Goal: Task Accomplishment & Management: Complete application form

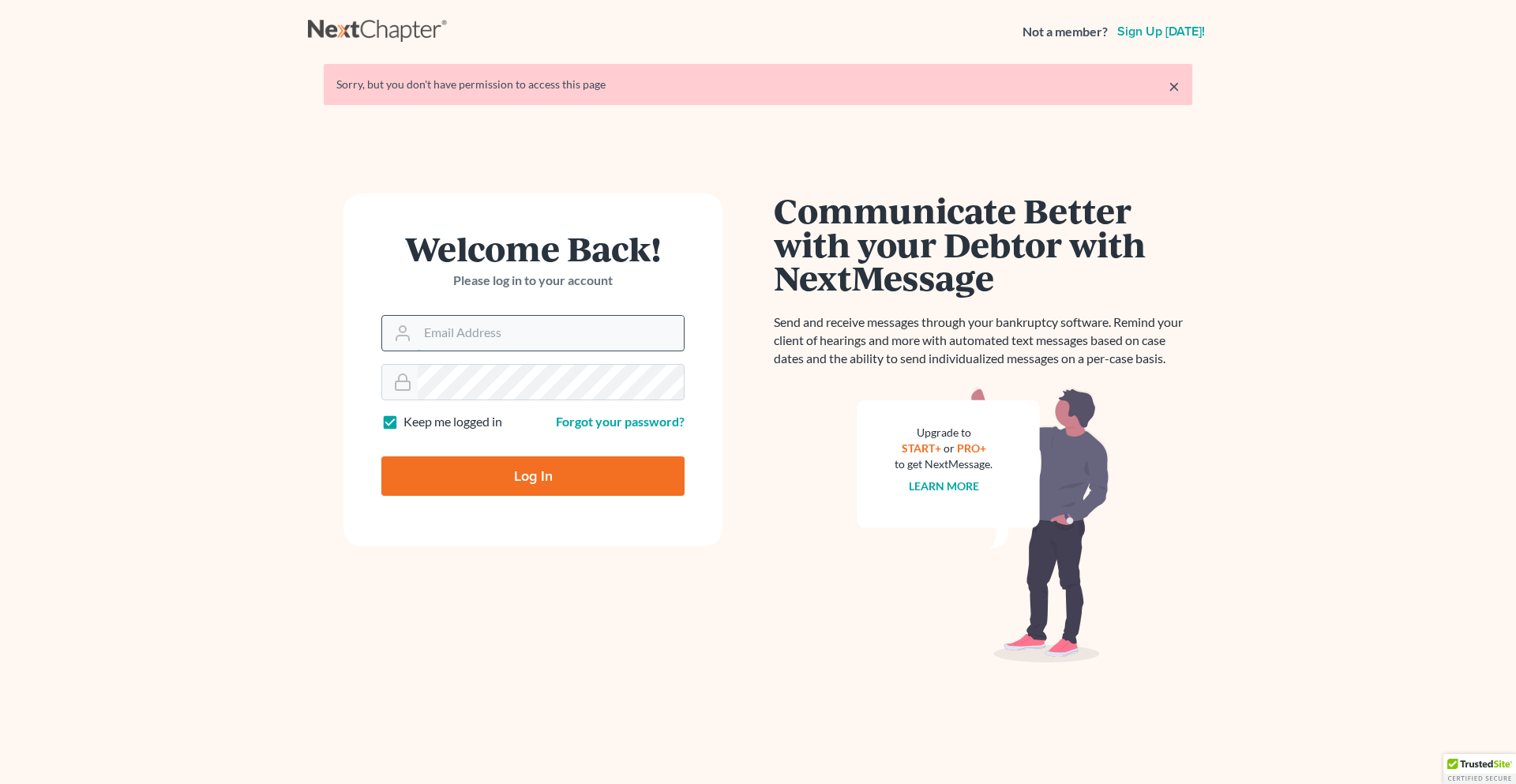
click at [433, 333] on input "Email Address" at bounding box center [550, 333] width 266 height 34
type input "kathleen@paralegalasaservice.com"
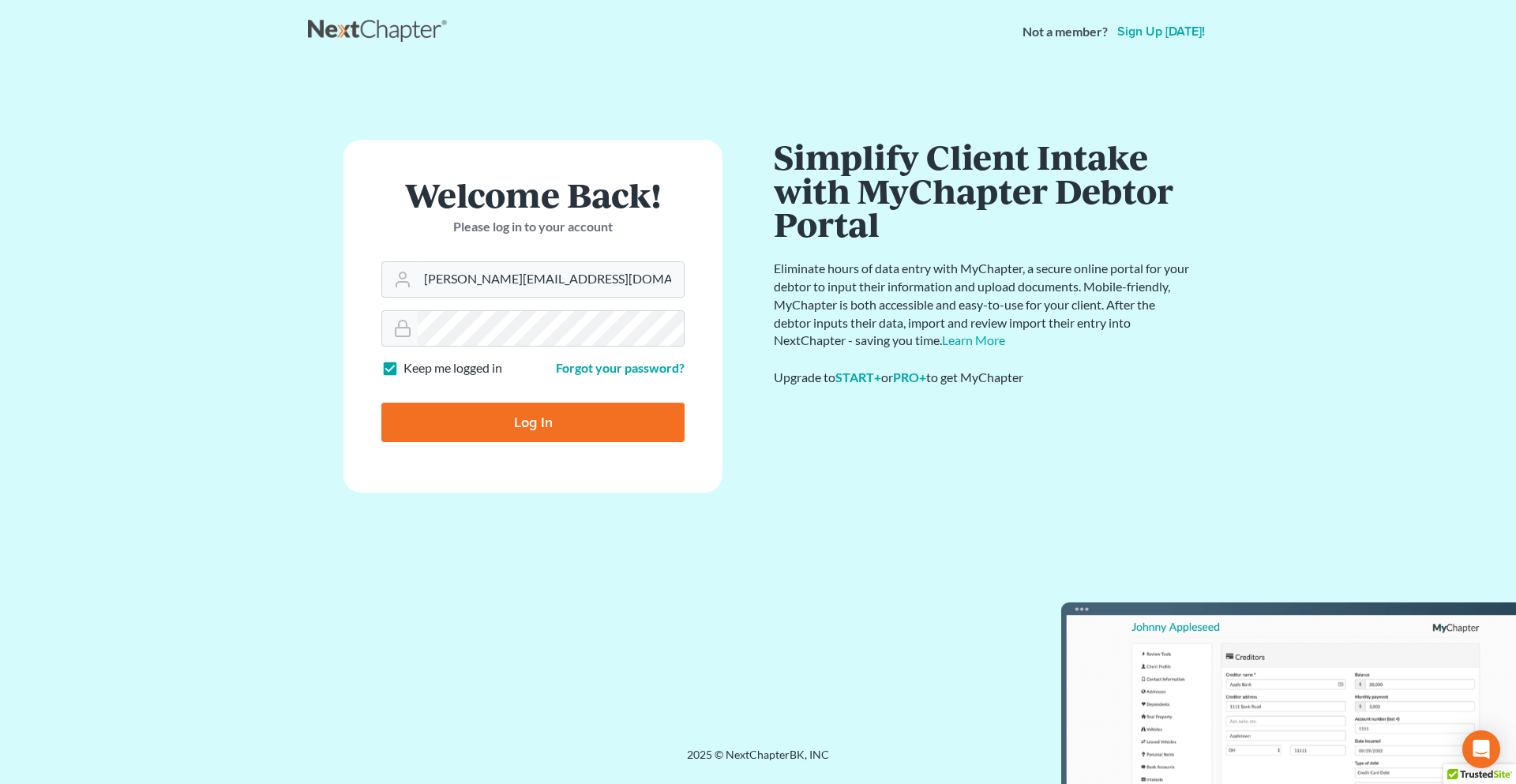
click at [540, 426] on input "Log In" at bounding box center [532, 423] width 303 height 40
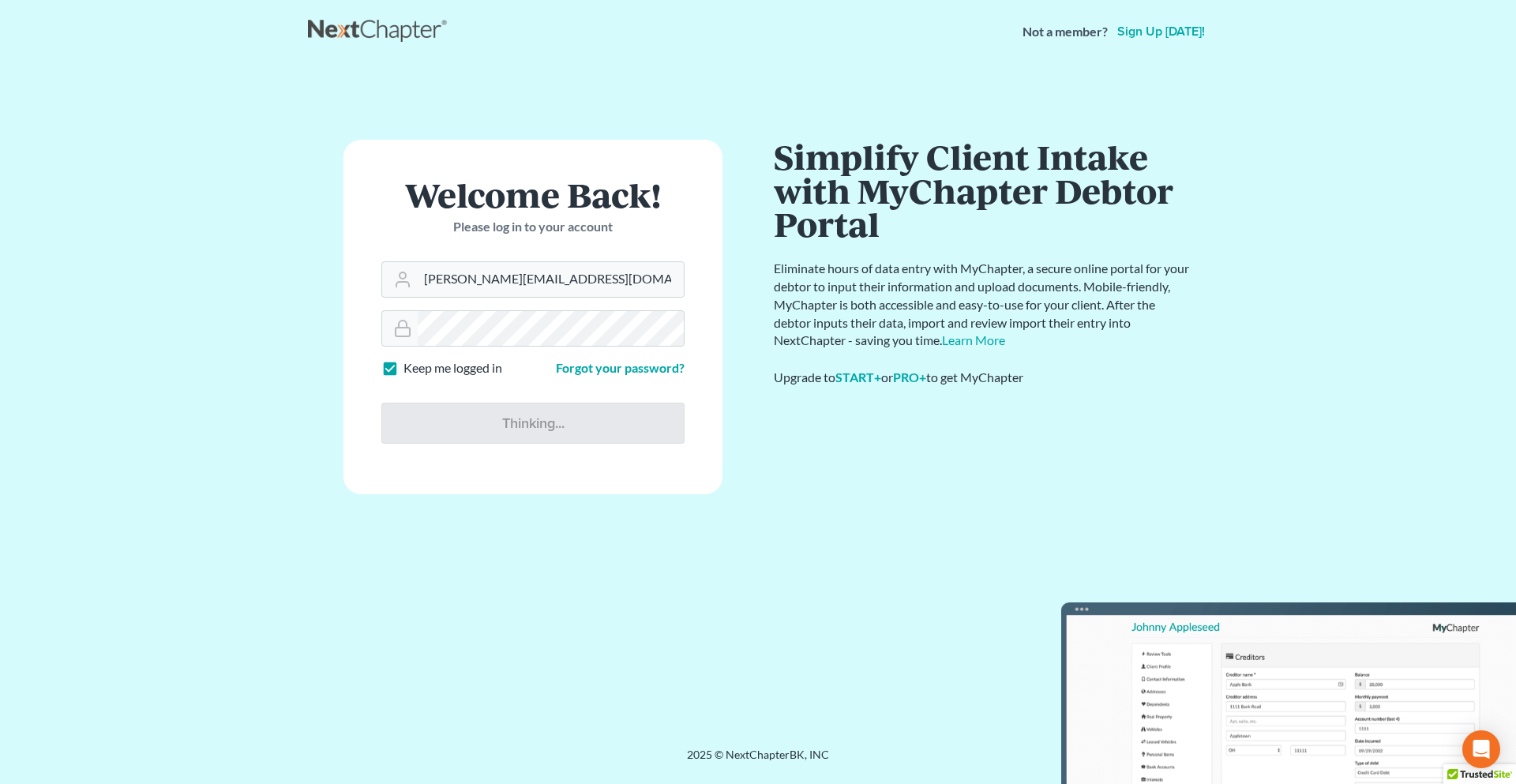
type input "Thinking..."
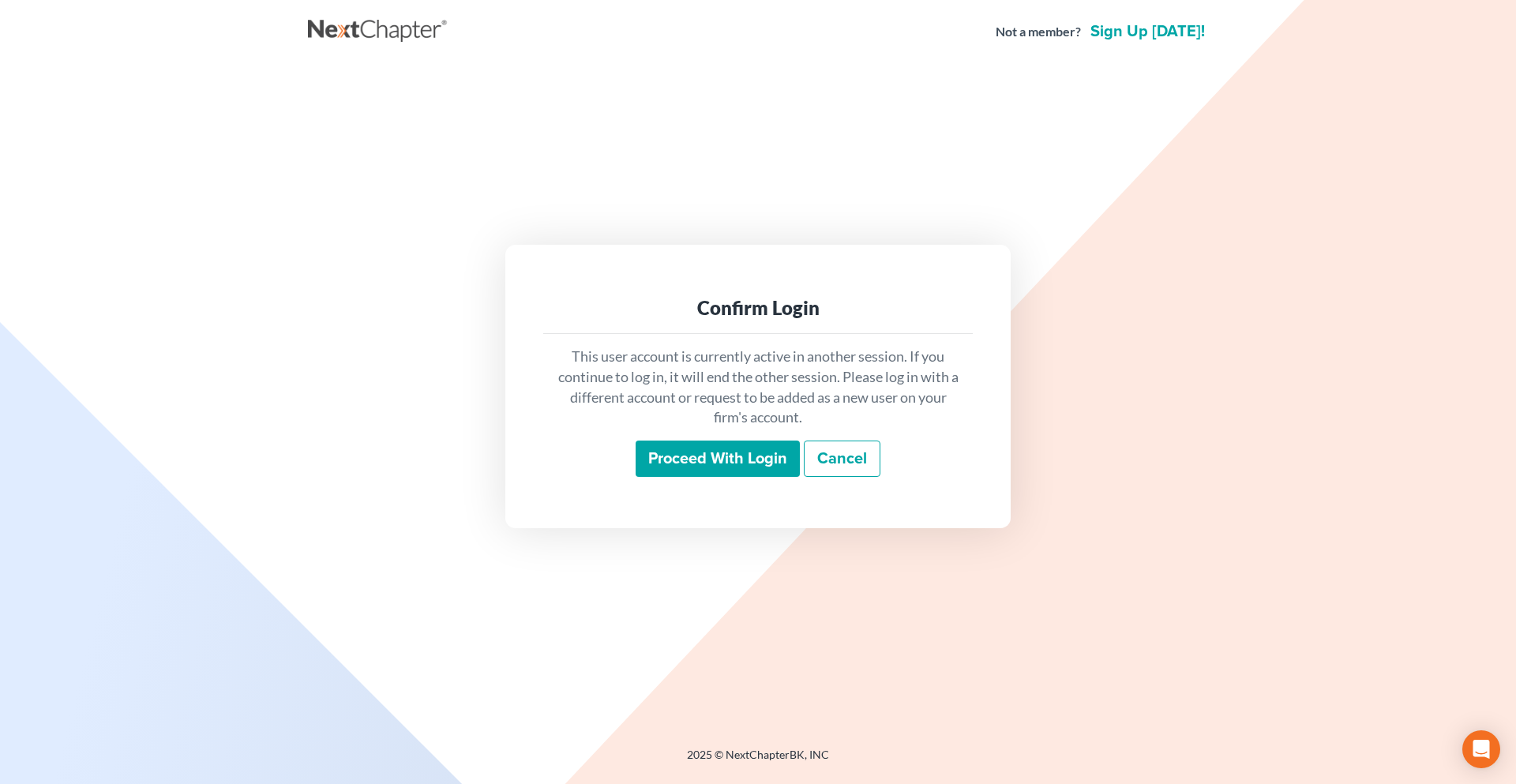
click at [742, 460] on input "Proceed with login" at bounding box center [718, 459] width 164 height 36
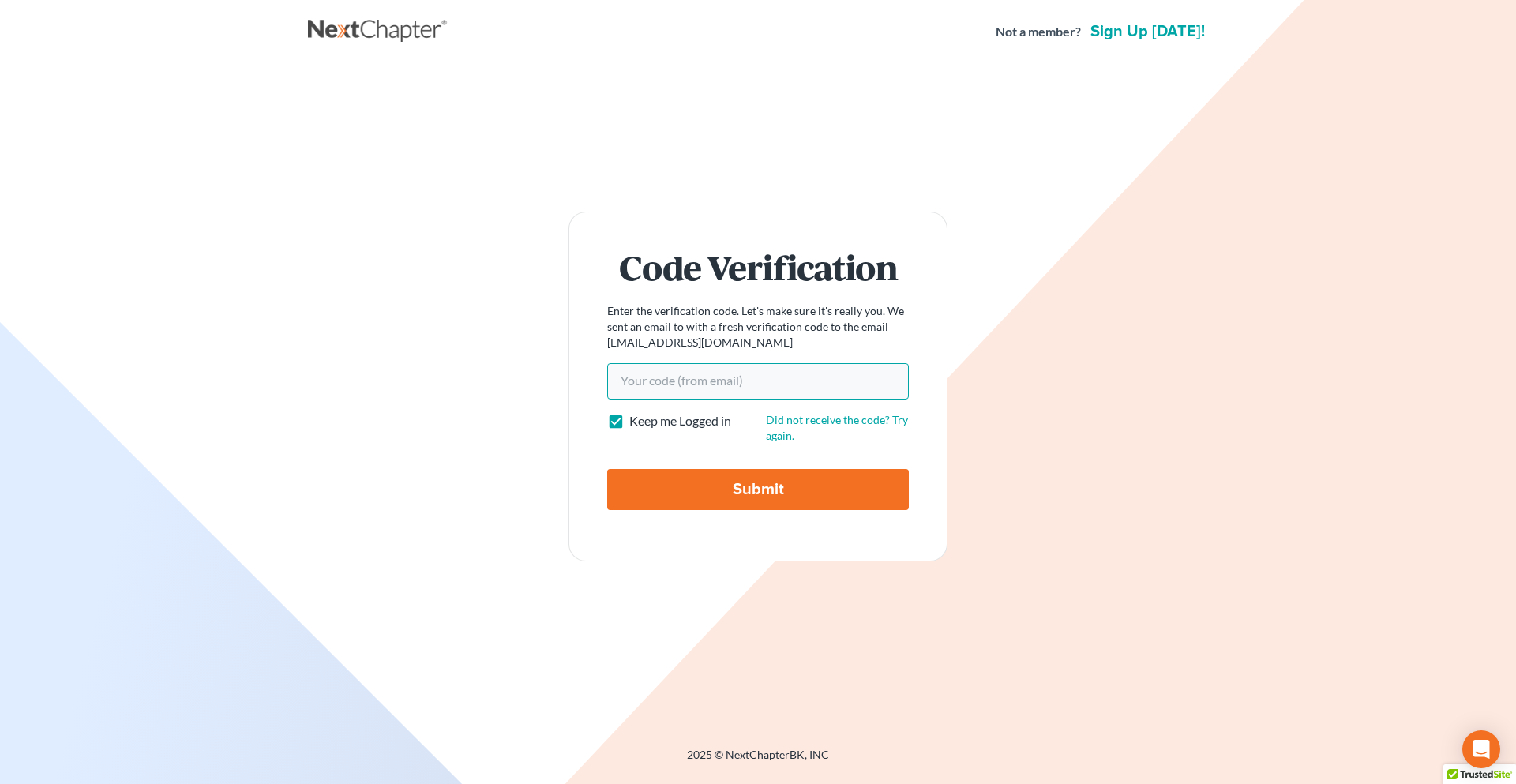
click at [673, 372] on input "Your code(from email)" at bounding box center [758, 381] width 302 height 36
paste input "192416"
type input "192416"
click at [607, 469] on input "Submit" at bounding box center [758, 490] width 302 height 41
type input "Thinking..."
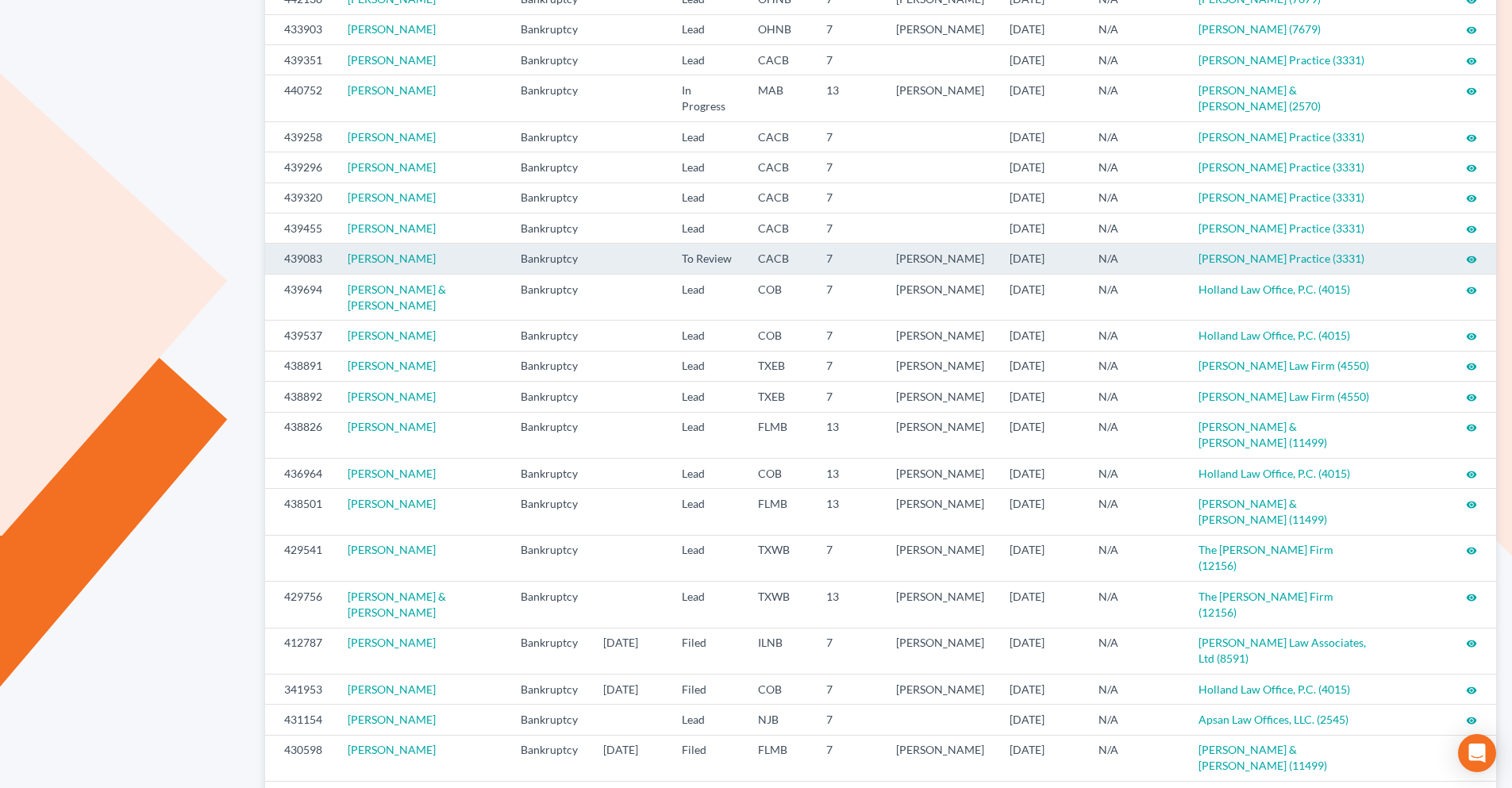
scroll to position [317, 0]
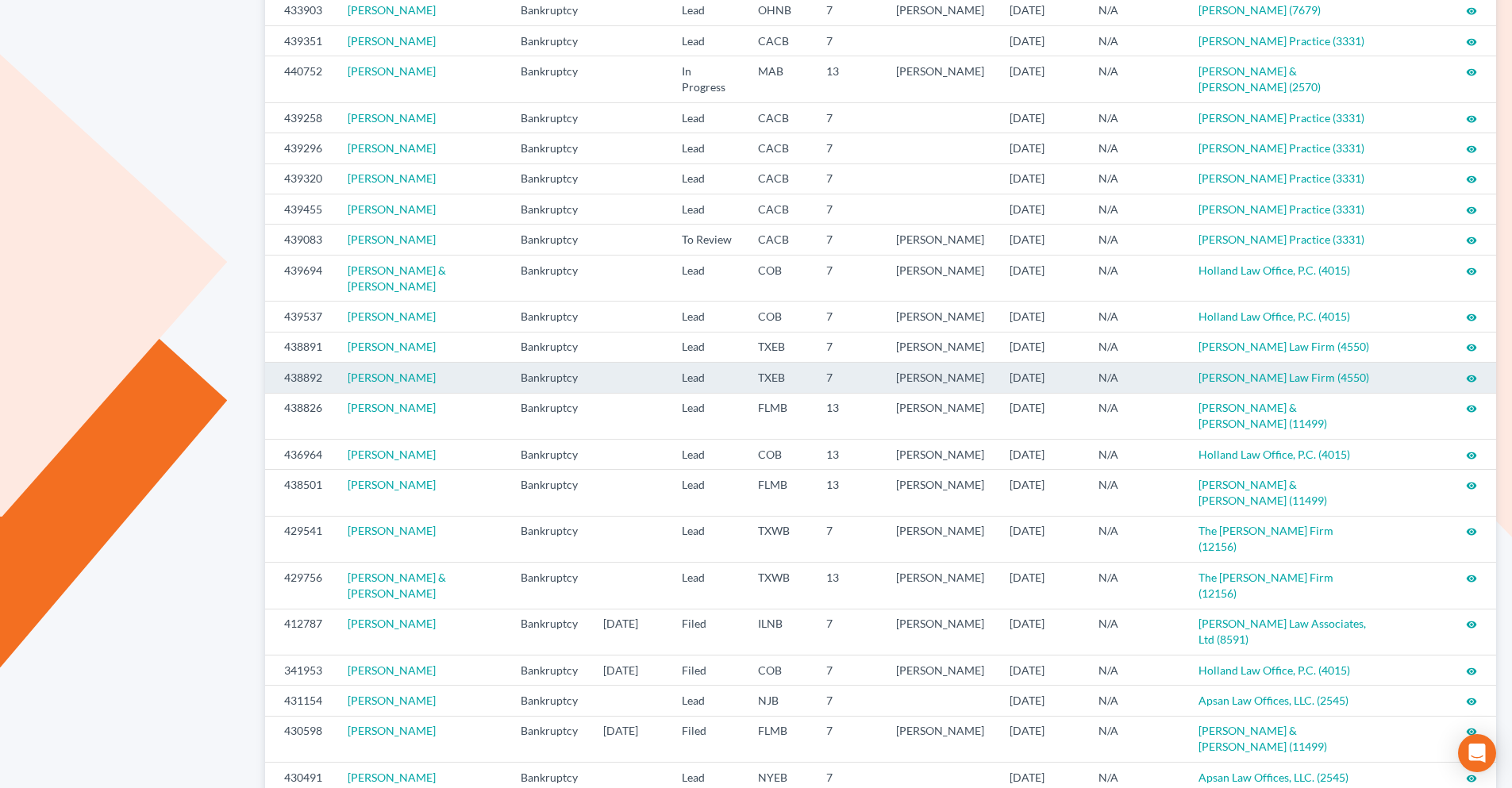
click at [1468, 384] on icon "visibility" at bounding box center [1471, 378] width 11 height 11
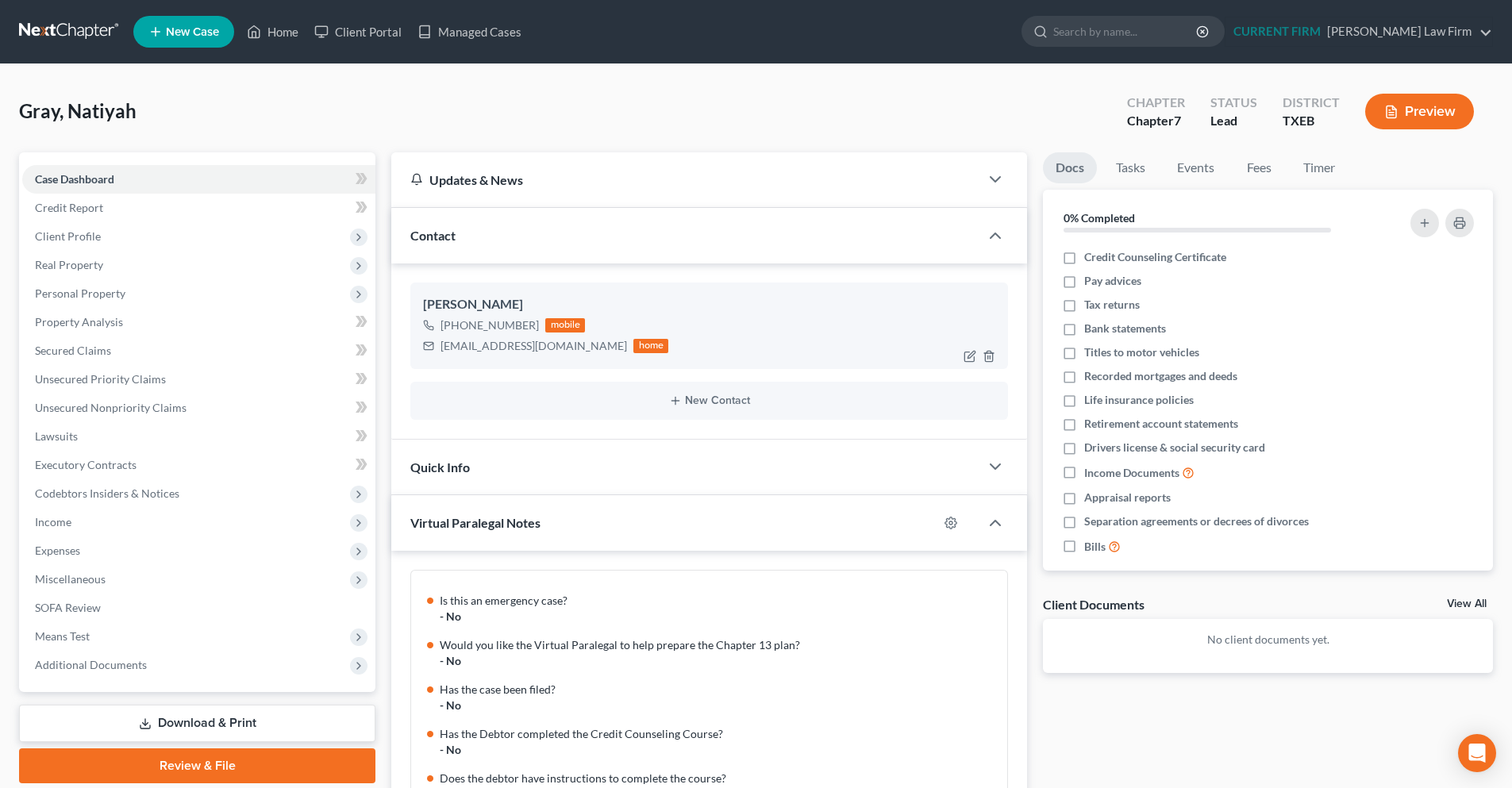
scroll to position [157, 0]
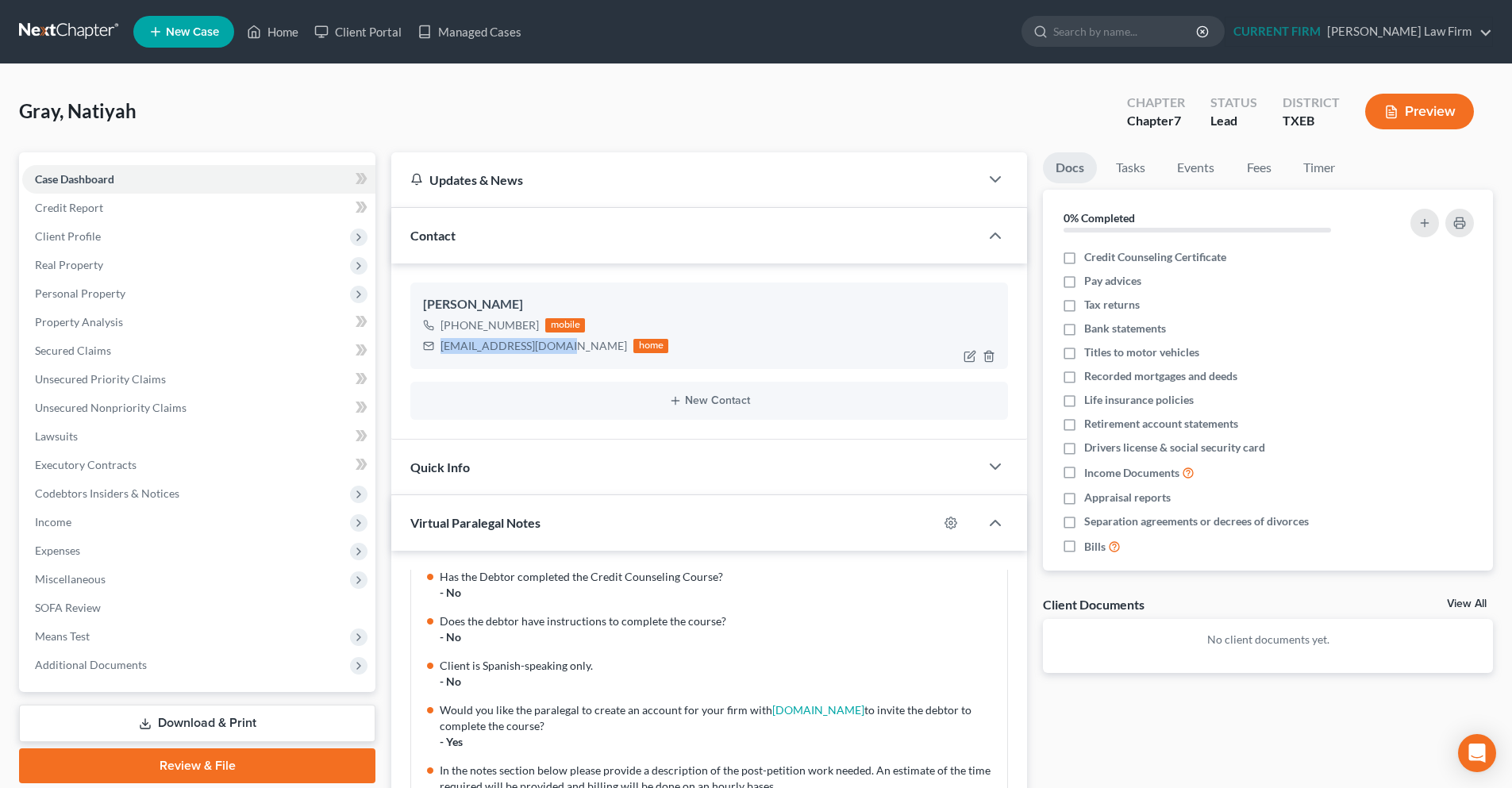
drag, startPoint x: 557, startPoint y: 348, endPoint x: 441, endPoint y: 352, distance: 116.1
click at [441, 352] on div "graynatiyah@gmail.com home" at bounding box center [545, 346] width 245 height 21
copy div "graynatiyah@gmail.com"
click at [547, 193] on div "Updates & News" at bounding box center [685, 179] width 588 height 55
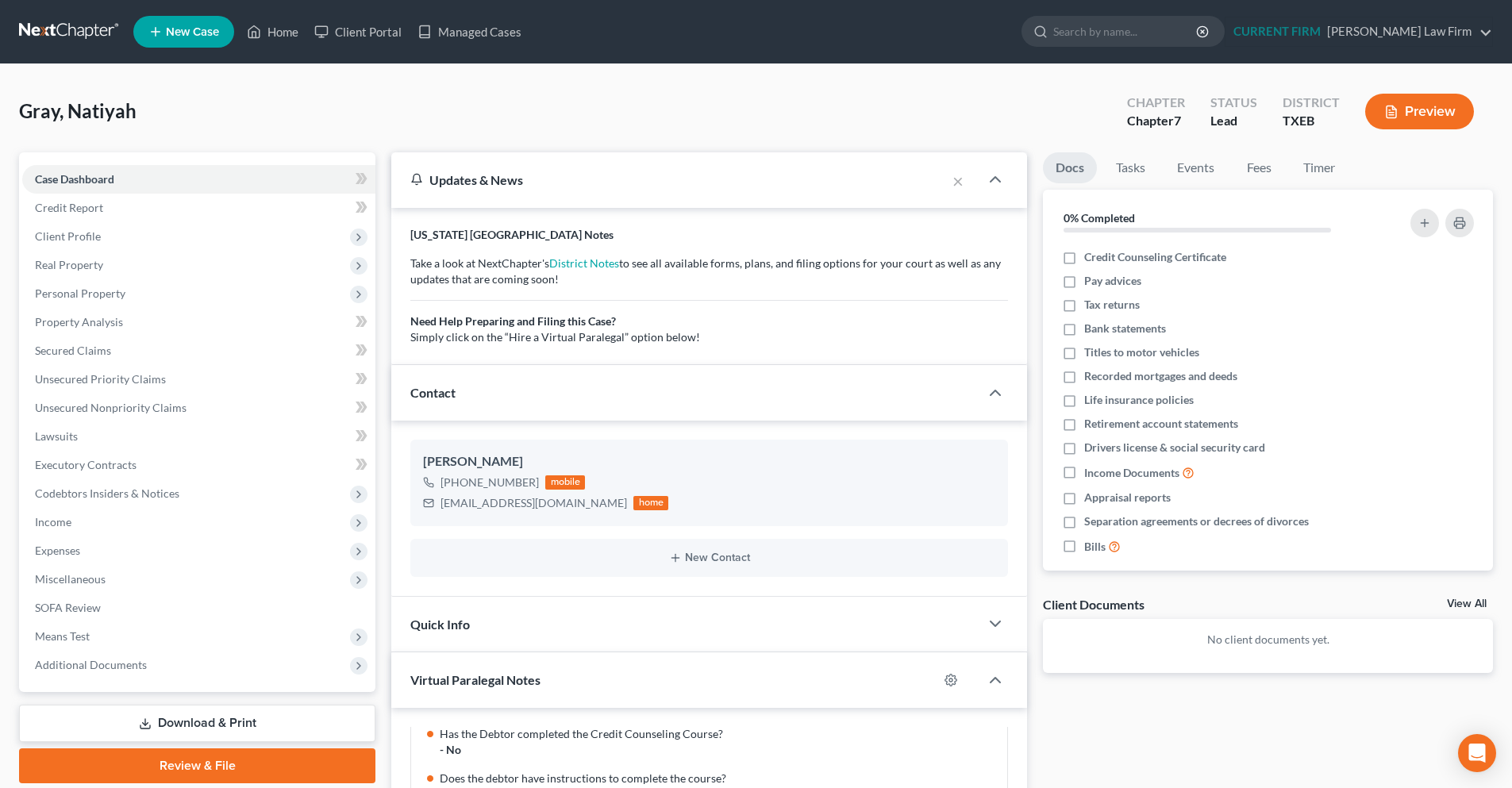
click at [547, 193] on div "Updates & News" at bounding box center [668, 179] width 555 height 55
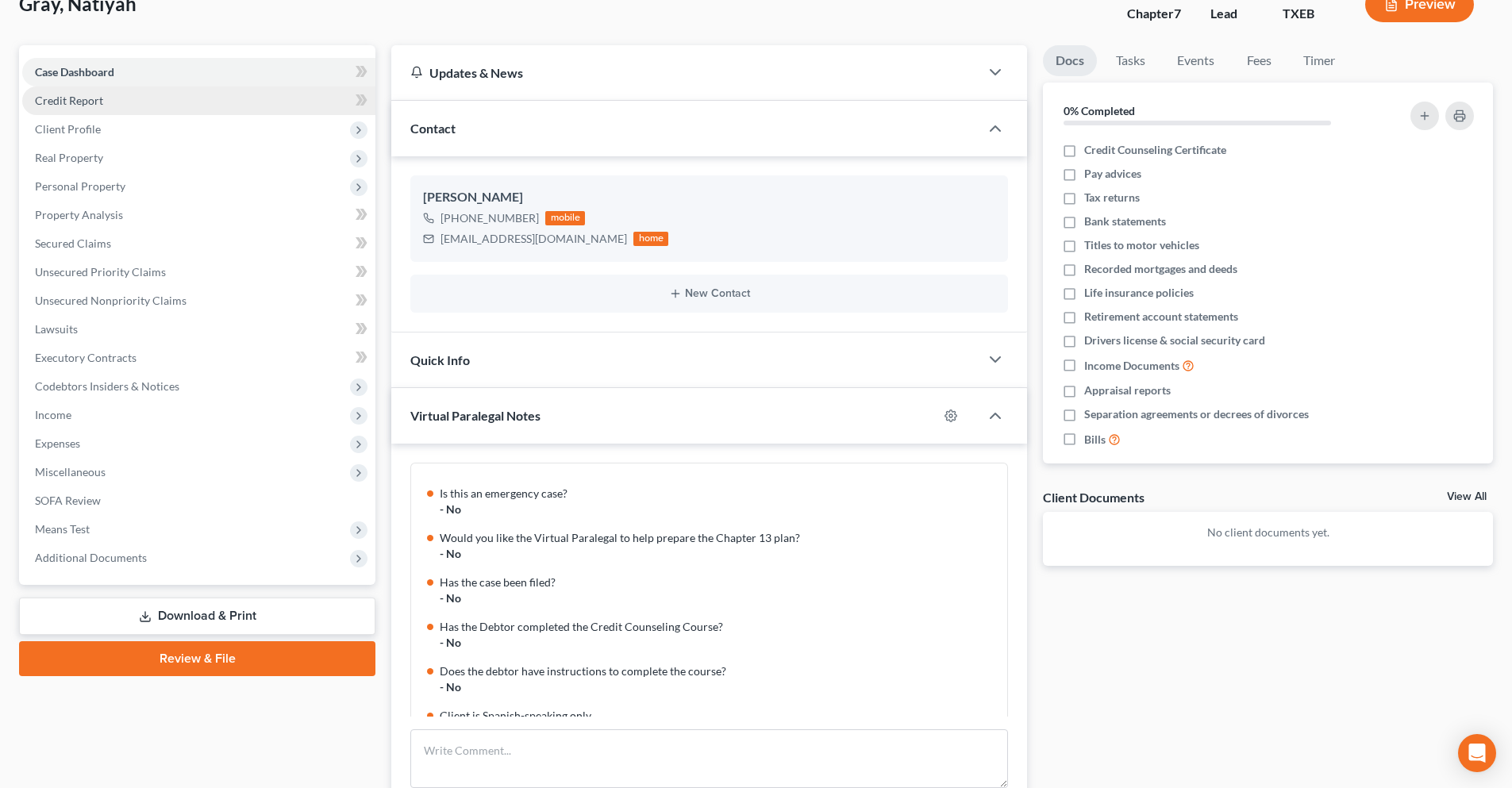
scroll to position [0, 0]
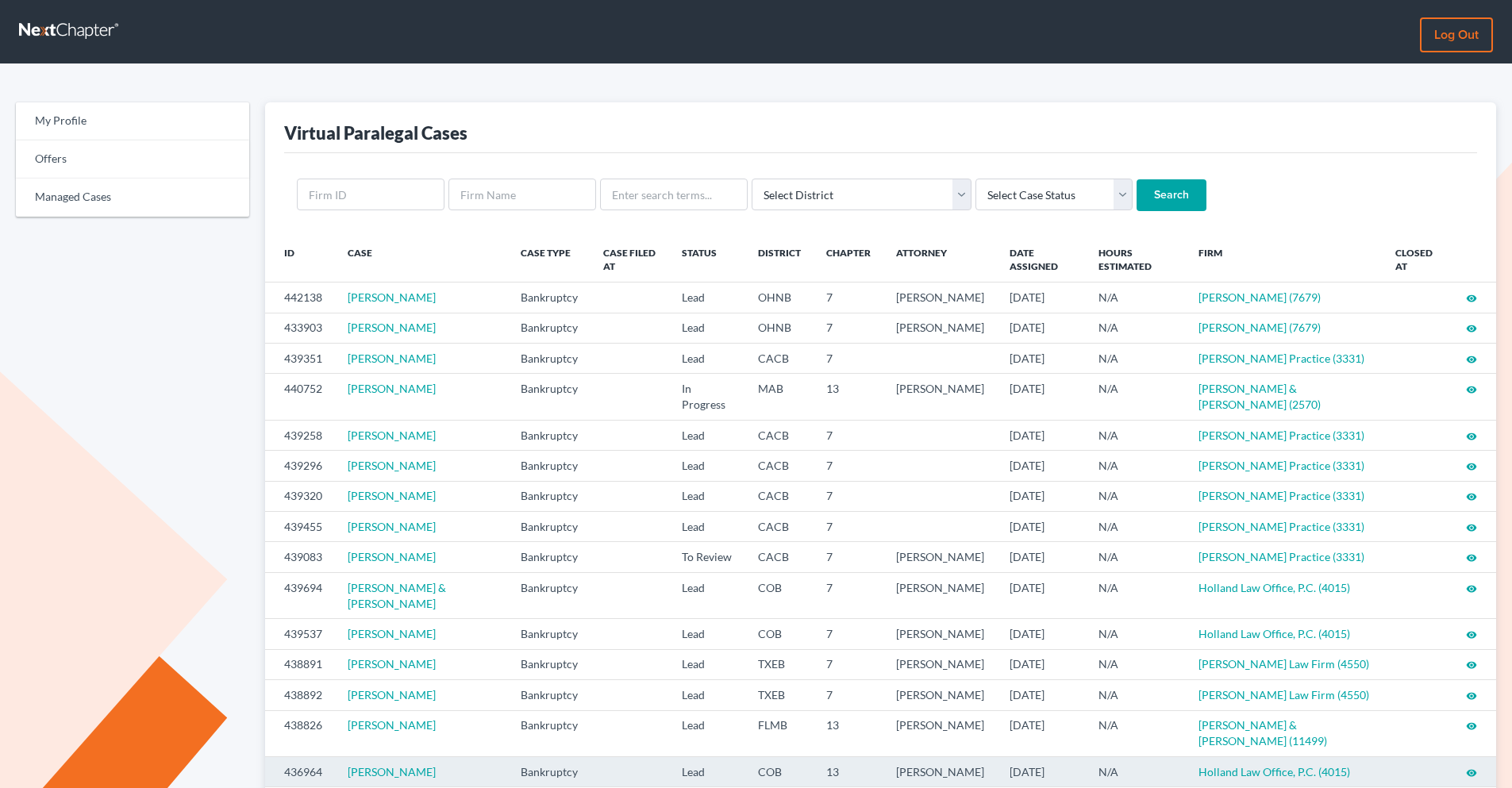
scroll to position [317, 0]
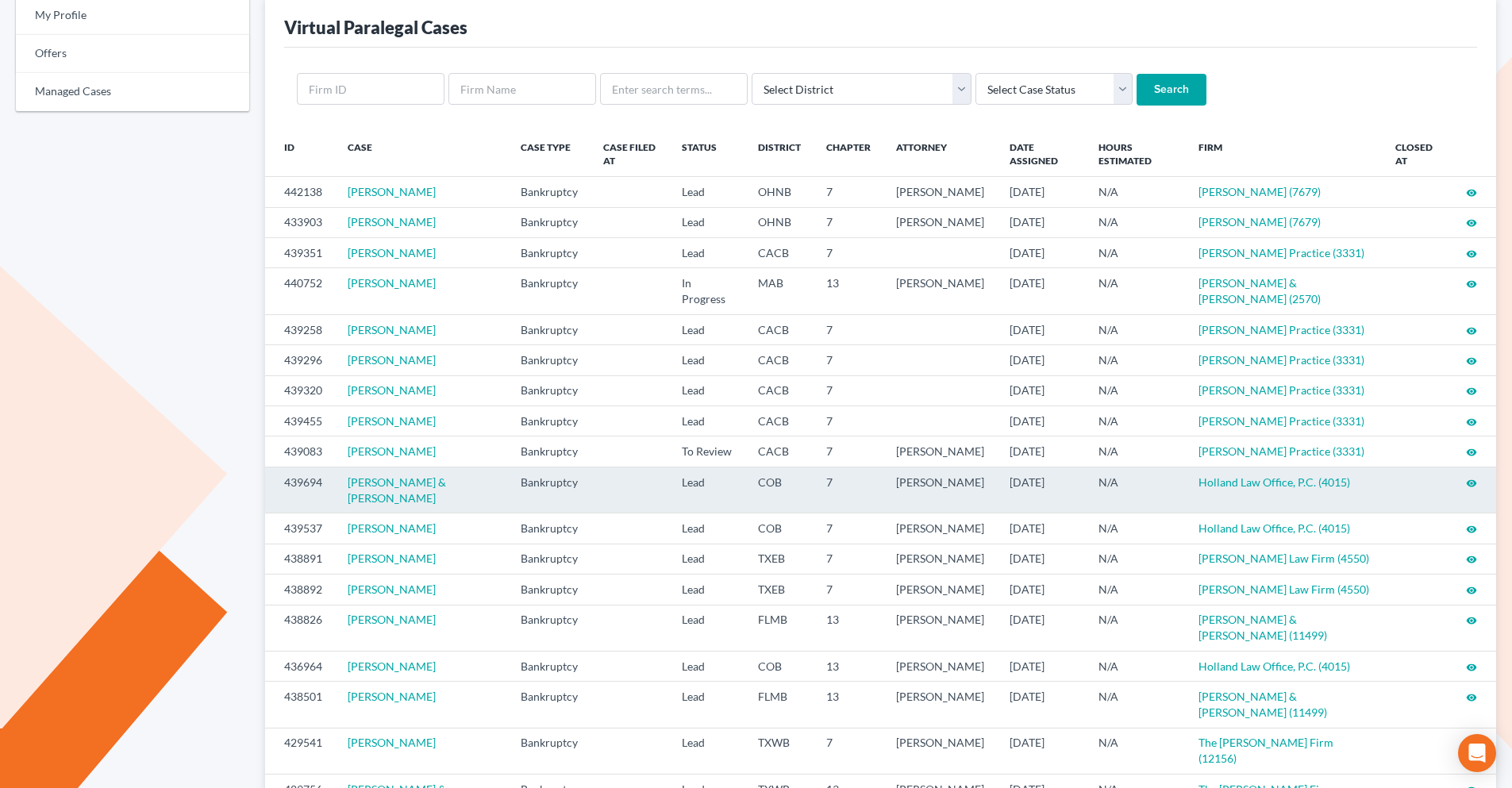
scroll to position [238, 0]
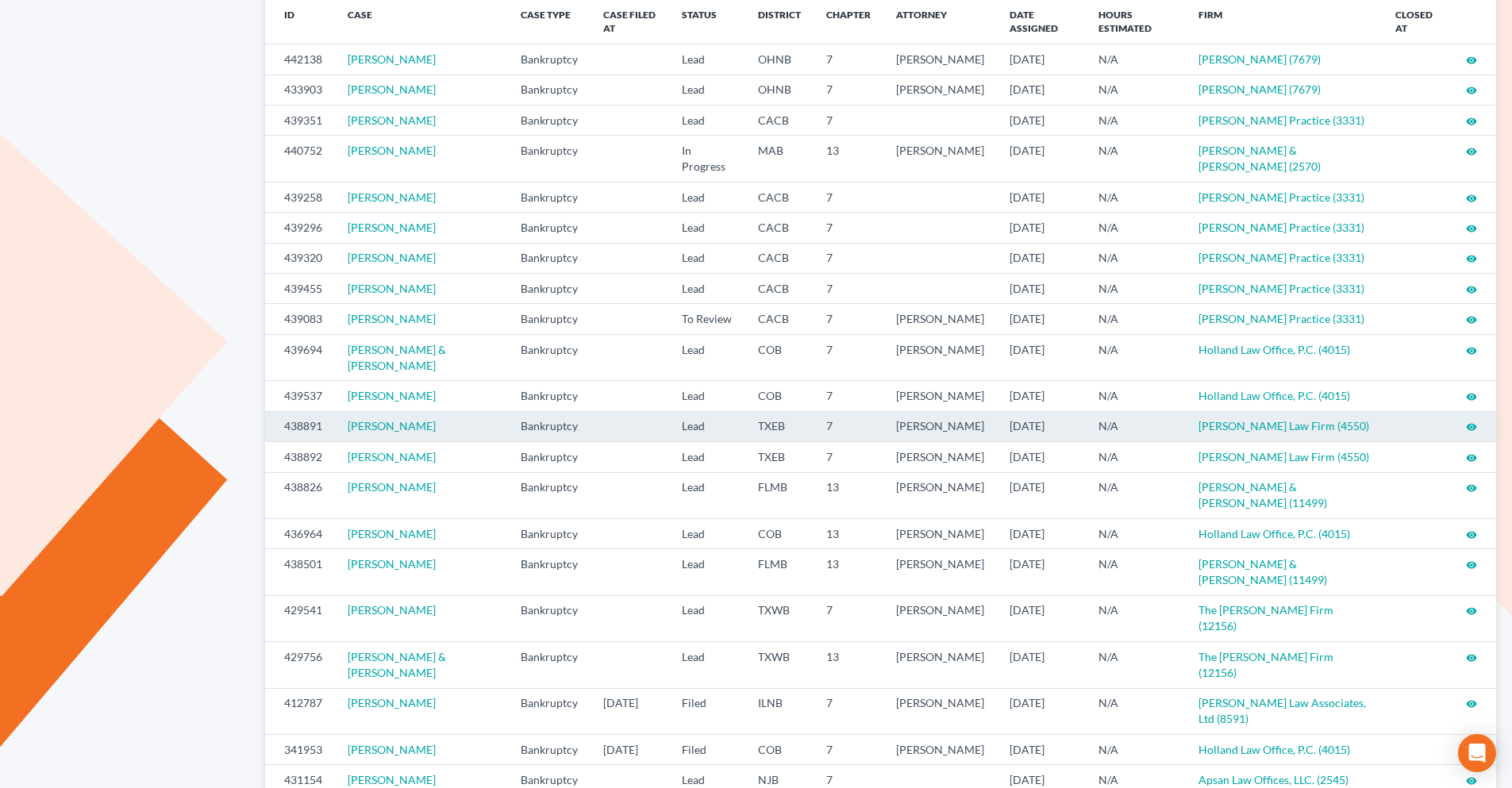
click at [1474, 433] on icon "visibility" at bounding box center [1471, 427] width 11 height 11
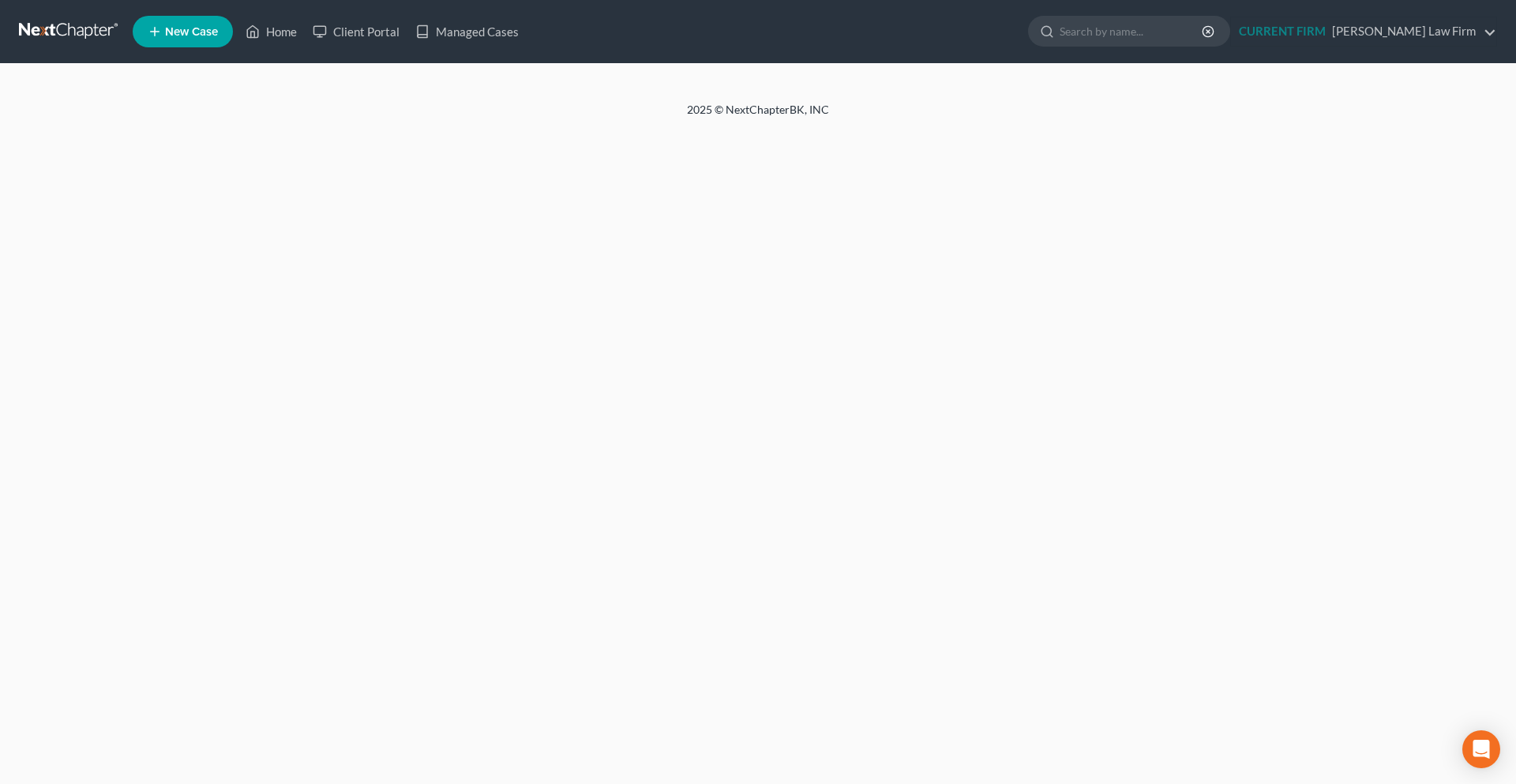
select select "4"
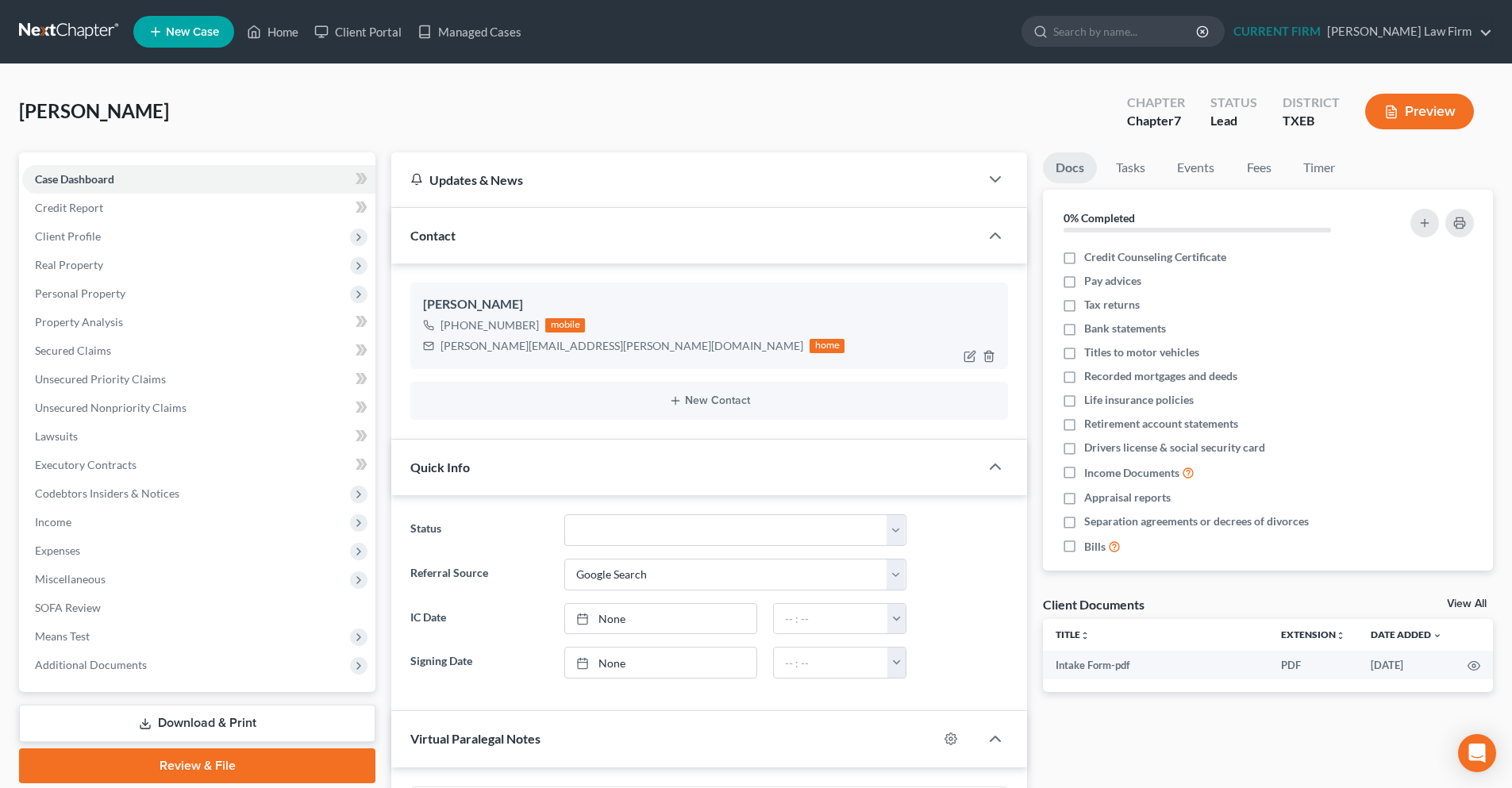
scroll to position [209, 0]
drag, startPoint x: 564, startPoint y: 344, endPoint x: 440, endPoint y: 346, distance: 124.0
click at [440, 346] on div "[PERSON_NAME][EMAIL_ADDRESS][PERSON_NAME][DOMAIN_NAME] home" at bounding box center [634, 346] width 421 height 21
copy div "joel.alvarado@icloud.com"
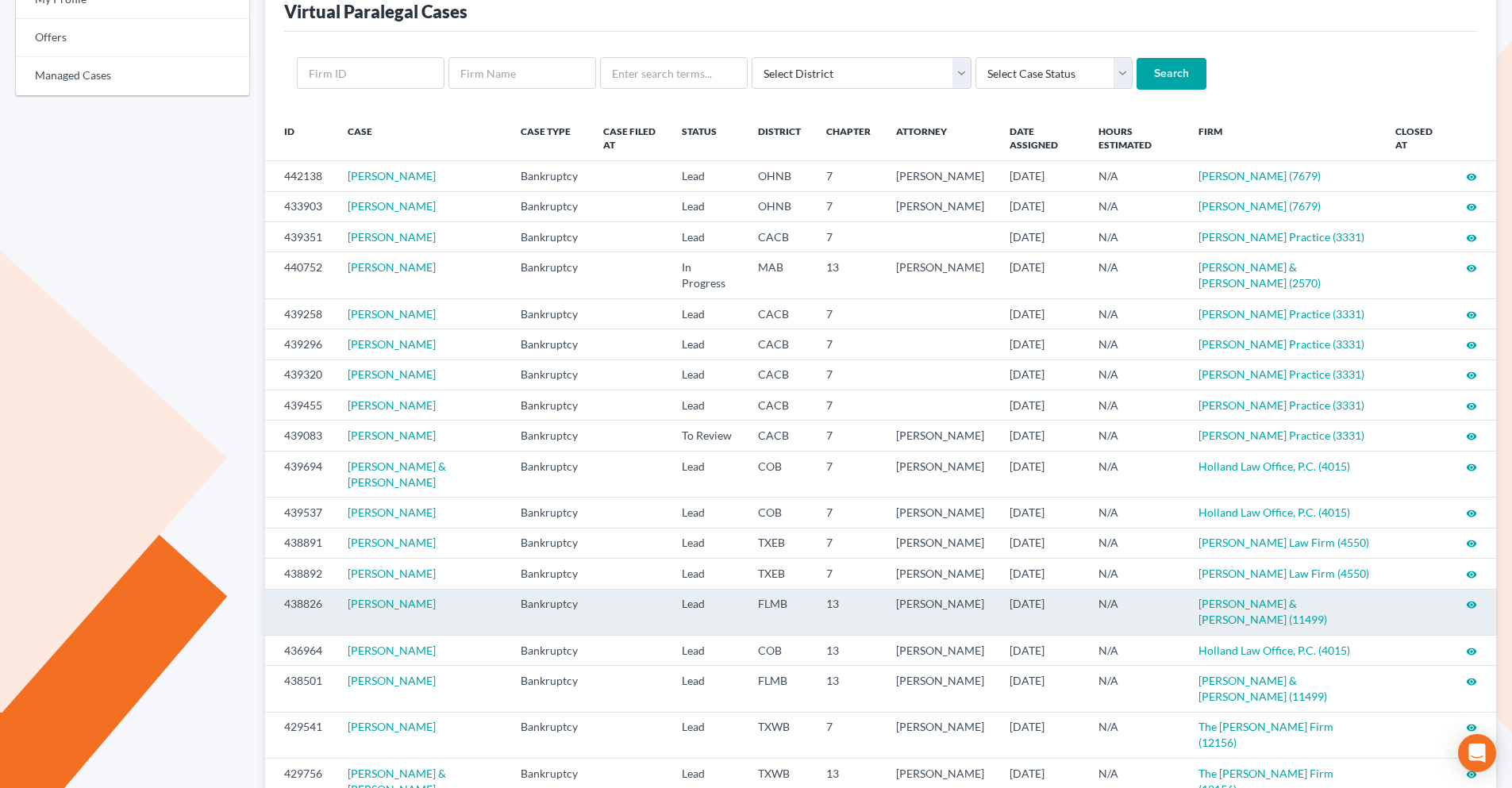
scroll to position [159, 0]
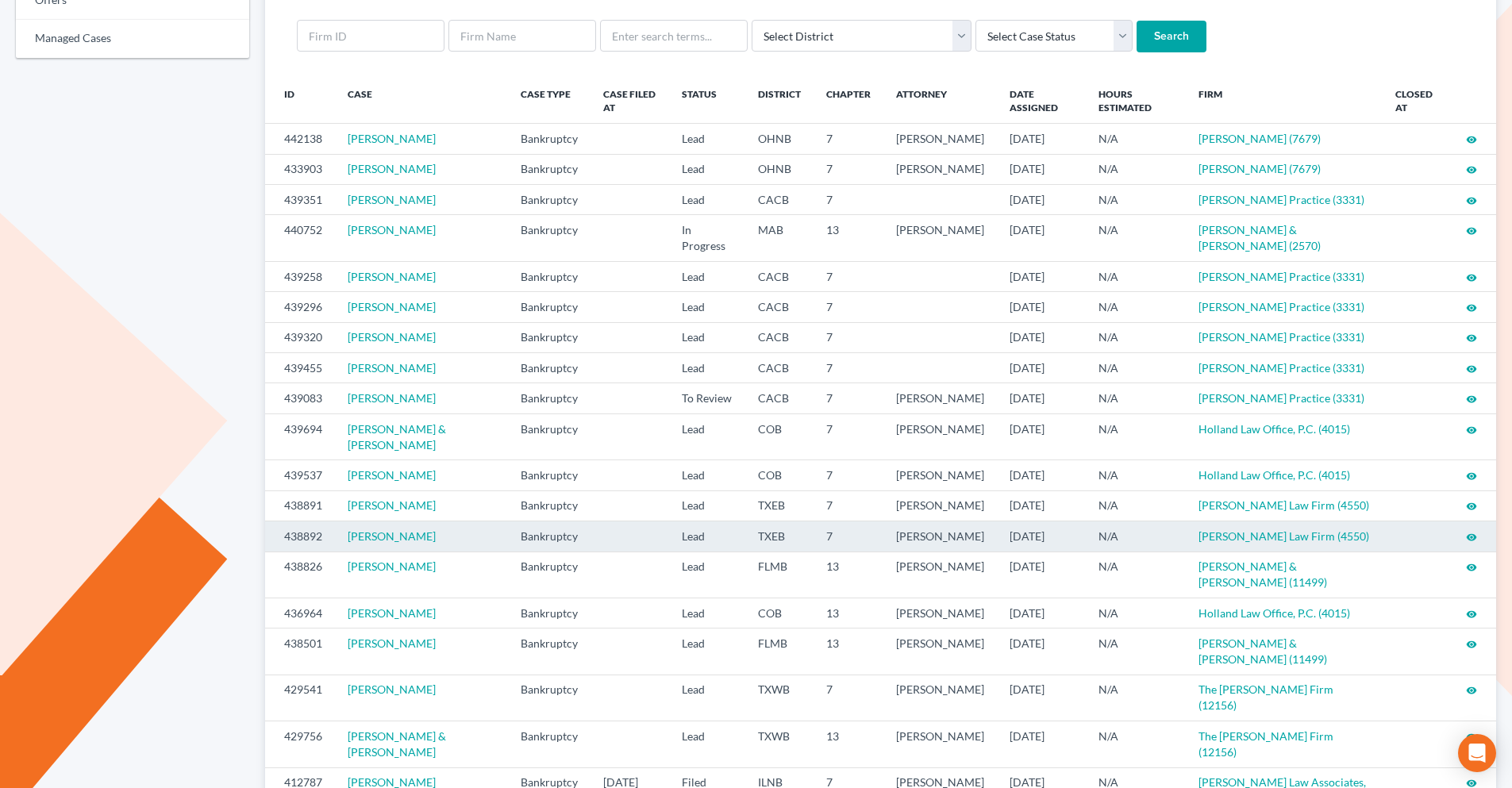
click at [1471, 543] on icon "visibility" at bounding box center [1471, 537] width 11 height 11
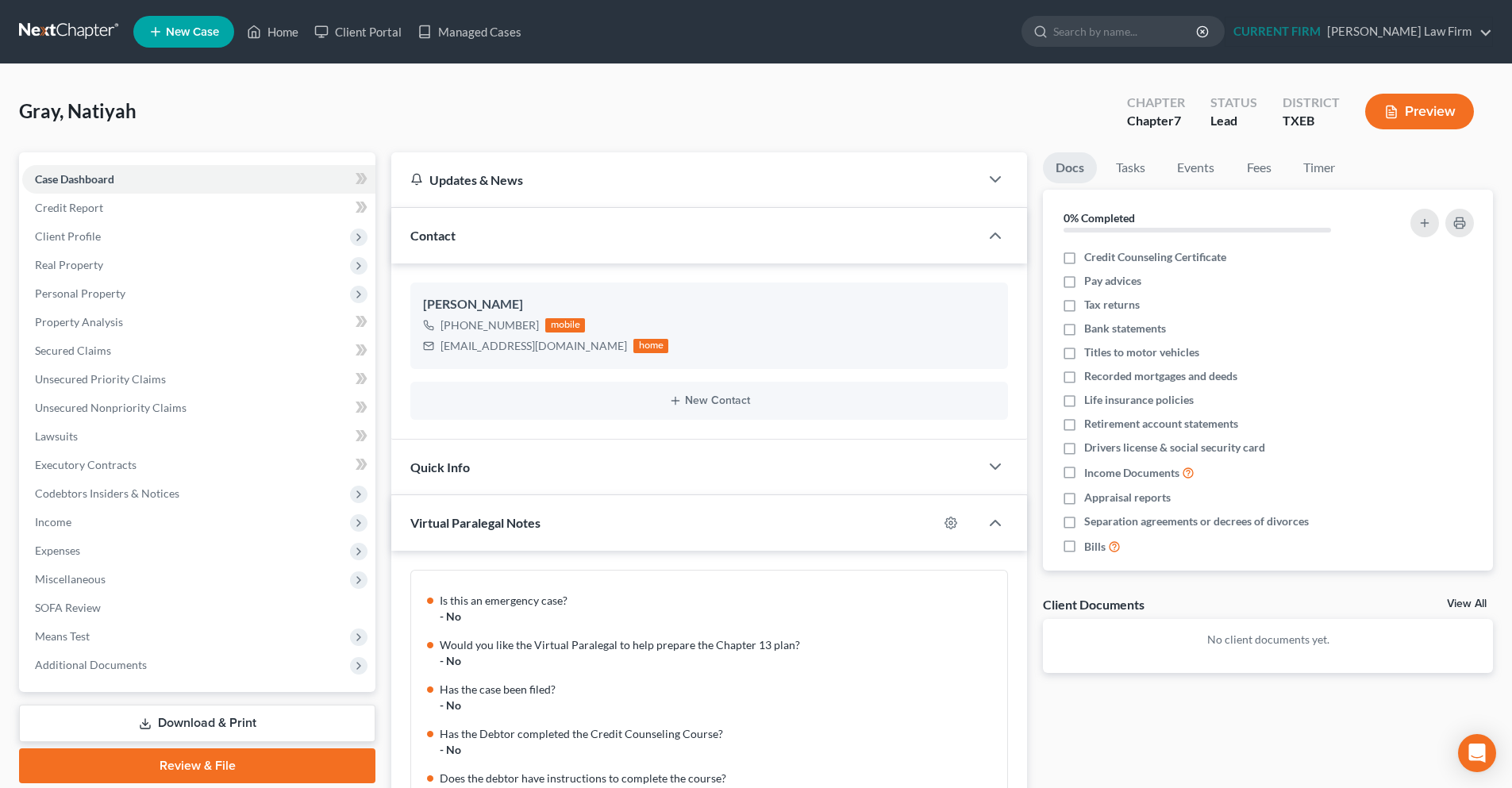
scroll to position [157, 0]
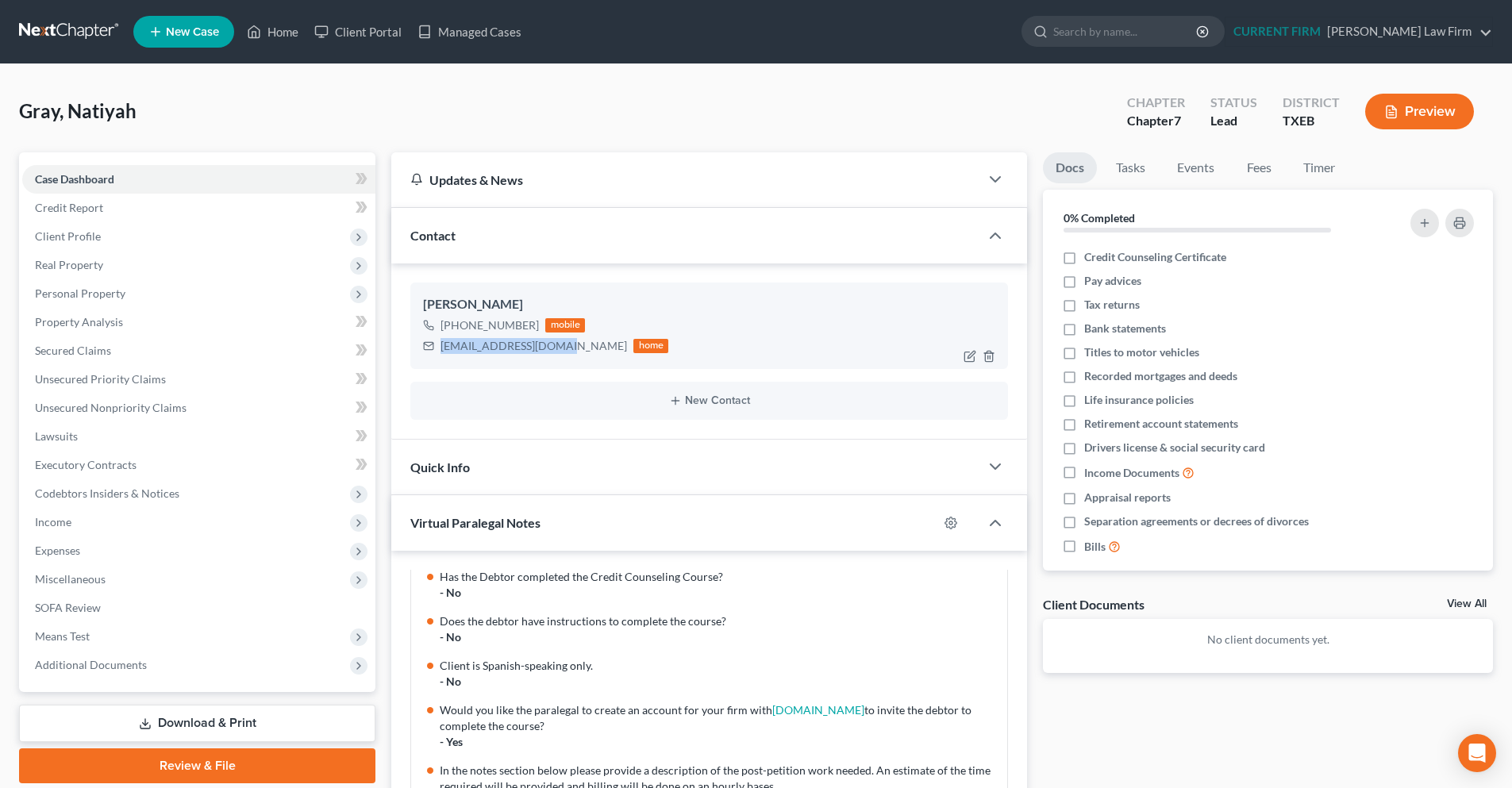
drag, startPoint x: 557, startPoint y: 348, endPoint x: 432, endPoint y: 361, distance: 125.7
click at [432, 361] on div "Natiyah Gray +1 (512) 659-4324 mobile graynatiyah@gmail.com home" at bounding box center [708, 325] width 597 height 86
click at [458, 354] on div "graynatiyah@gmail.com home" at bounding box center [545, 346] width 245 height 21
drag, startPoint x: 557, startPoint y: 349, endPoint x: 446, endPoint y: 358, distance: 111.4
click at [446, 358] on div "Natiyah Gray +1 (512) 659-4324 mobile graynatiyah@gmail.com home" at bounding box center [708, 325] width 597 height 86
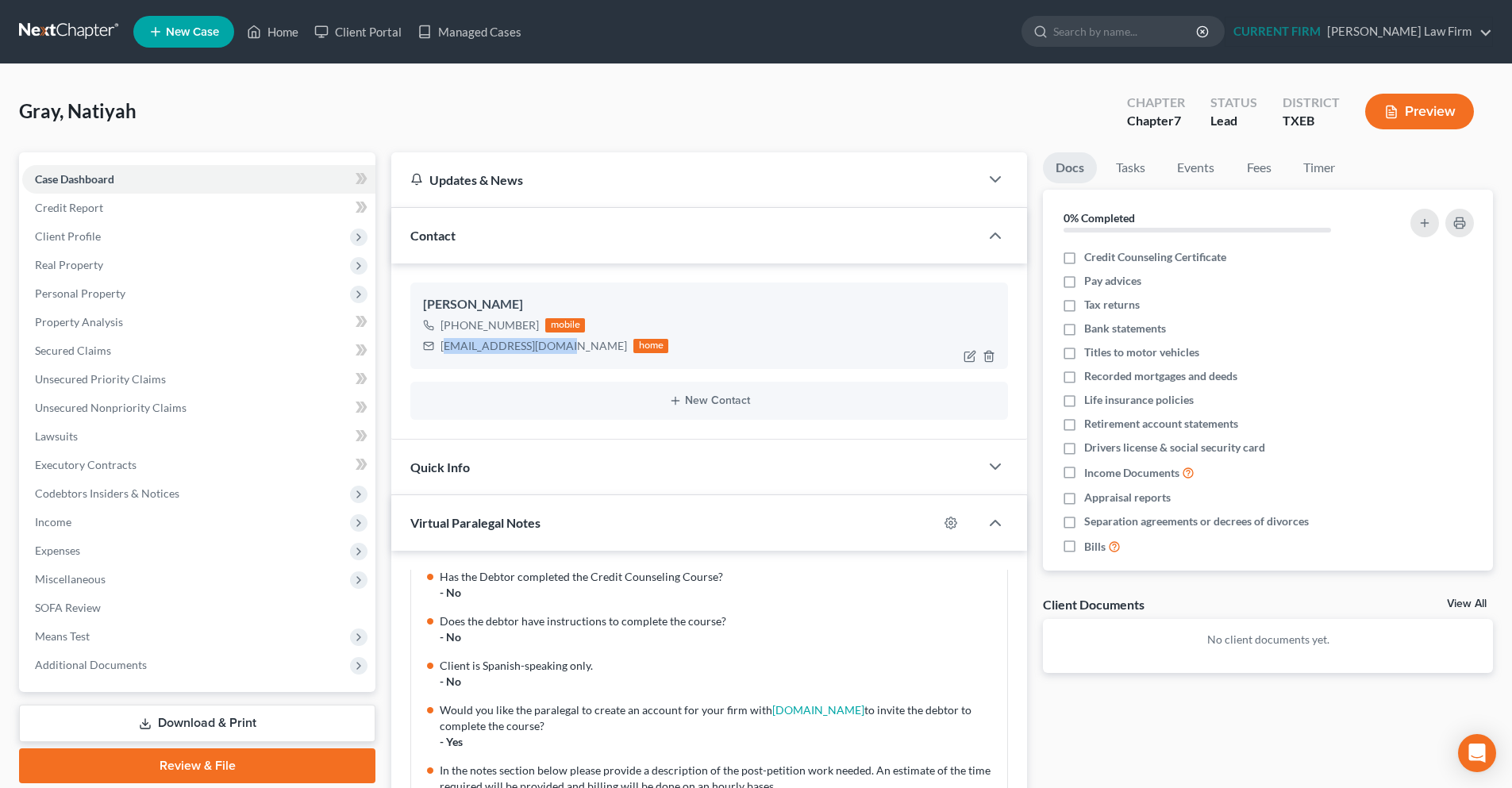
copy div "raynatiyah@gmail.com"
click at [68, 33] on link at bounding box center [69, 31] width 101 height 29
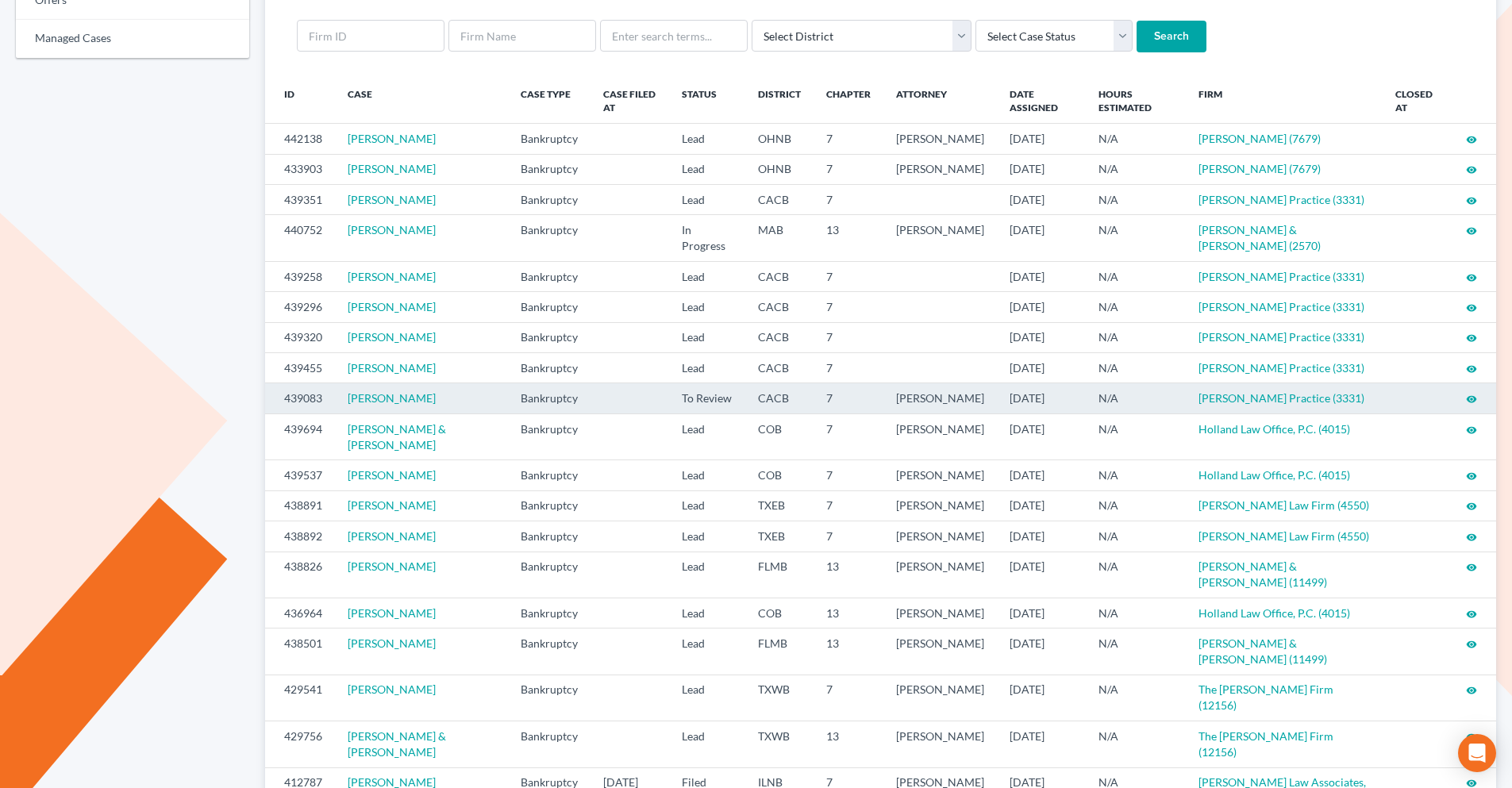
scroll to position [238, 0]
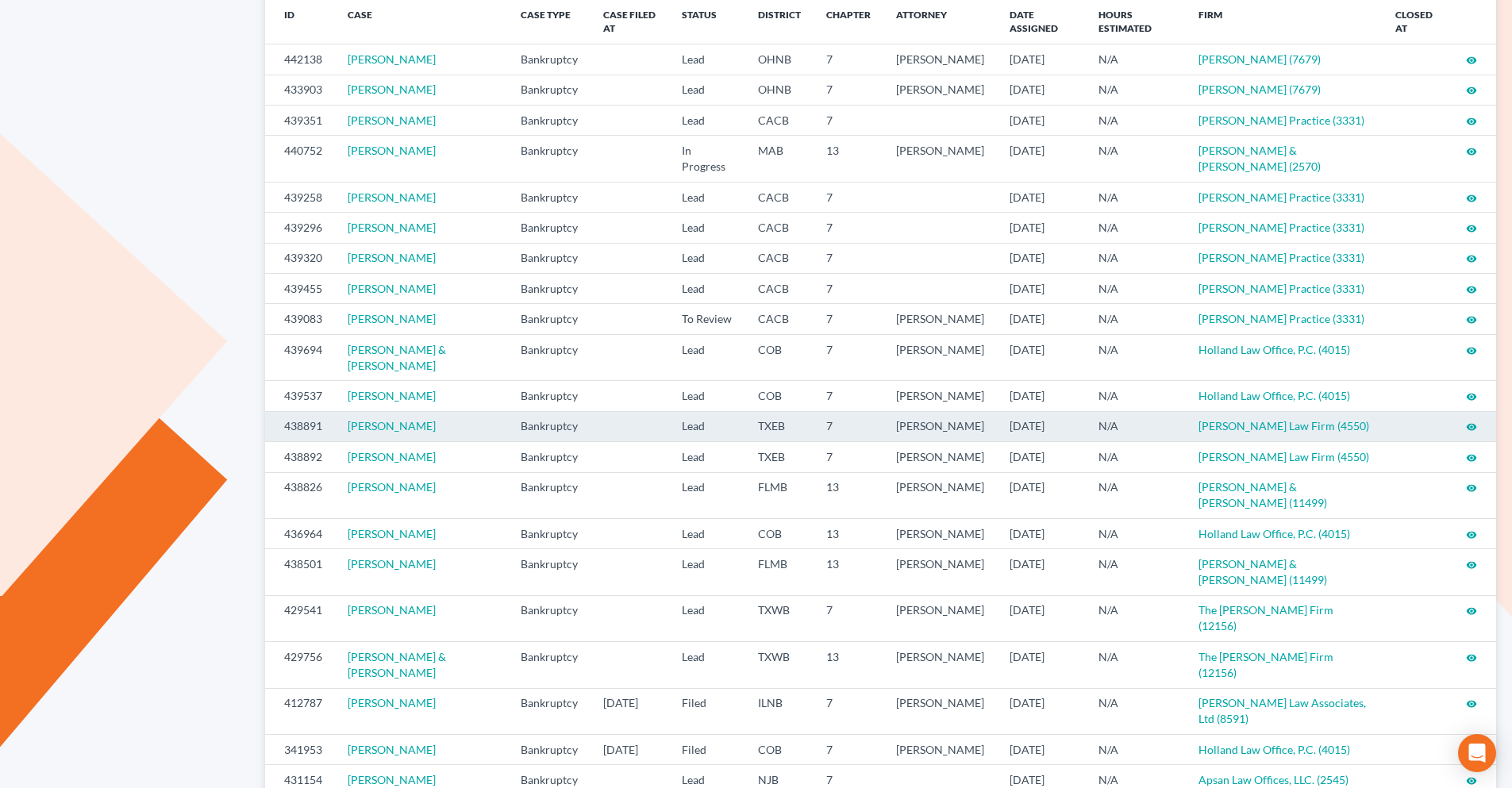
drag, startPoint x: 1470, startPoint y: 473, endPoint x: 1444, endPoint y: 473, distance: 26.0
click at [1469, 433] on icon "visibility" at bounding box center [1471, 427] width 11 height 11
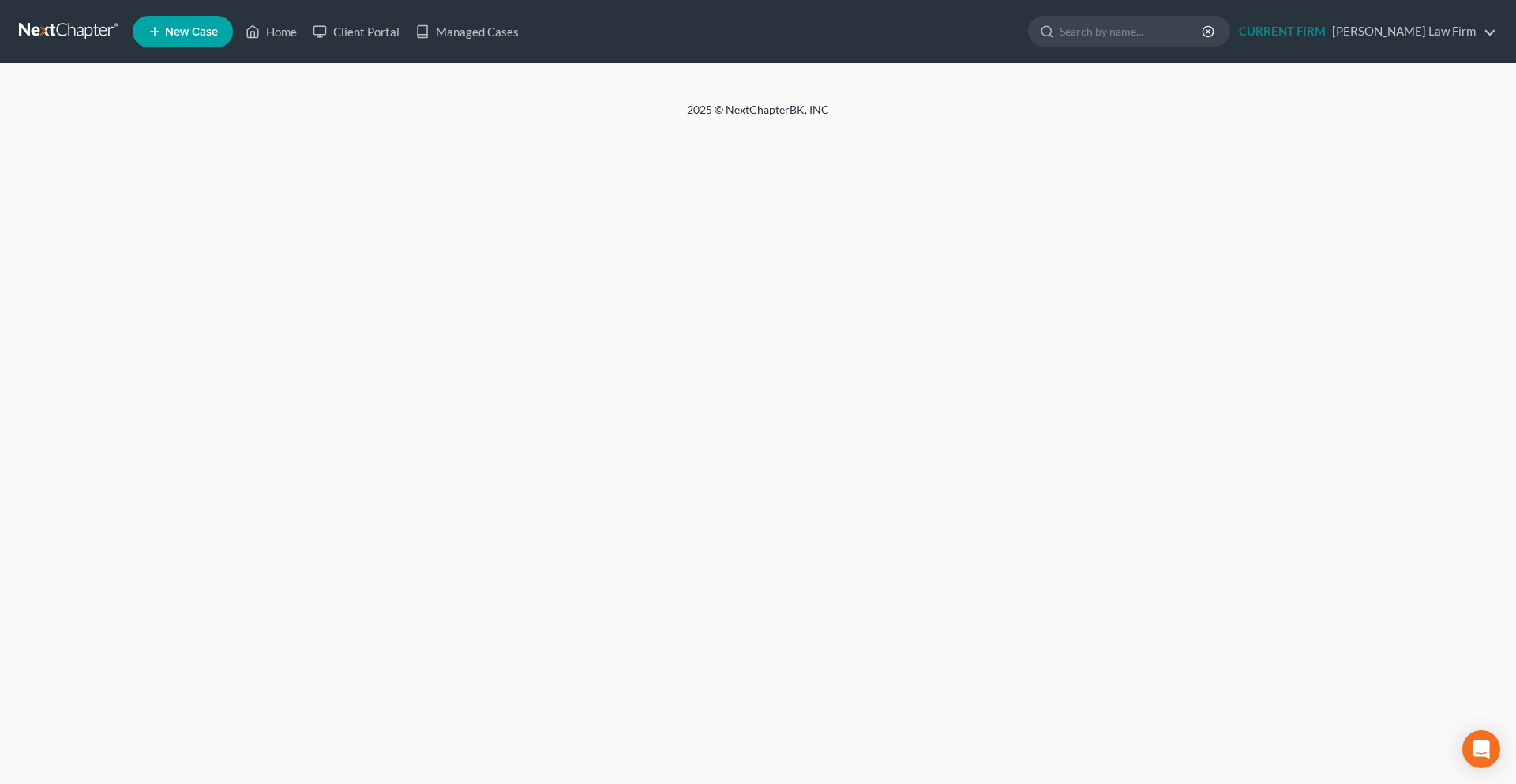
select select "4"
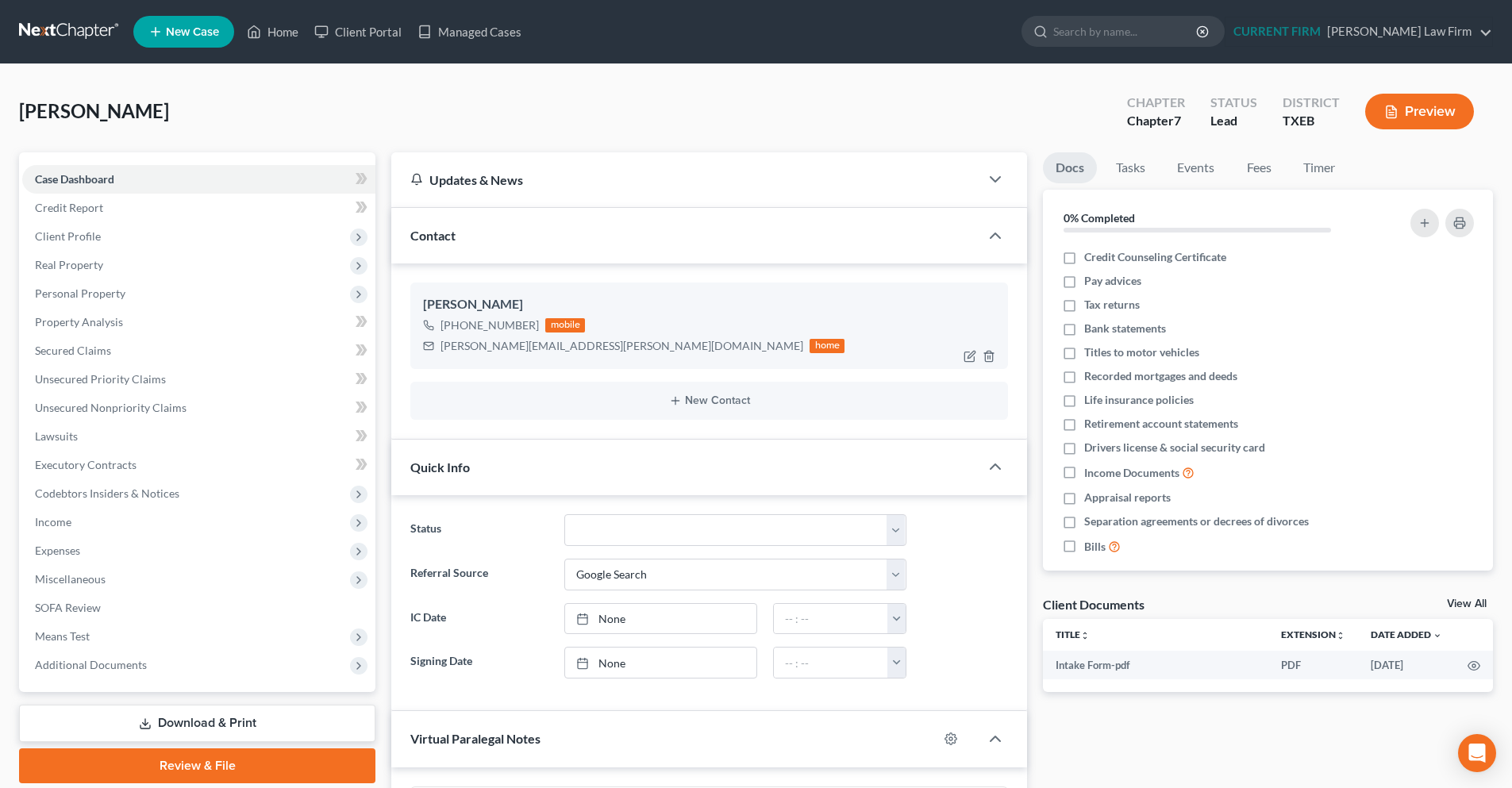
scroll to position [209, 0]
click at [810, 351] on div "home" at bounding box center [827, 346] width 35 height 14
drag, startPoint x: 562, startPoint y: 347, endPoint x: 440, endPoint y: 346, distance: 122.0
click at [440, 346] on div "joel.alvarado@icloud.com home" at bounding box center [634, 346] width 421 height 21
copy div "joel.alvarado@icloud.com"
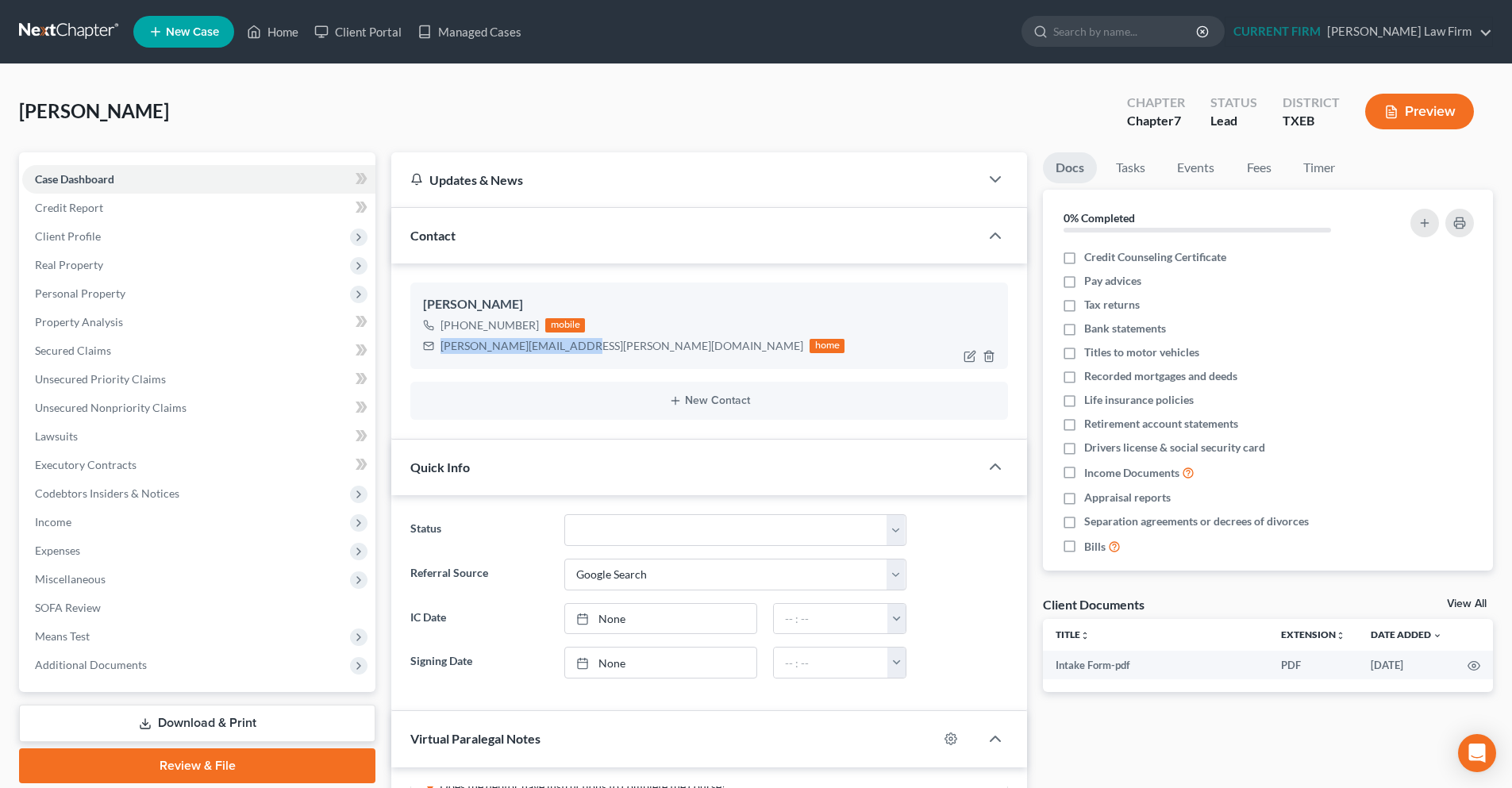
copy div "joel.alvarado@icloud.com"
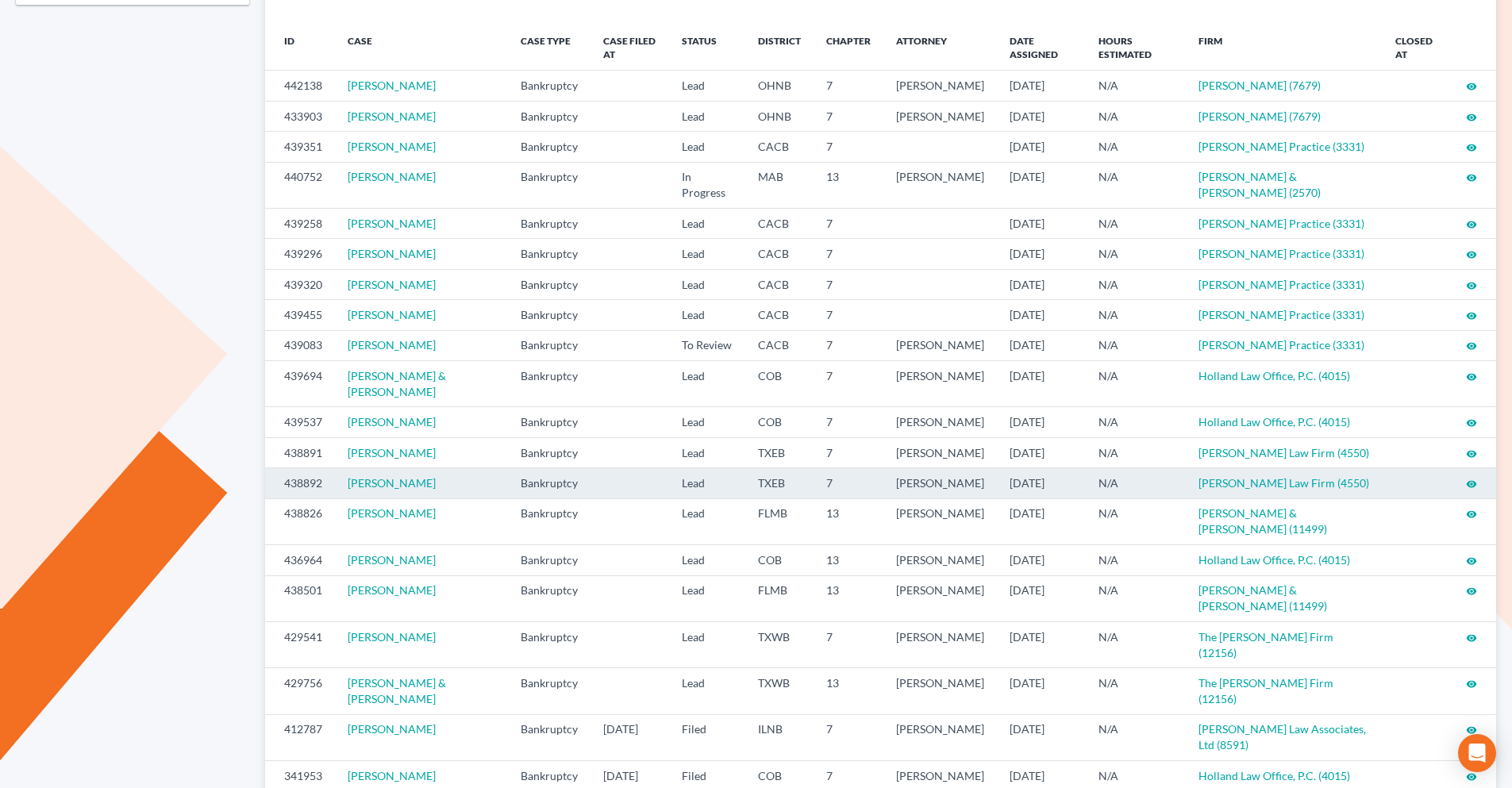
scroll to position [227, 0]
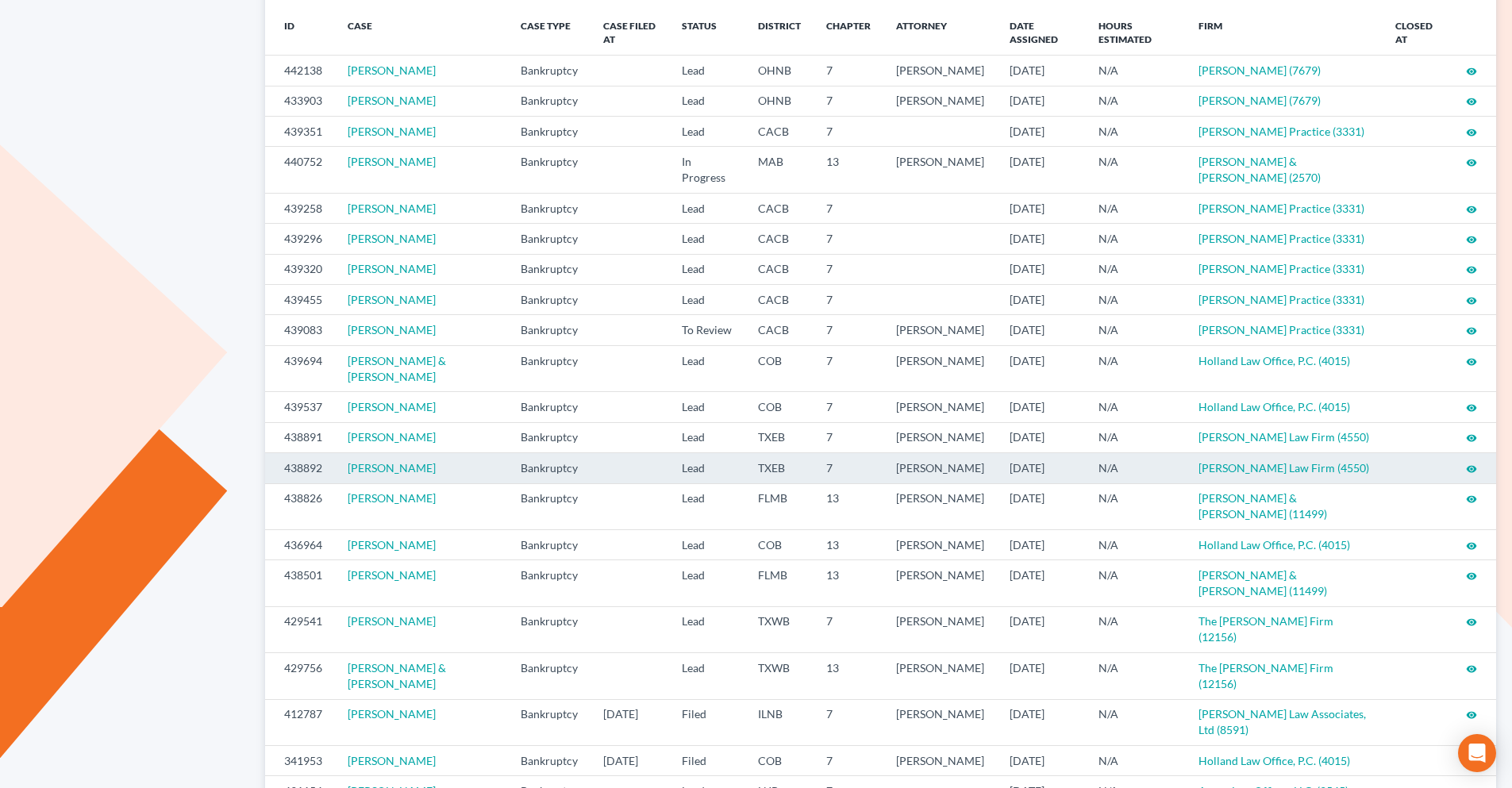
click at [1476, 474] on icon "visibility" at bounding box center [1471, 469] width 11 height 11
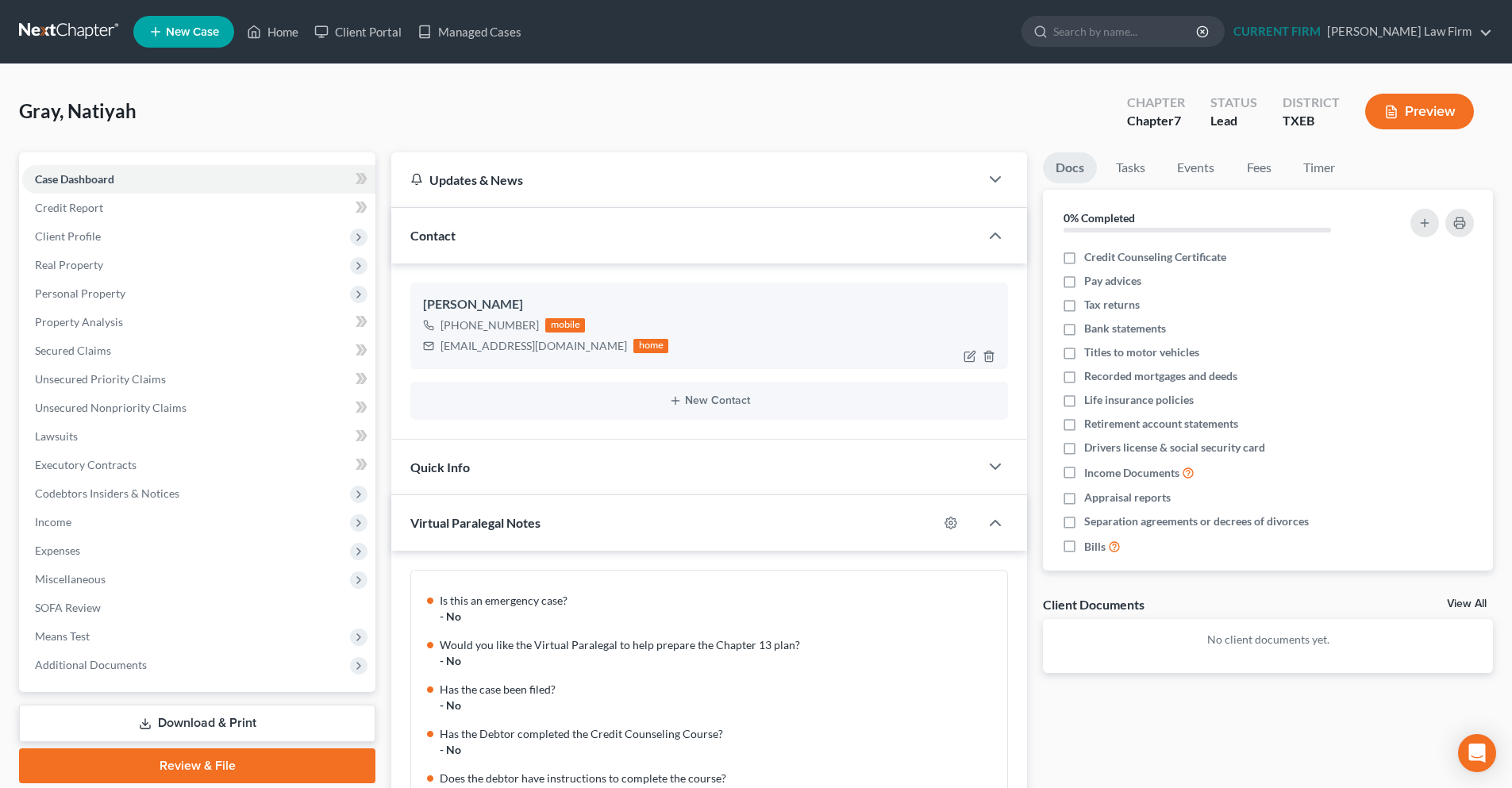
scroll to position [157, 0]
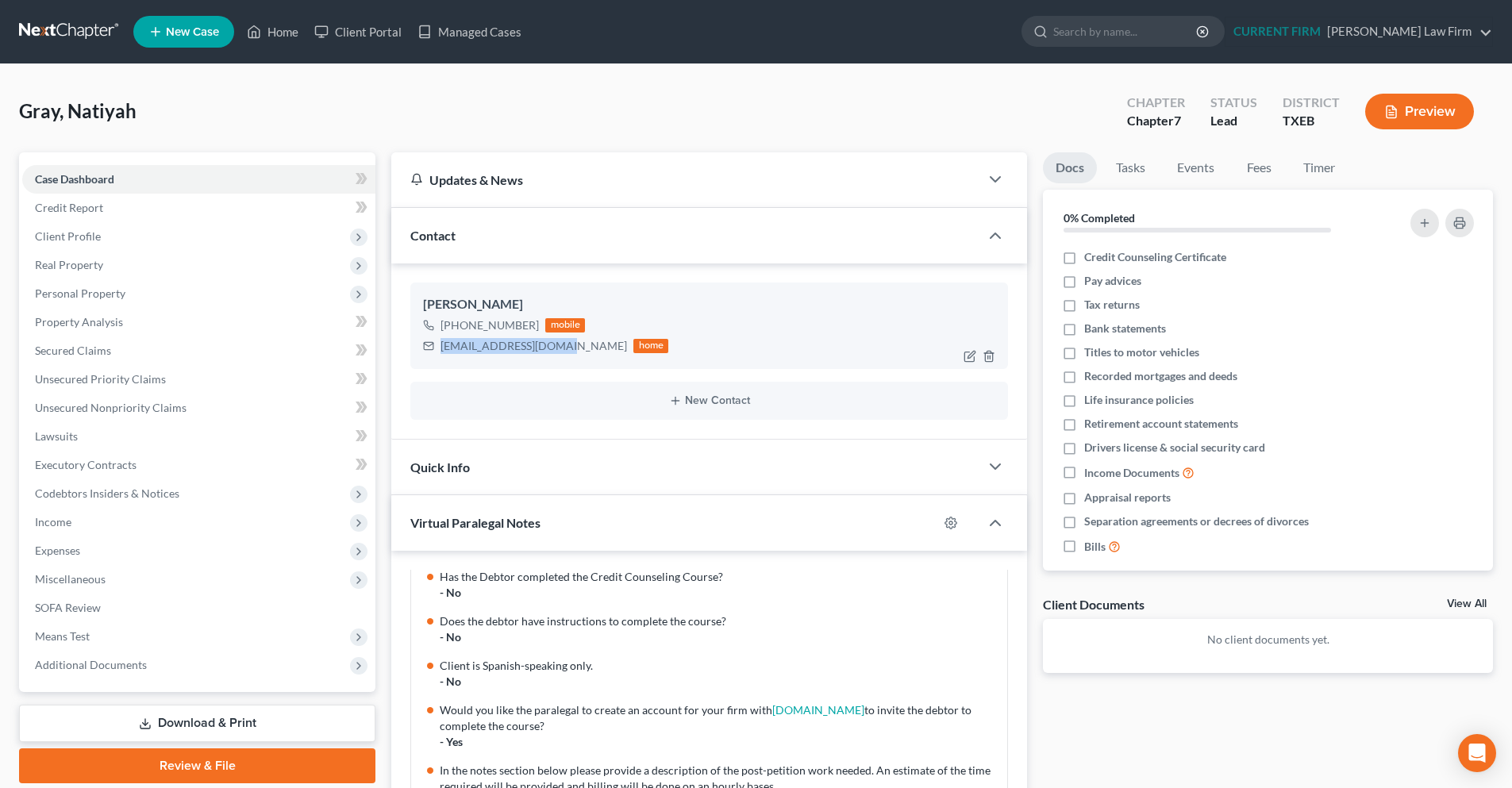
drag, startPoint x: 557, startPoint y: 343, endPoint x: 441, endPoint y: 349, distance: 116.2
click at [441, 349] on div "graynatiyah@gmail.com home" at bounding box center [545, 346] width 245 height 21
copy div "graynatiyah@gmail.com"
drag, startPoint x: 80, startPoint y: 25, endPoint x: 95, endPoint y: 36, distance: 18.6
click at [80, 25] on link at bounding box center [69, 31] width 101 height 29
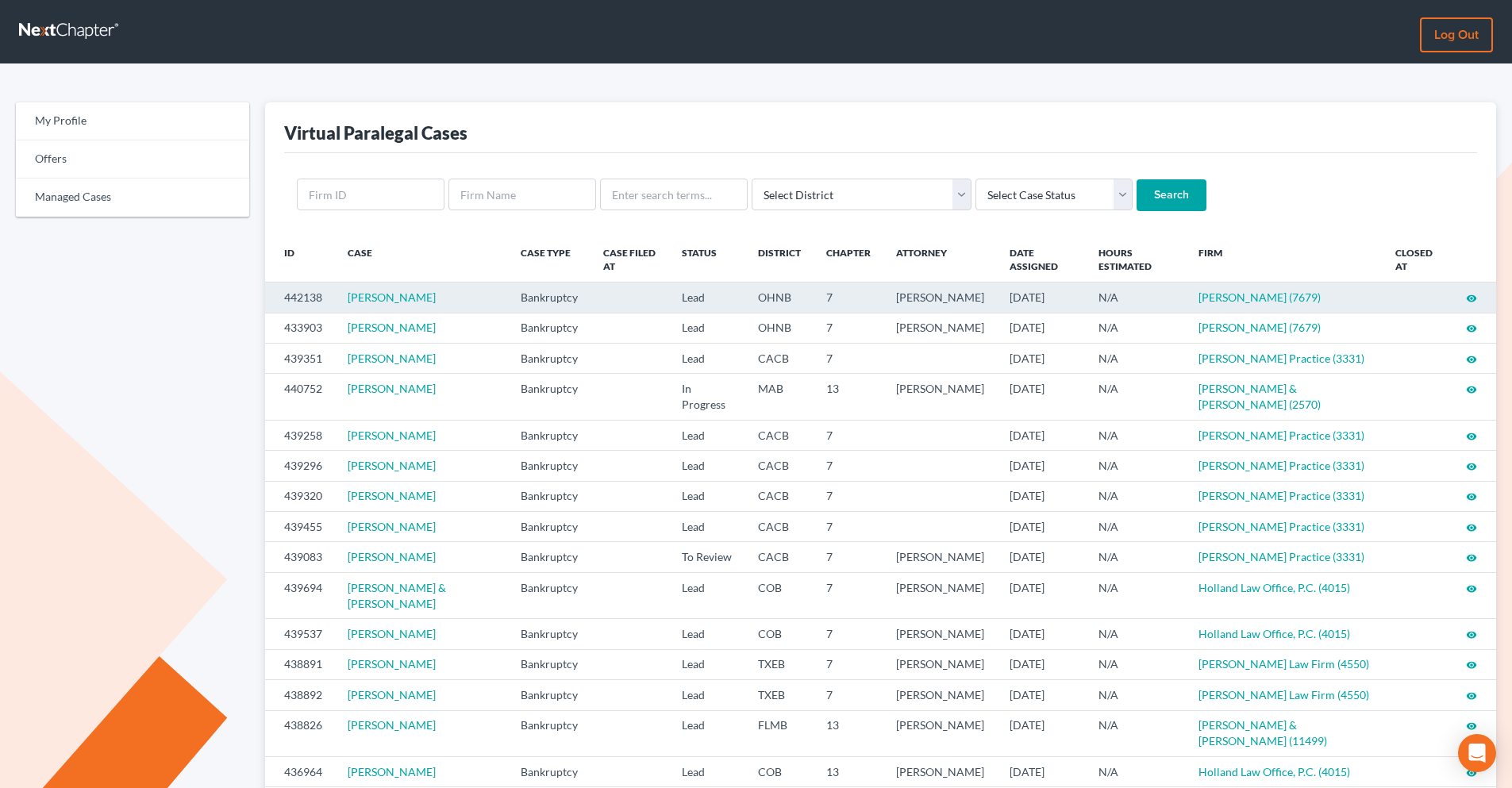
click at [1475, 298] on icon "visibility" at bounding box center [1471, 298] width 11 height 11
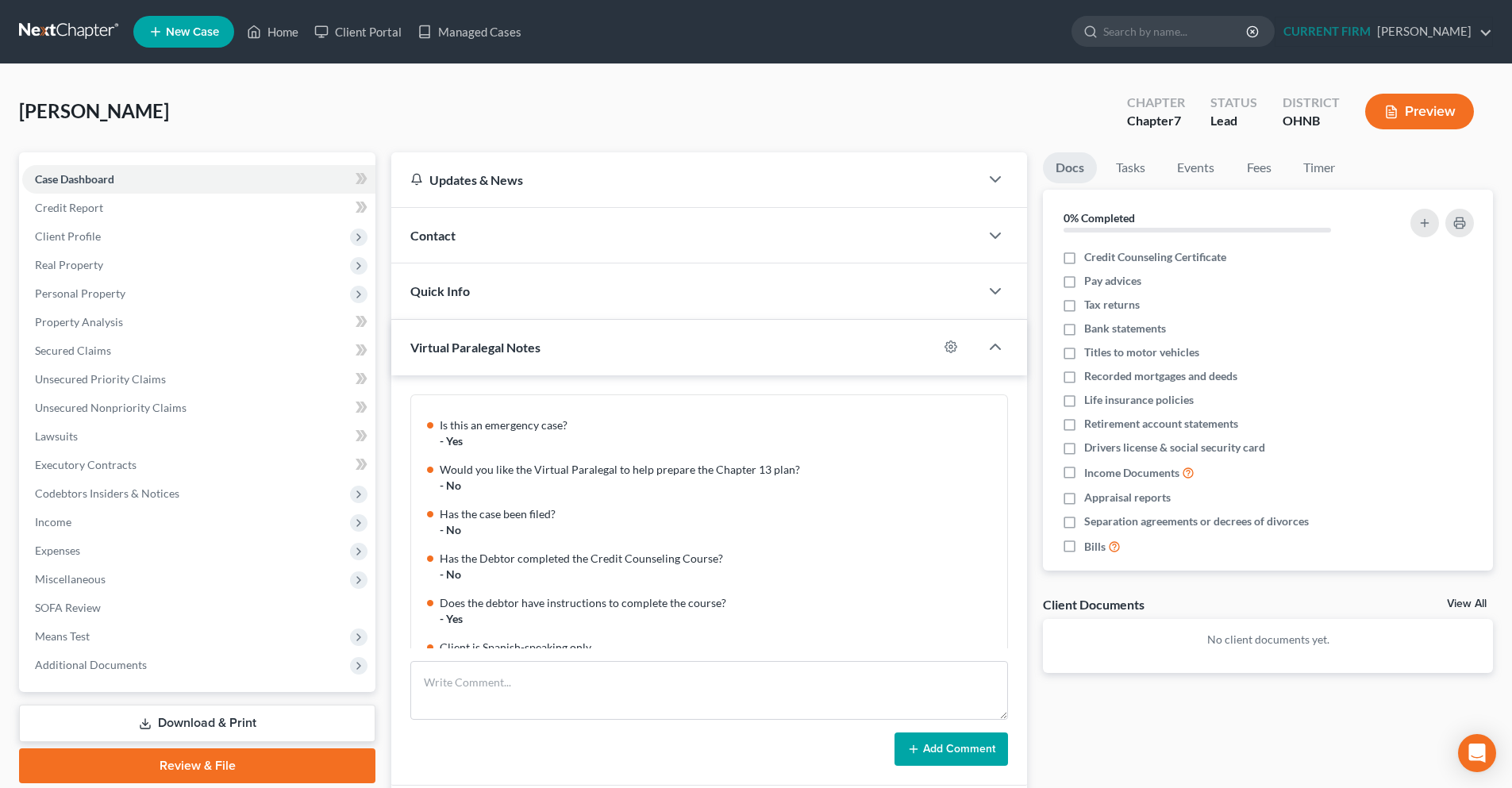
click at [42, 23] on link at bounding box center [69, 31] width 101 height 29
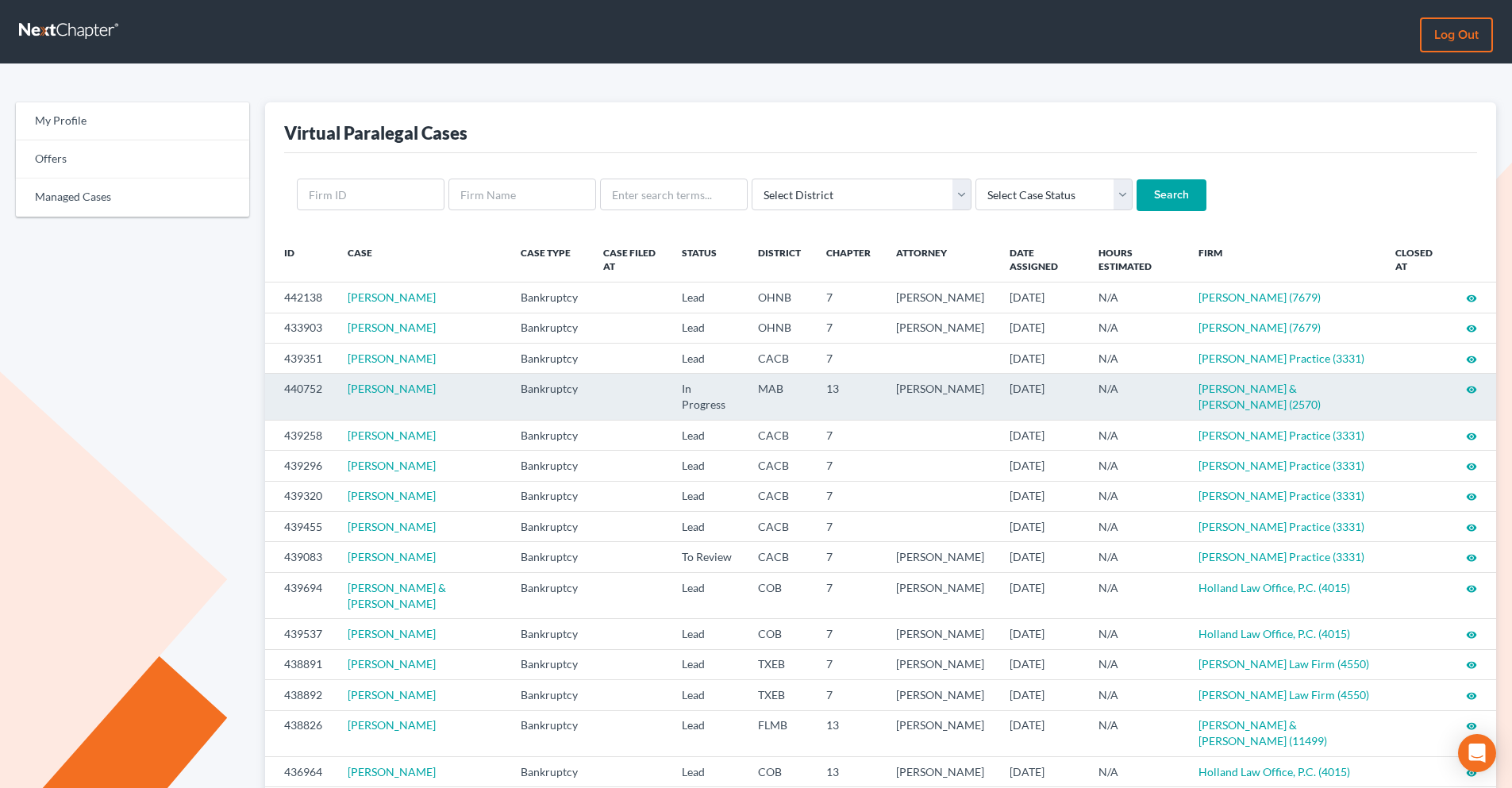
click at [1469, 395] on icon "visibility" at bounding box center [1471, 389] width 11 height 11
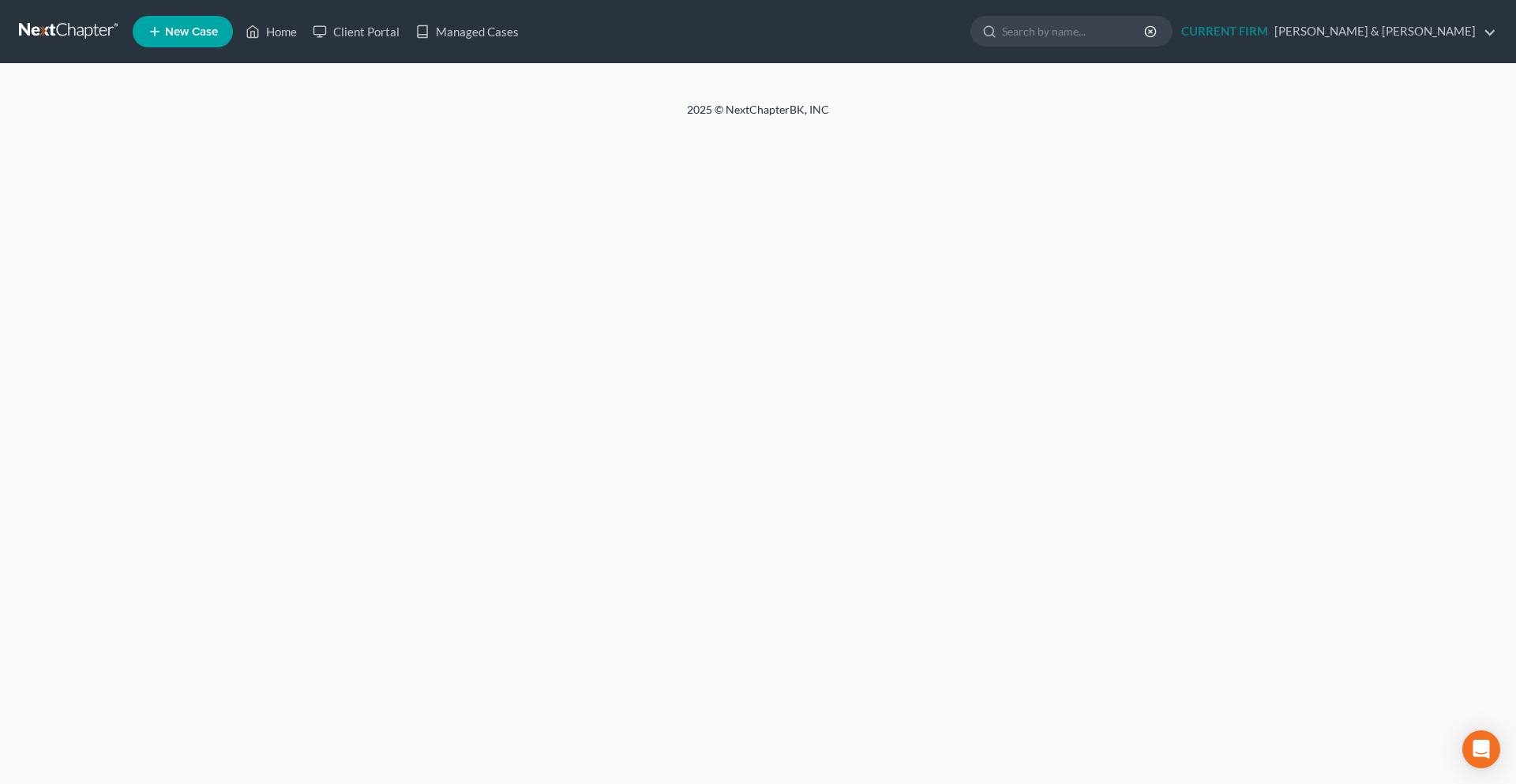
select select "0"
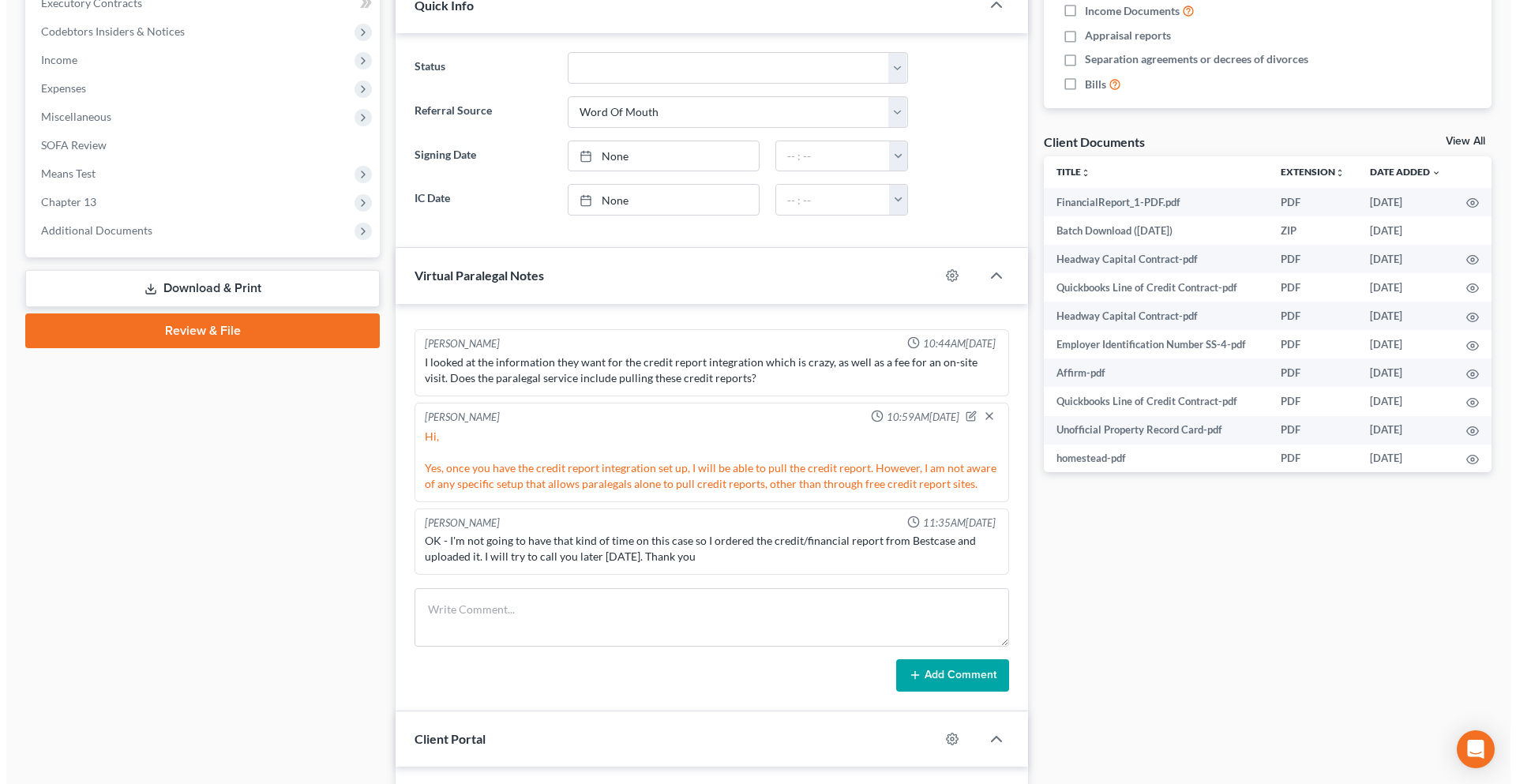
scroll to position [474, 0]
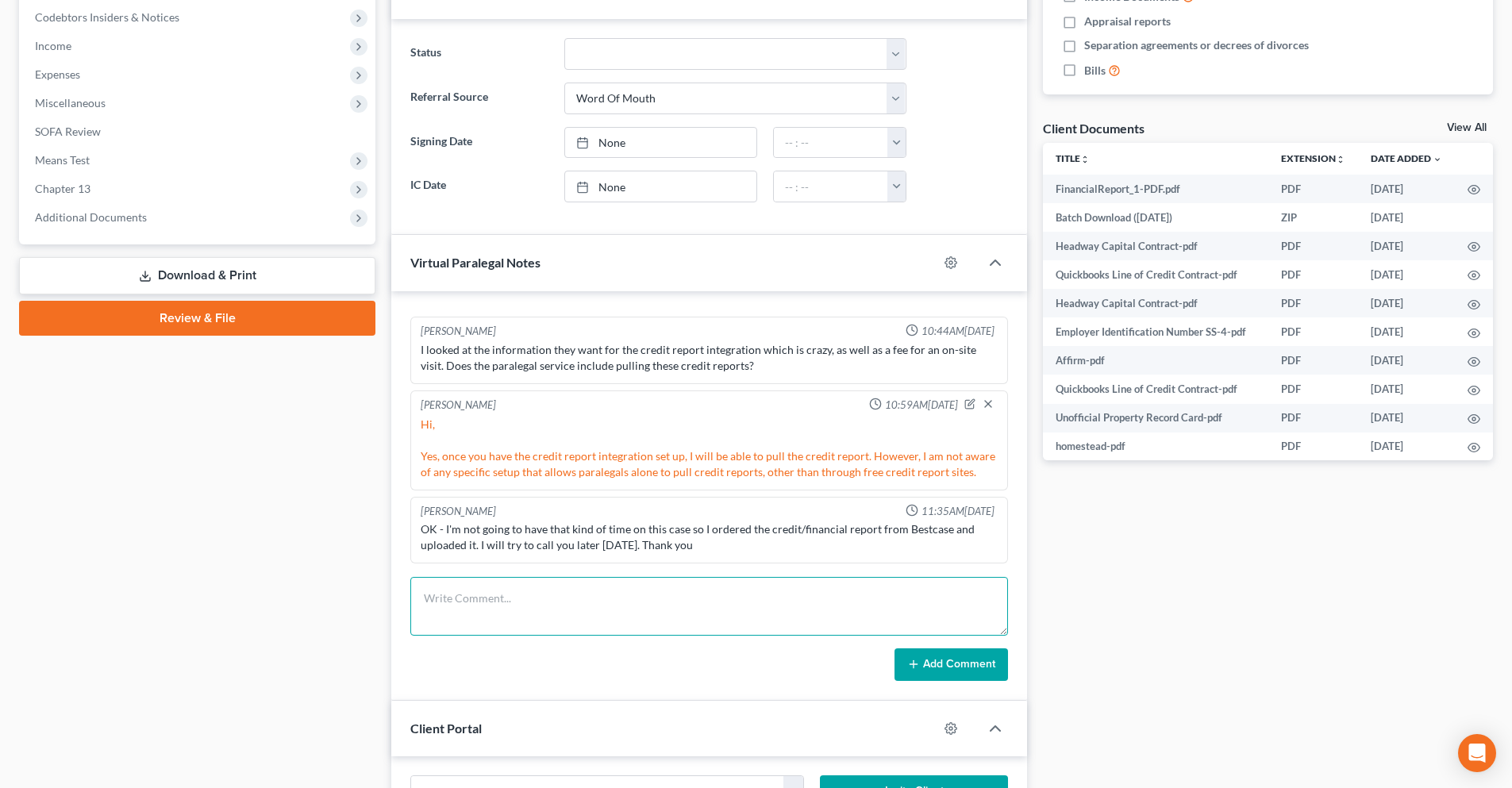
click at [533, 596] on textarea at bounding box center [708, 606] width 597 height 59
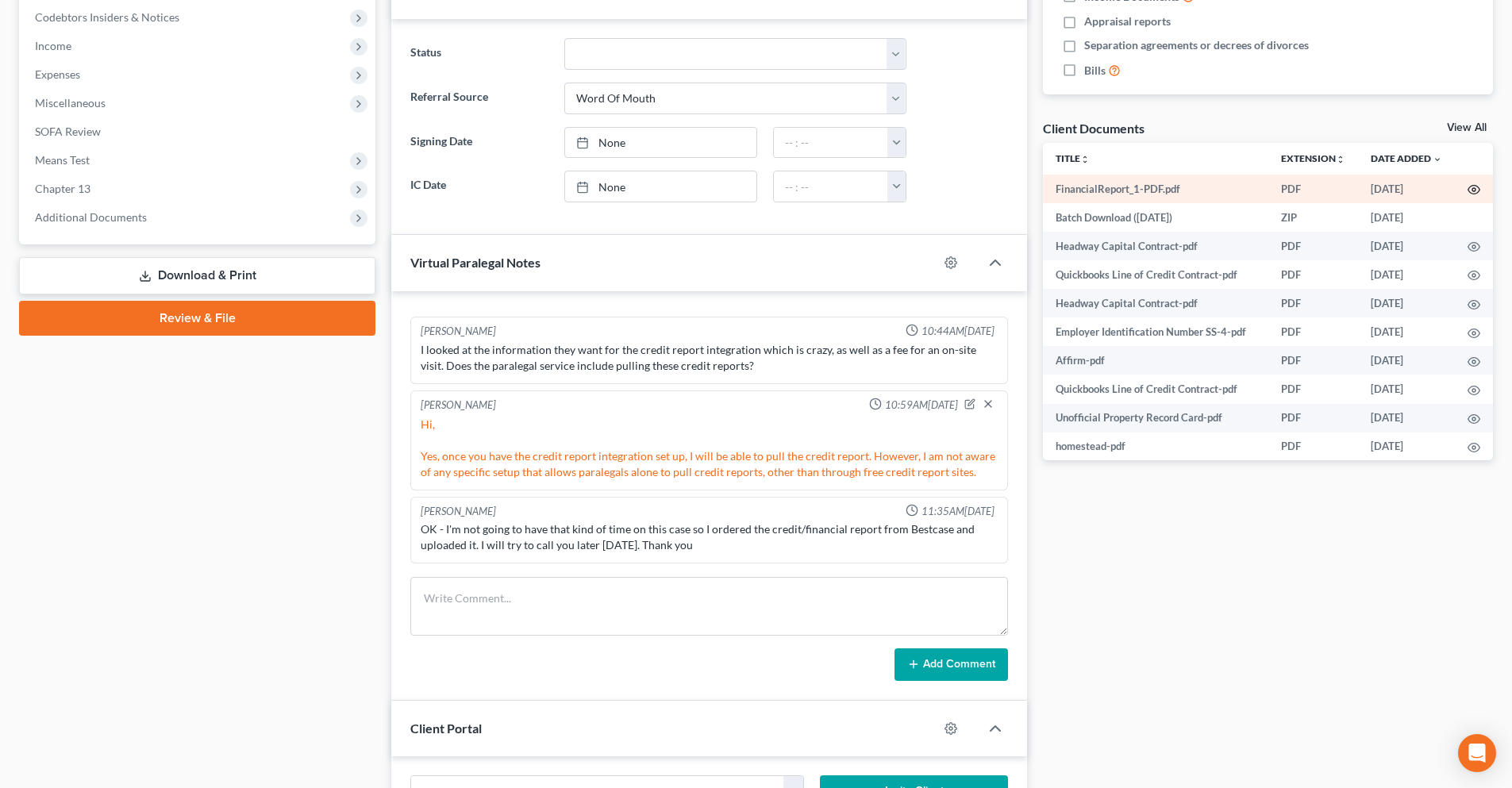
click at [1467, 192] on icon "button" at bounding box center [1473, 189] width 13 height 13
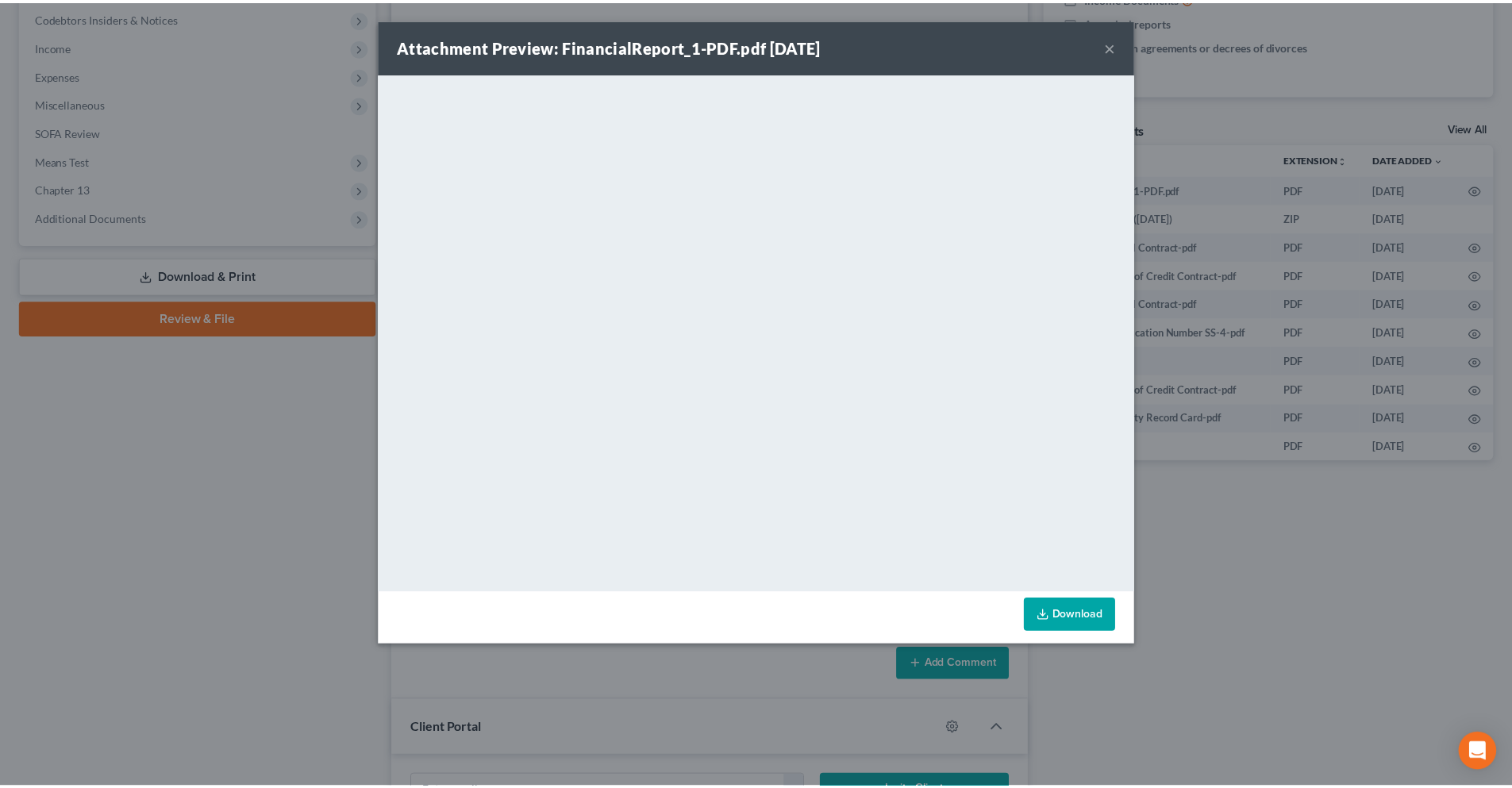
scroll to position [1383, 0]
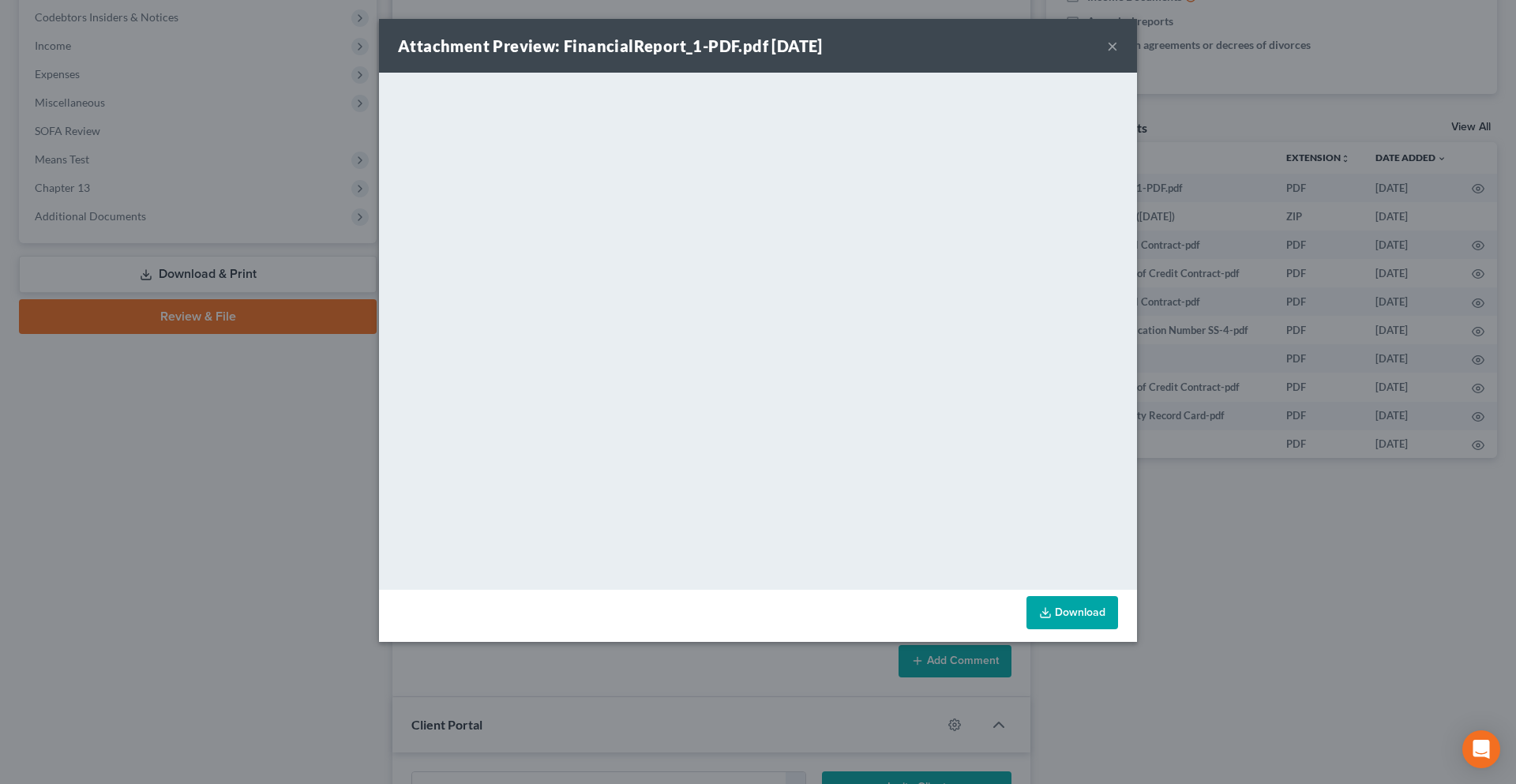
click at [1113, 54] on button "×" at bounding box center [1112, 46] width 11 height 19
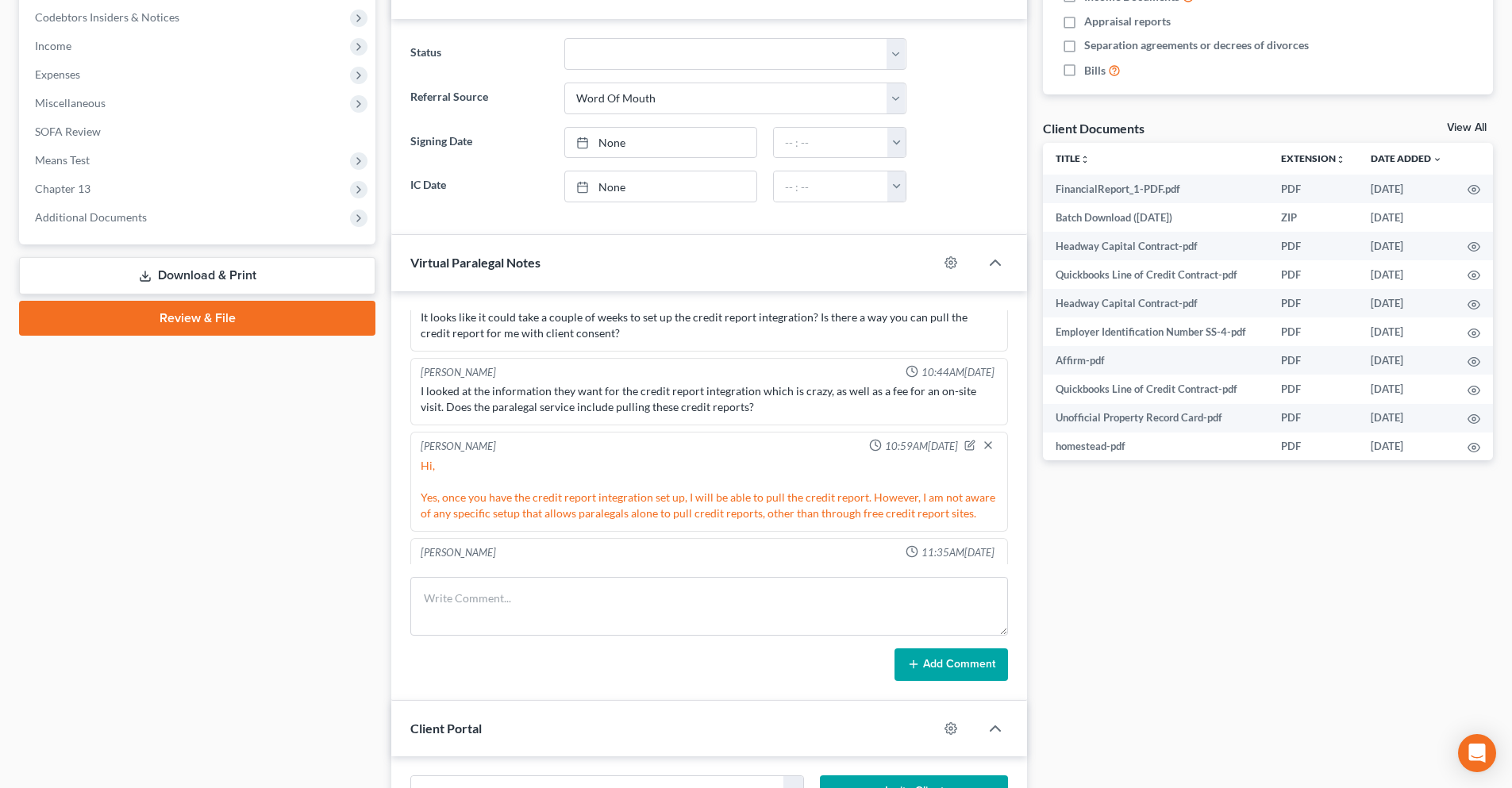
scroll to position [1319, 0]
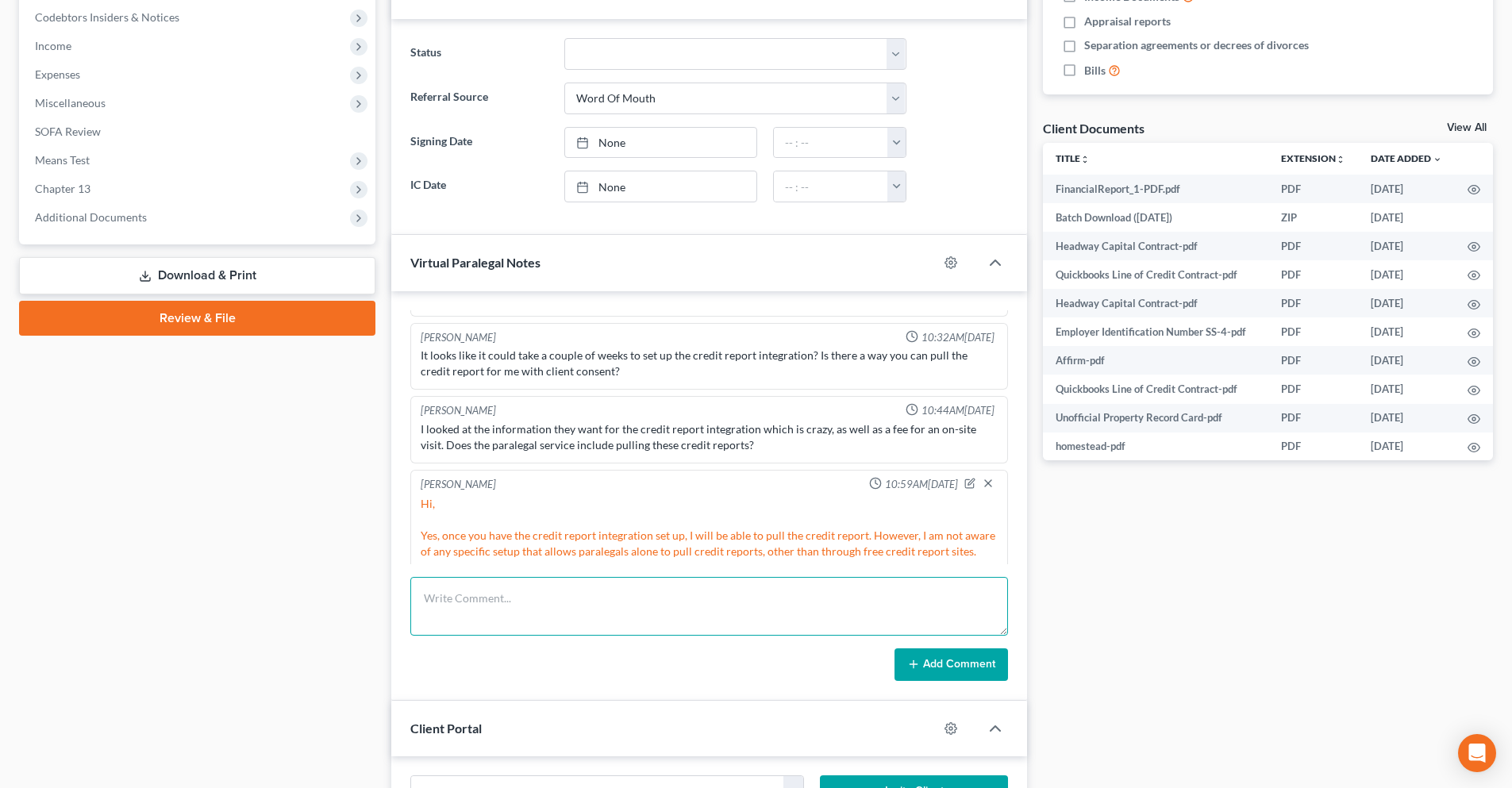
click at [547, 614] on textarea at bounding box center [708, 606] width 597 height 59
type textarea "Got it. I will enter the credit report tonight."
click at [938, 669] on button "Add Comment" at bounding box center [951, 665] width 114 height 33
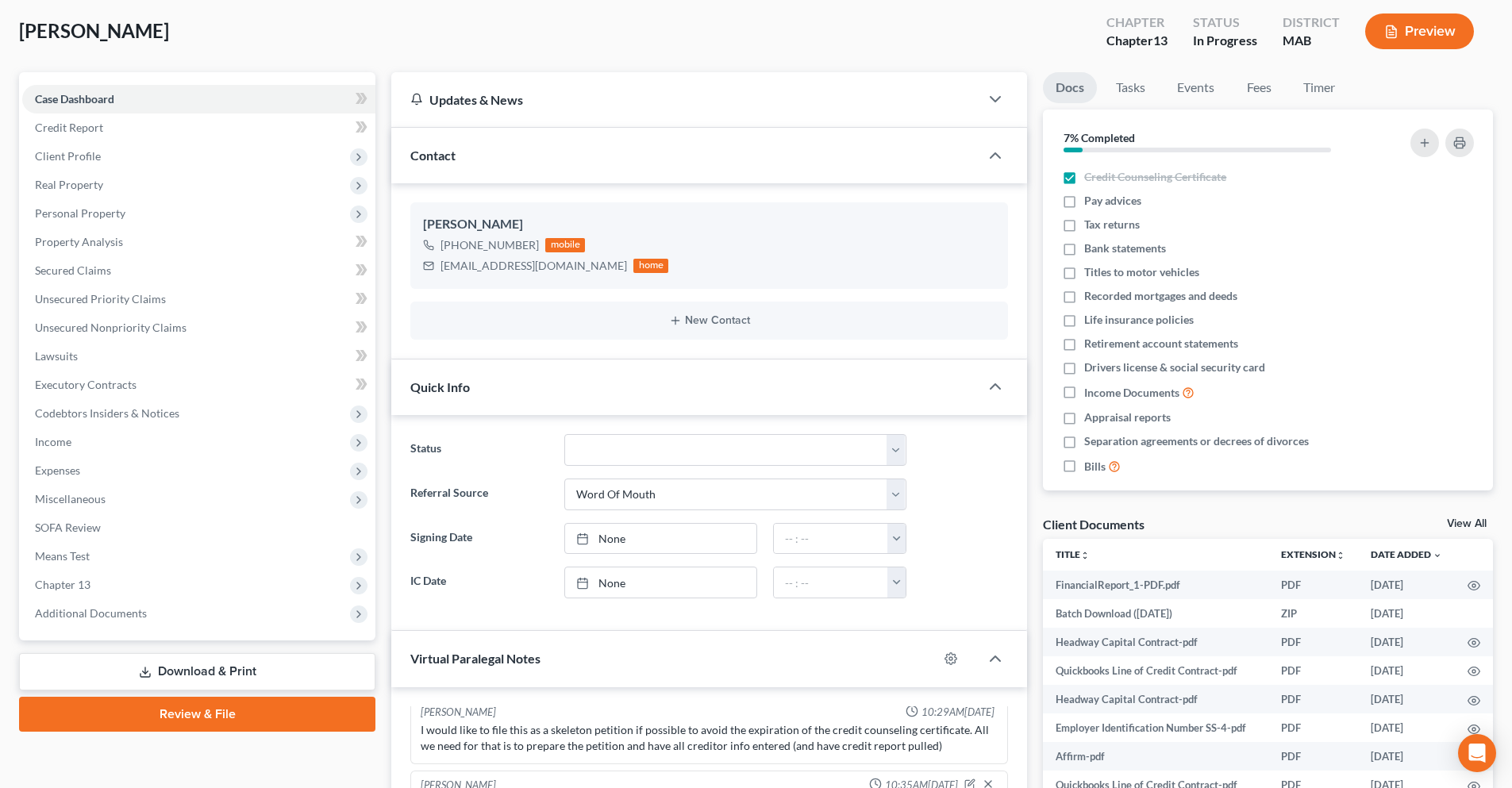
scroll to position [80, 0]
click at [140, 99] on link "Case Dashboard" at bounding box center [199, 100] width 353 height 29
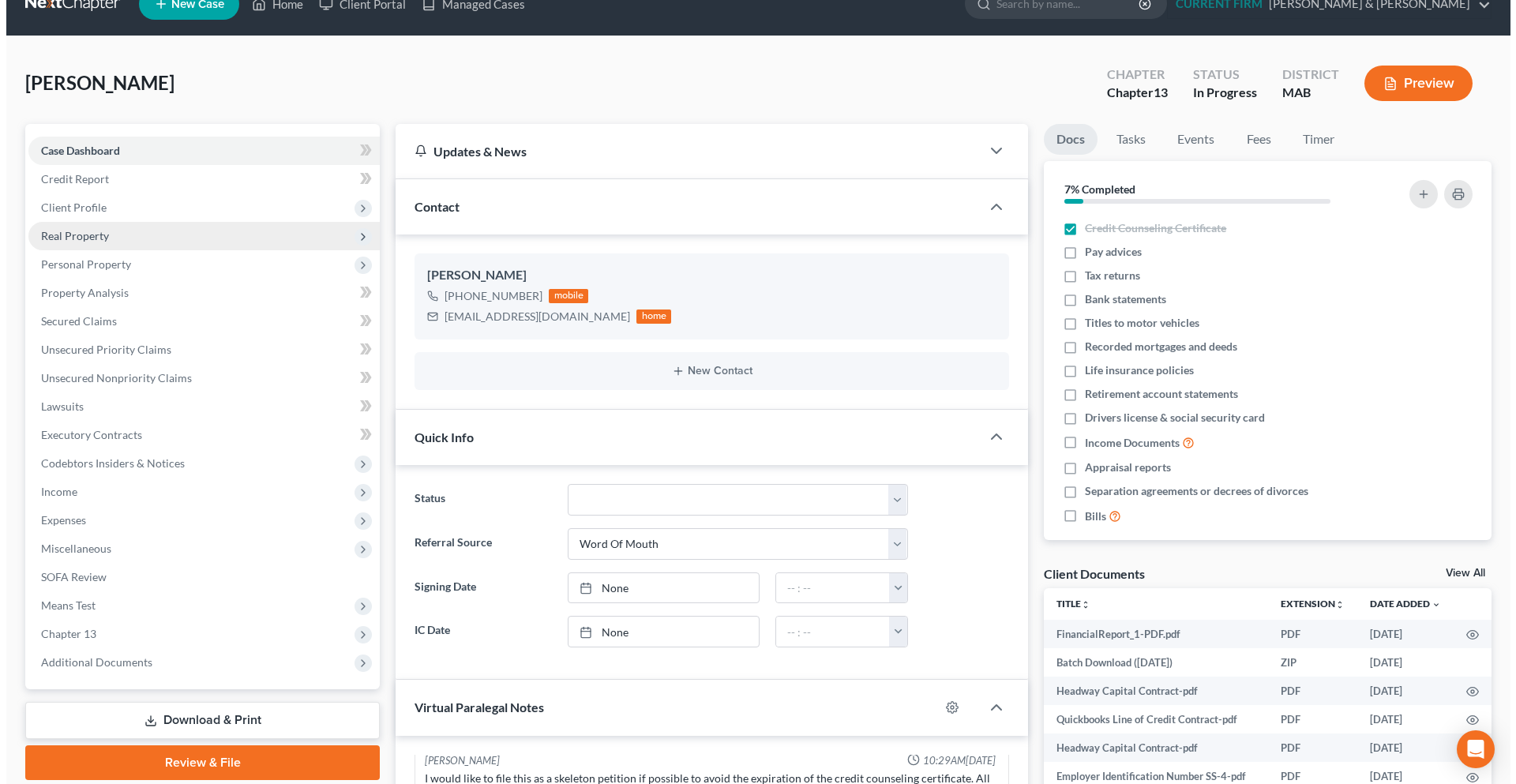
scroll to position [0, 0]
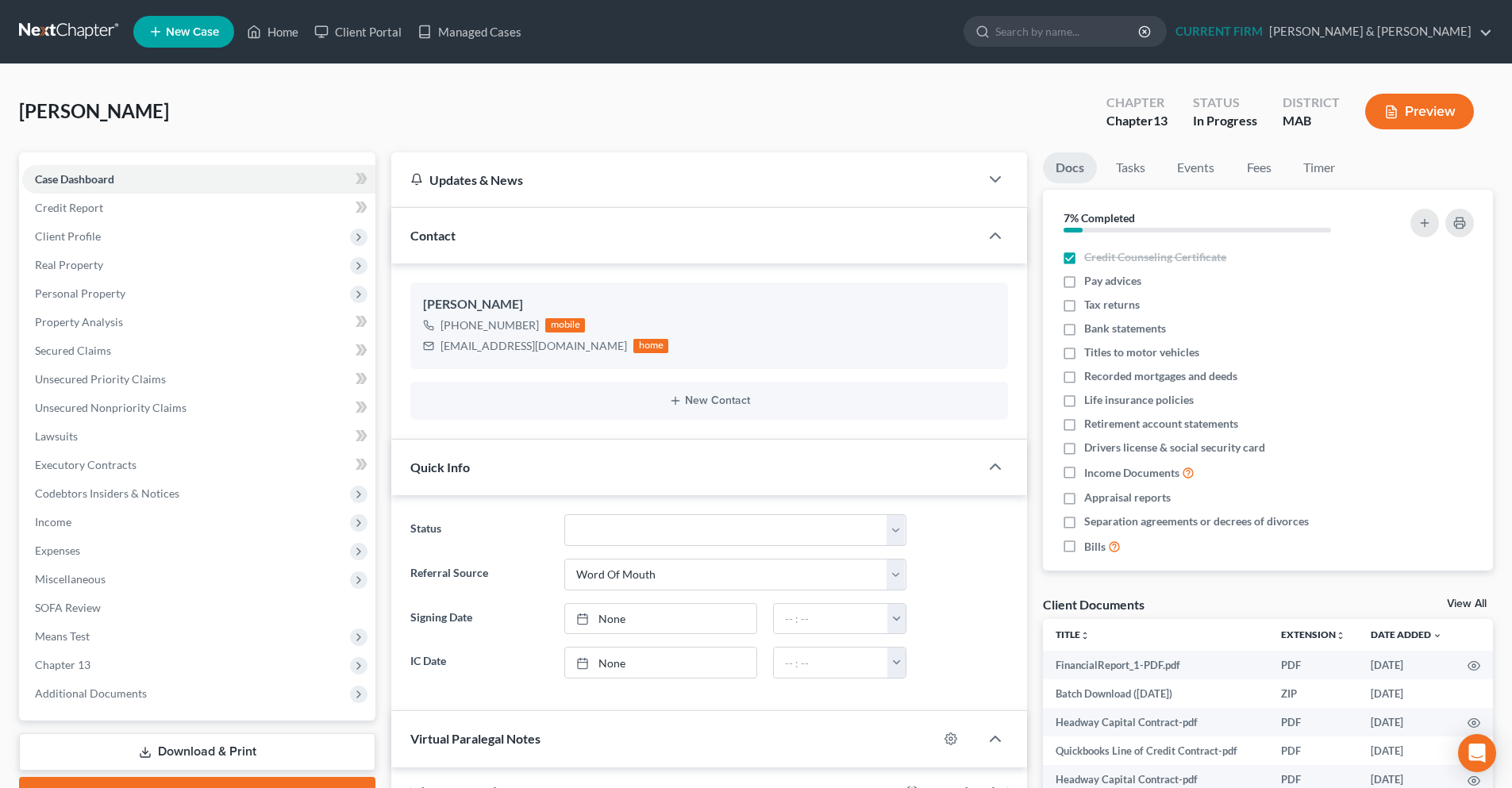
click at [81, 31] on link at bounding box center [69, 31] width 101 height 29
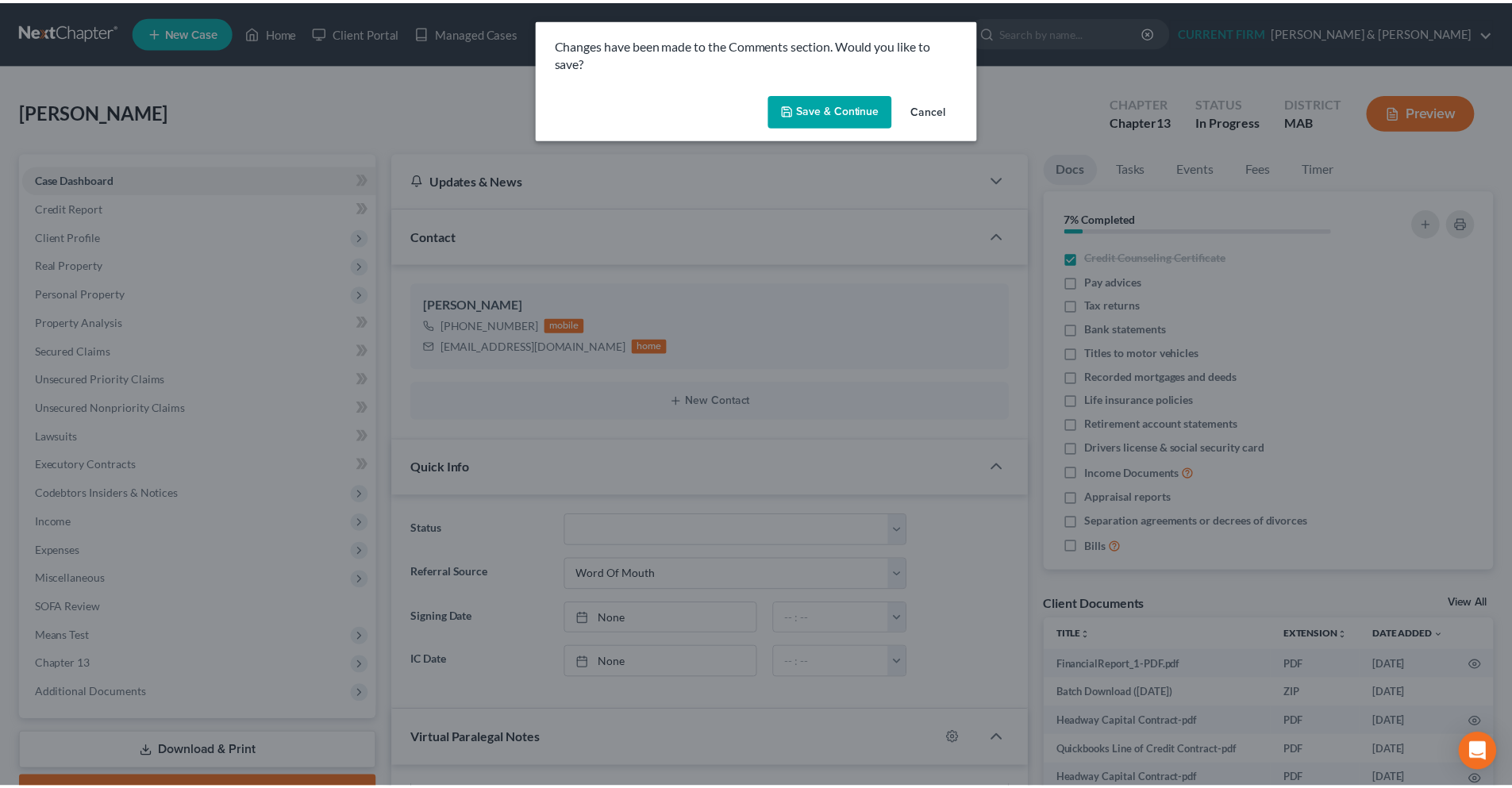
scroll to position [1045, 0]
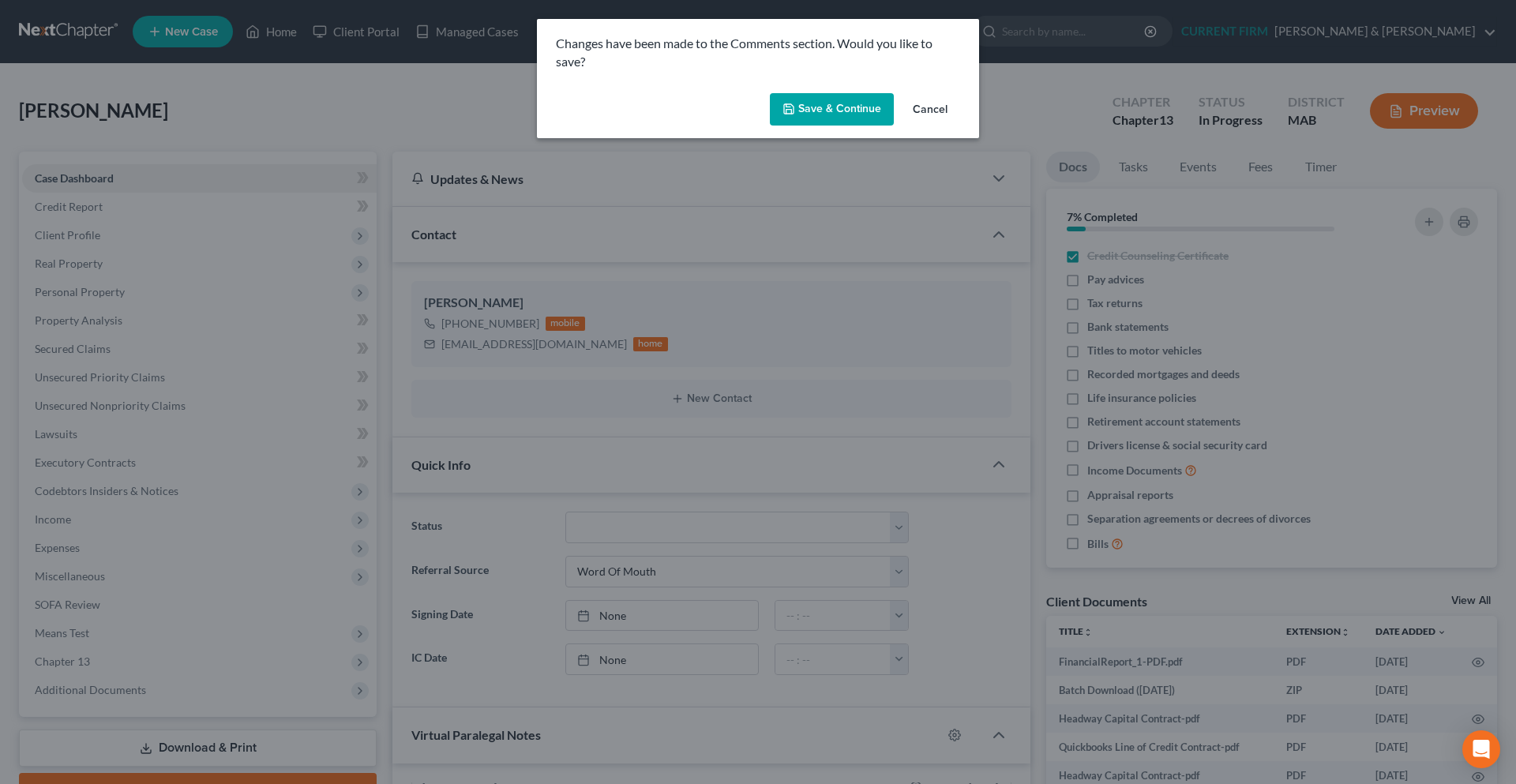
click at [846, 111] on button "Save & Continue" at bounding box center [832, 110] width 124 height 33
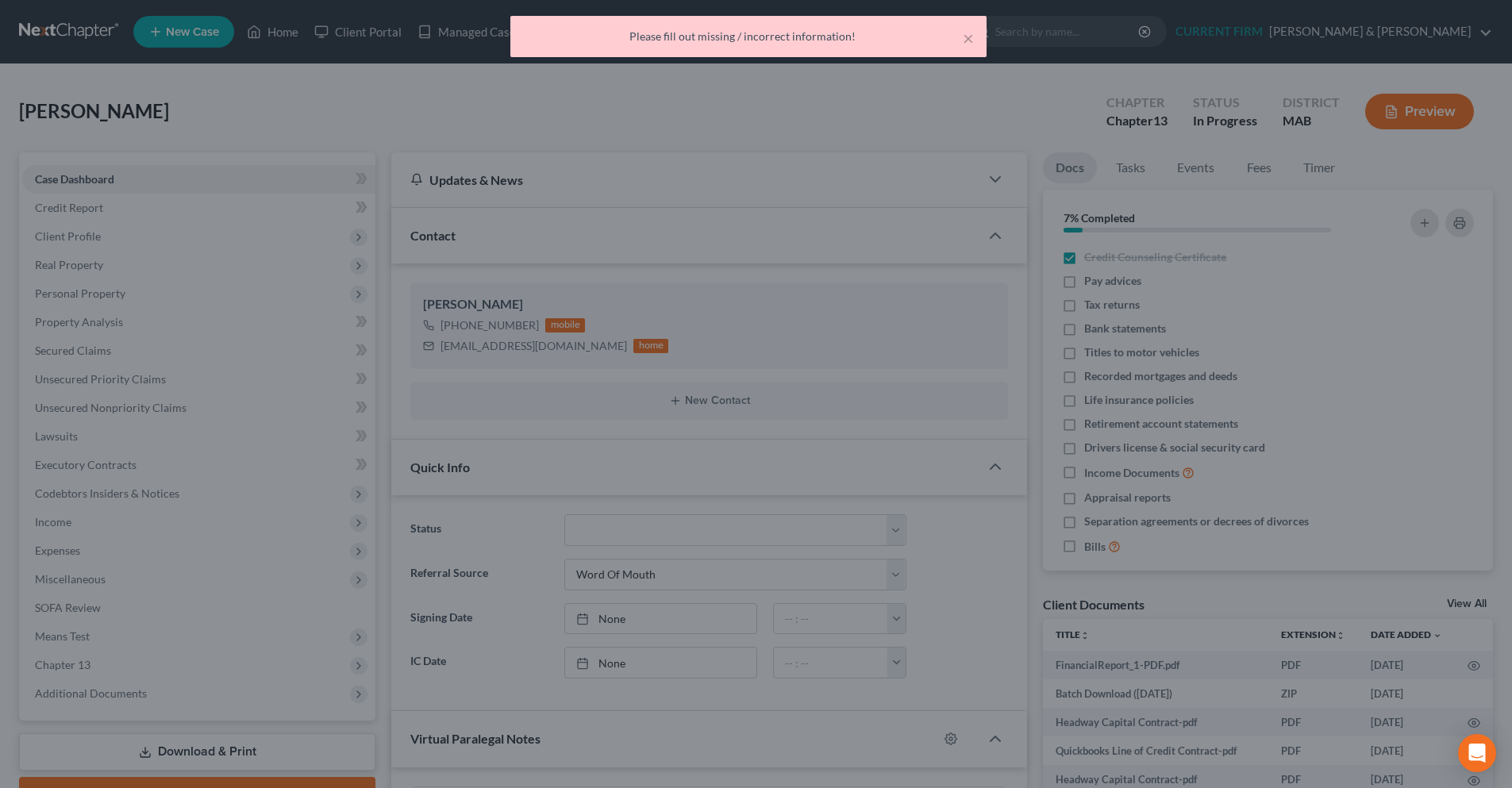
scroll to position [1060, 0]
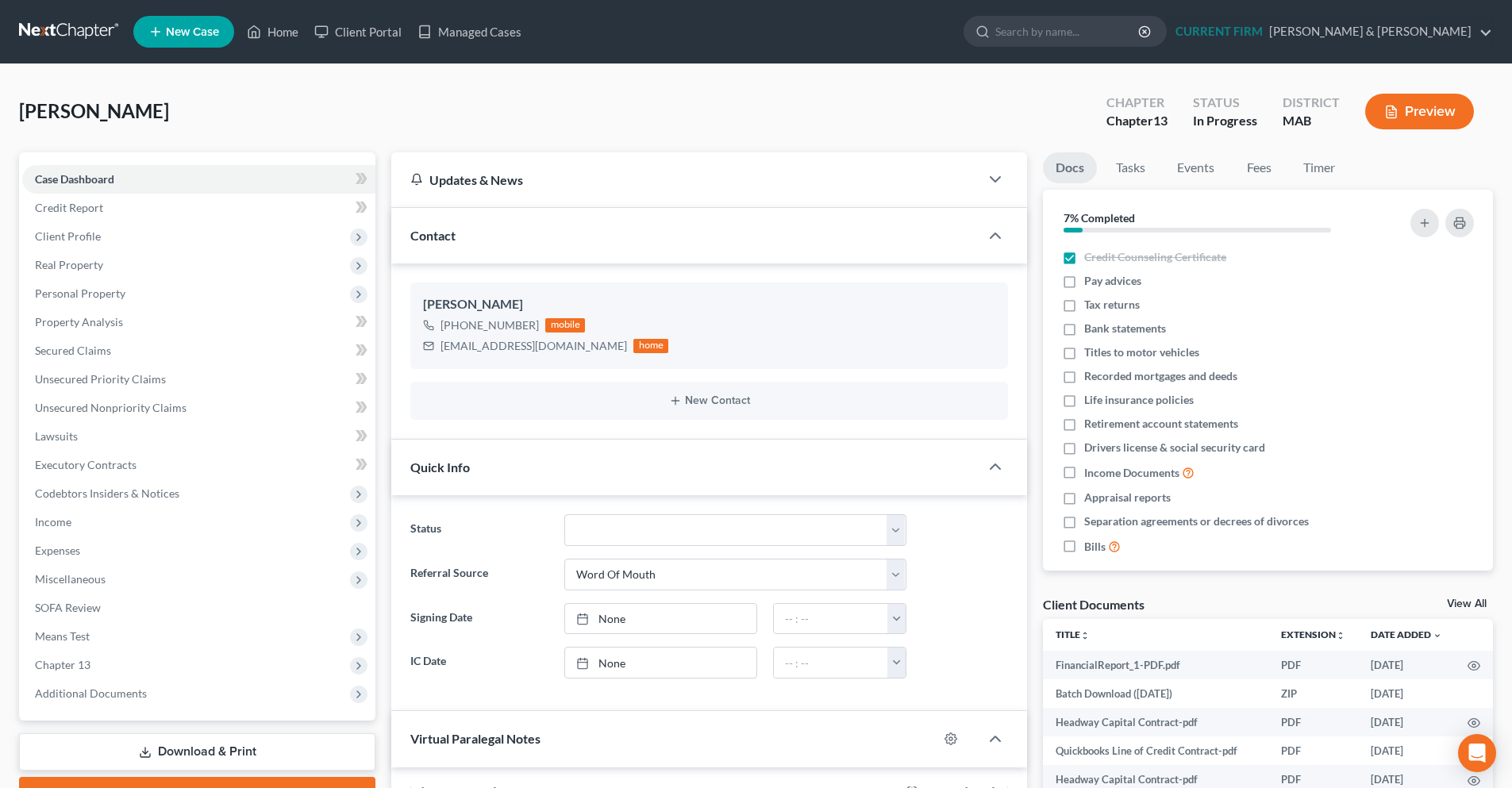
click at [95, 32] on link at bounding box center [69, 31] width 101 height 29
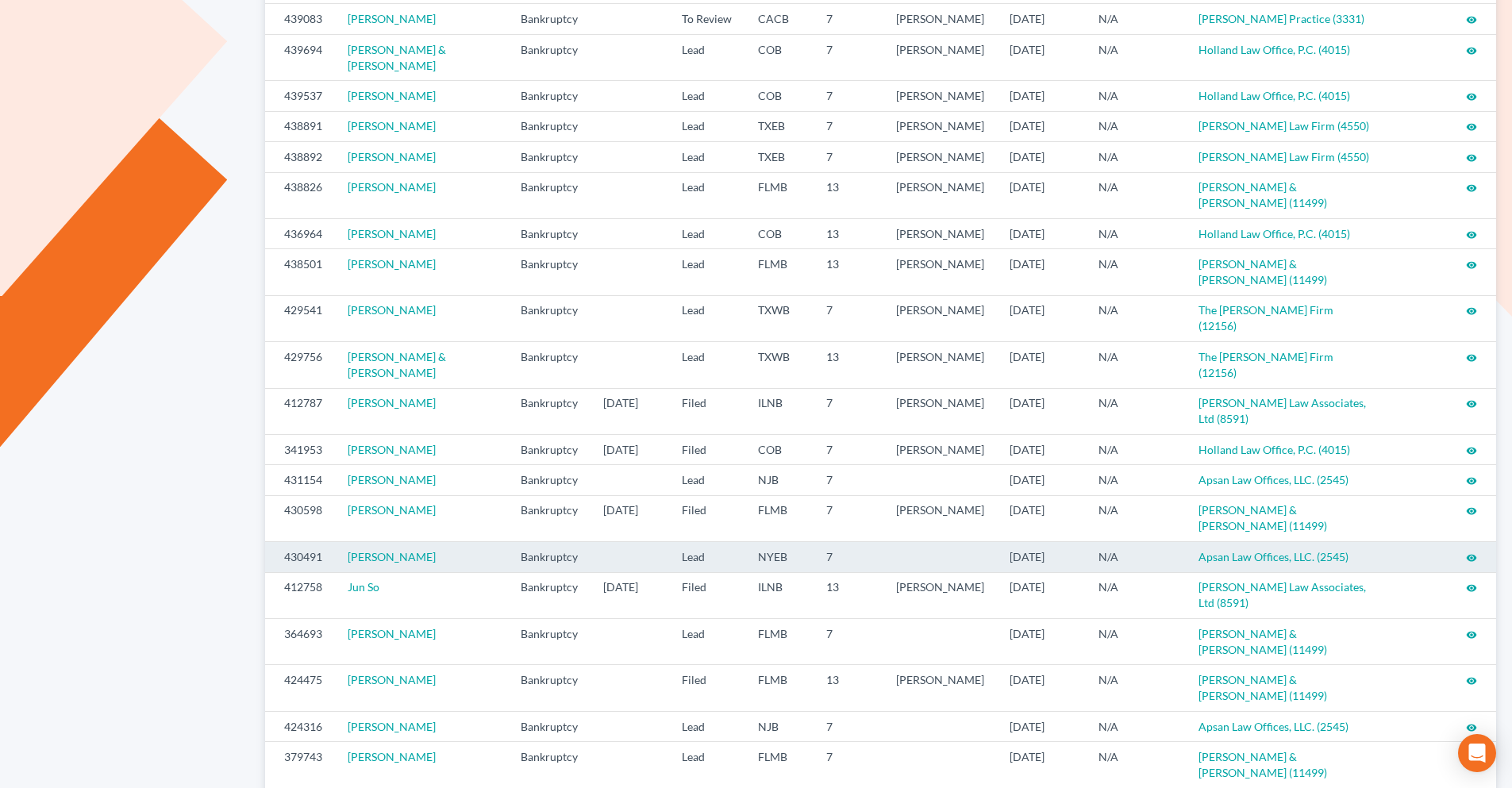
scroll to position [576, 0]
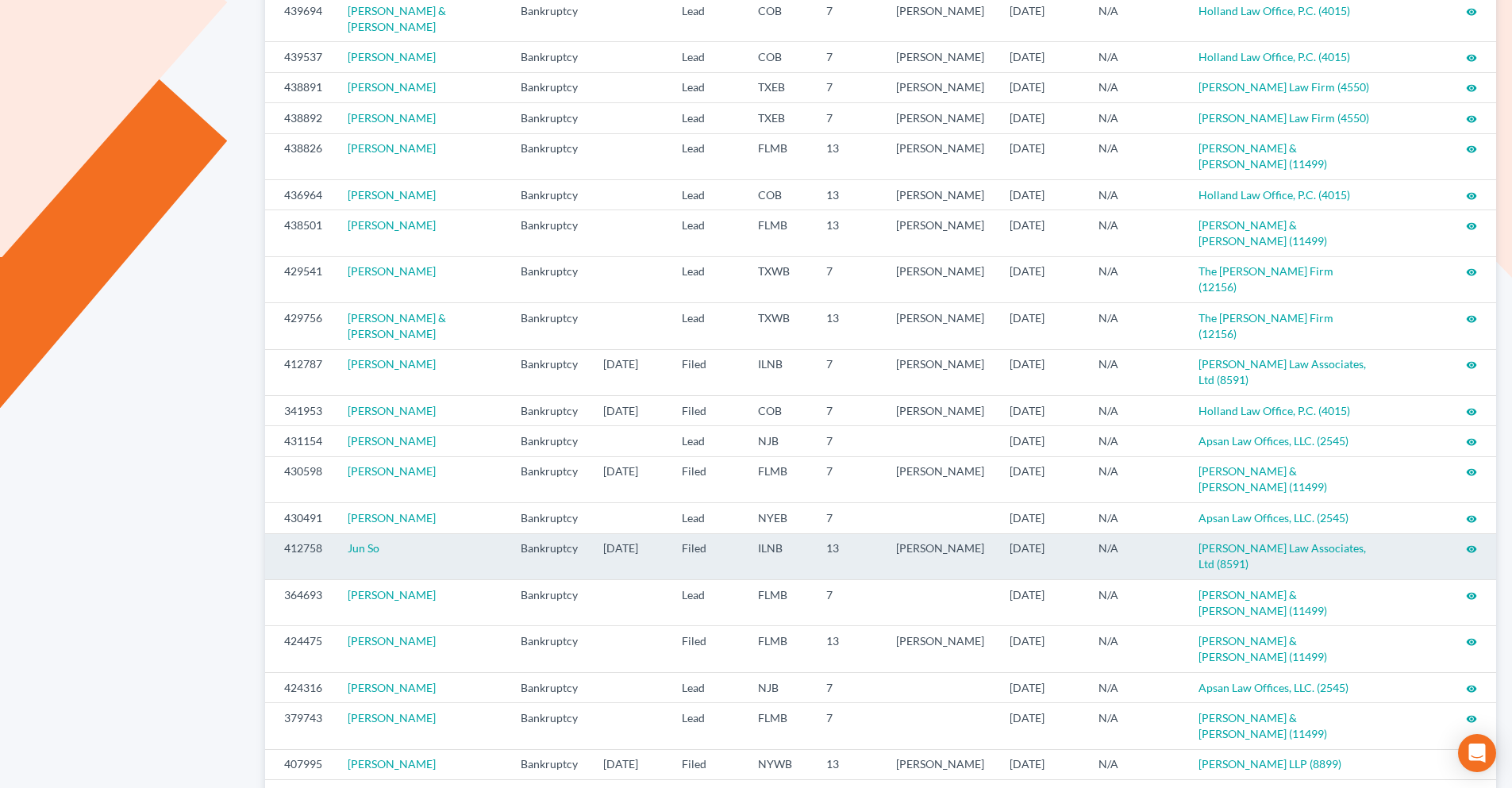
click at [1474, 555] on icon "visibility" at bounding box center [1471, 549] width 11 height 11
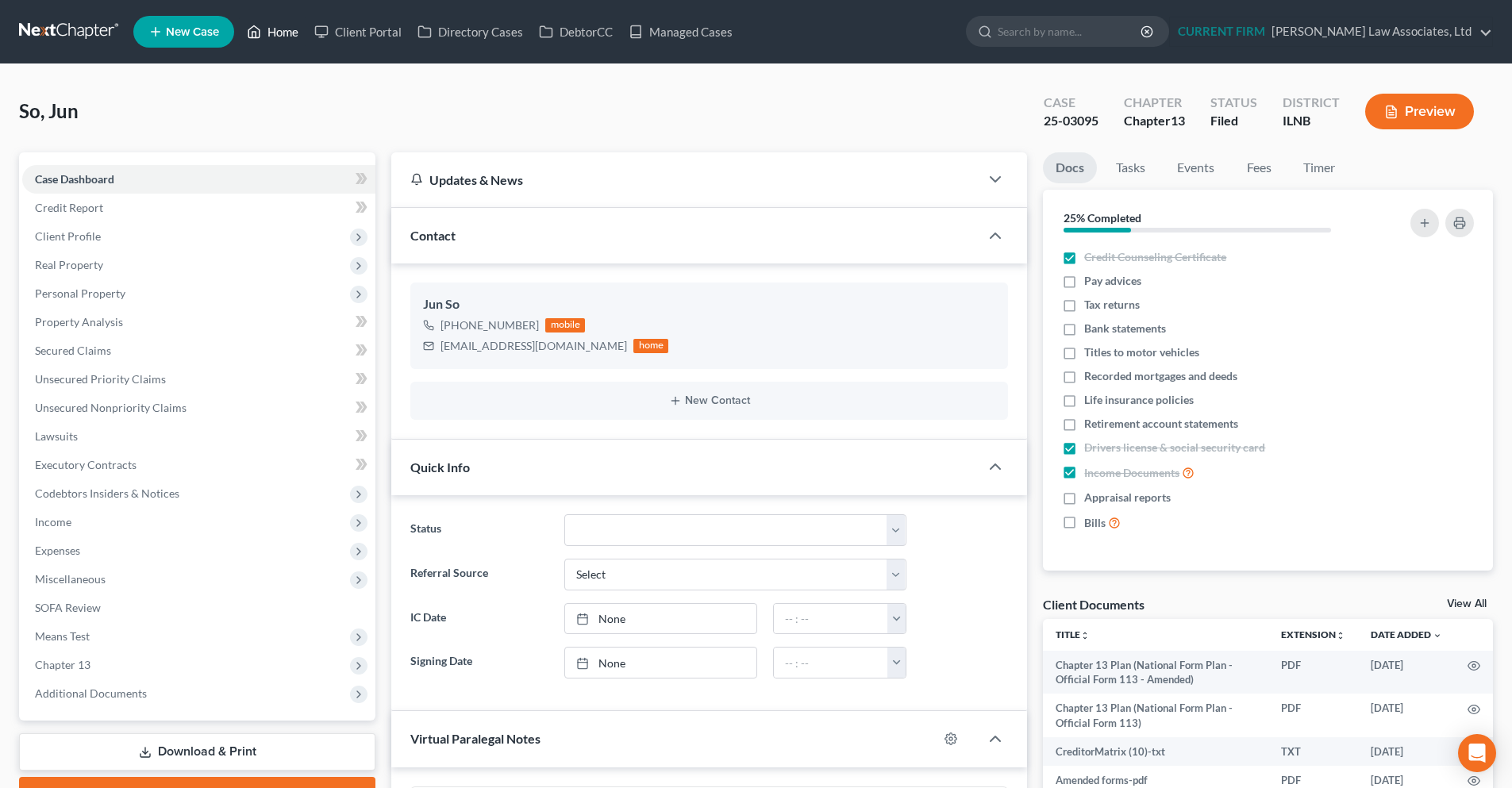
click at [290, 37] on link "Home" at bounding box center [273, 31] width 68 height 29
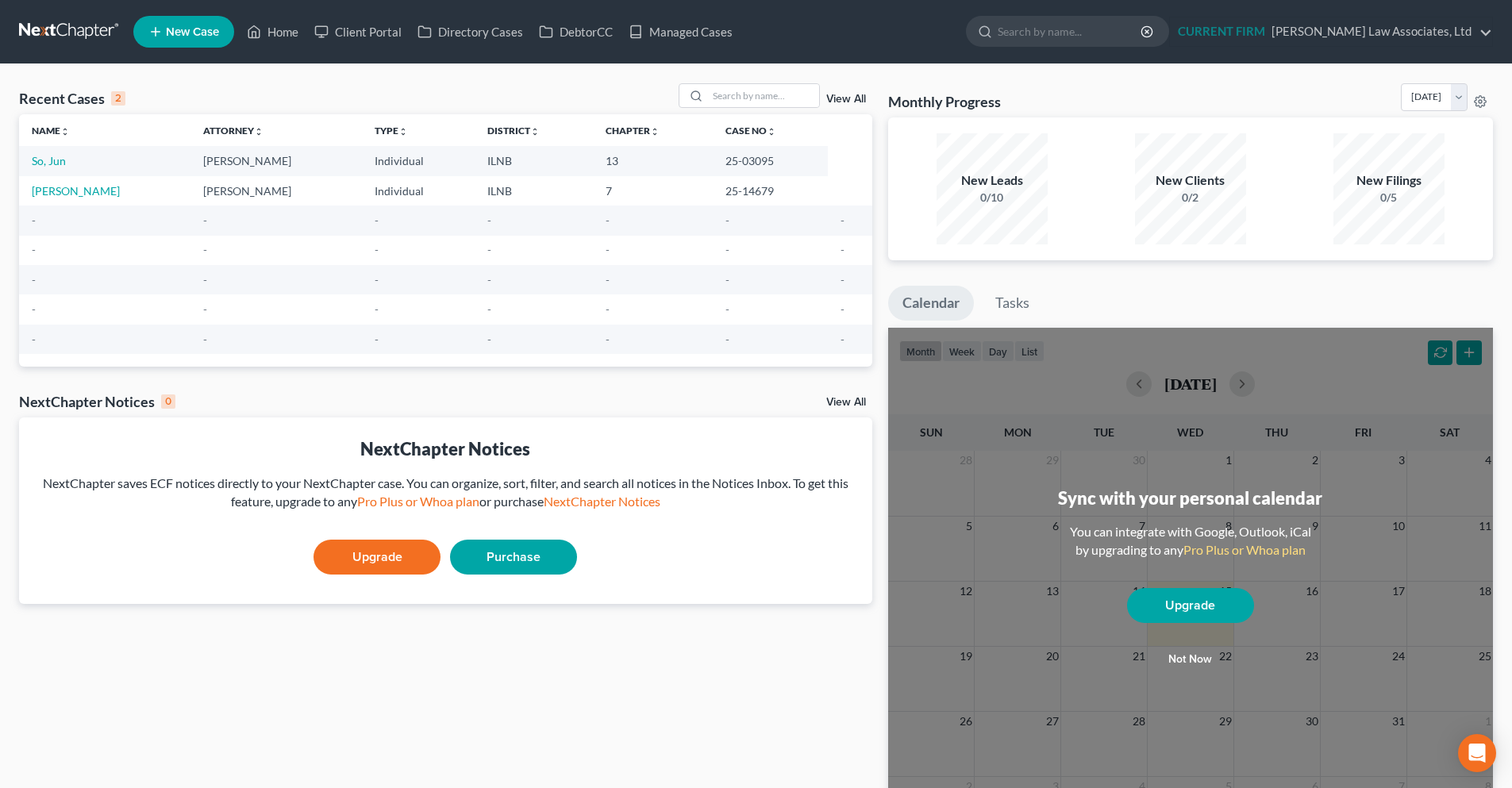
click at [97, 34] on link at bounding box center [69, 31] width 101 height 29
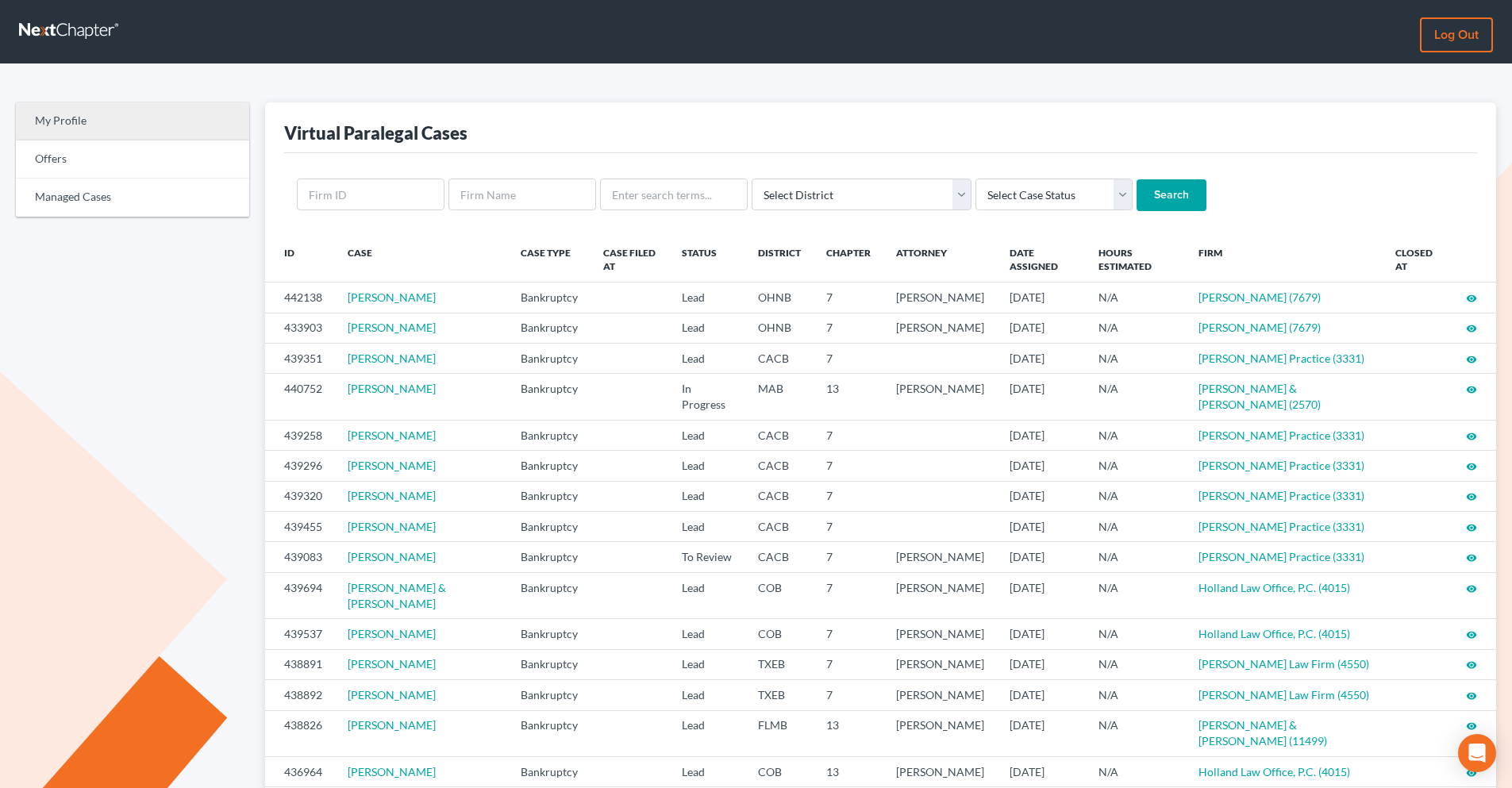
click at [118, 127] on link "My Profile" at bounding box center [132, 121] width 233 height 38
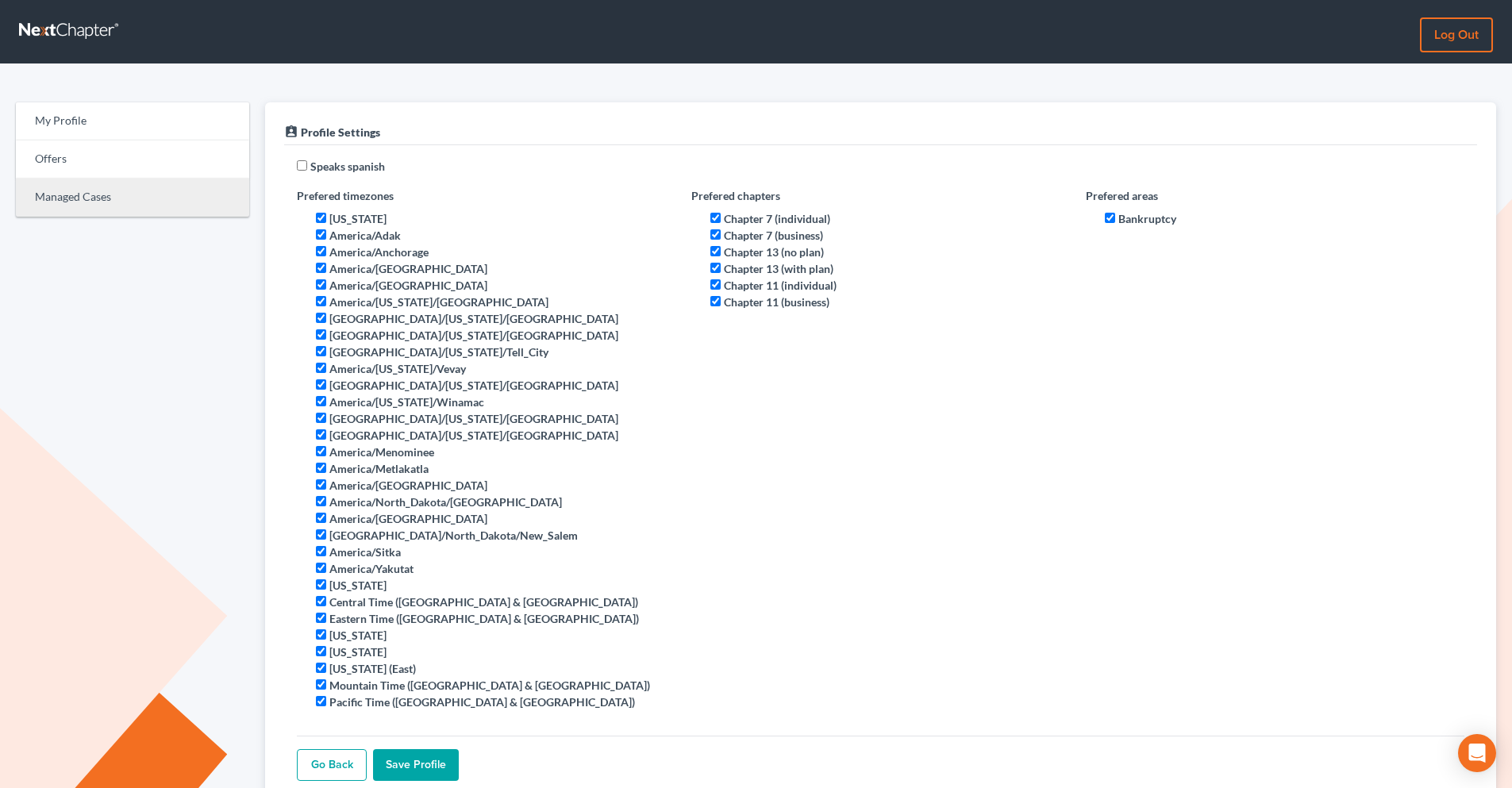
click at [151, 192] on link "Managed Cases" at bounding box center [132, 198] width 233 height 38
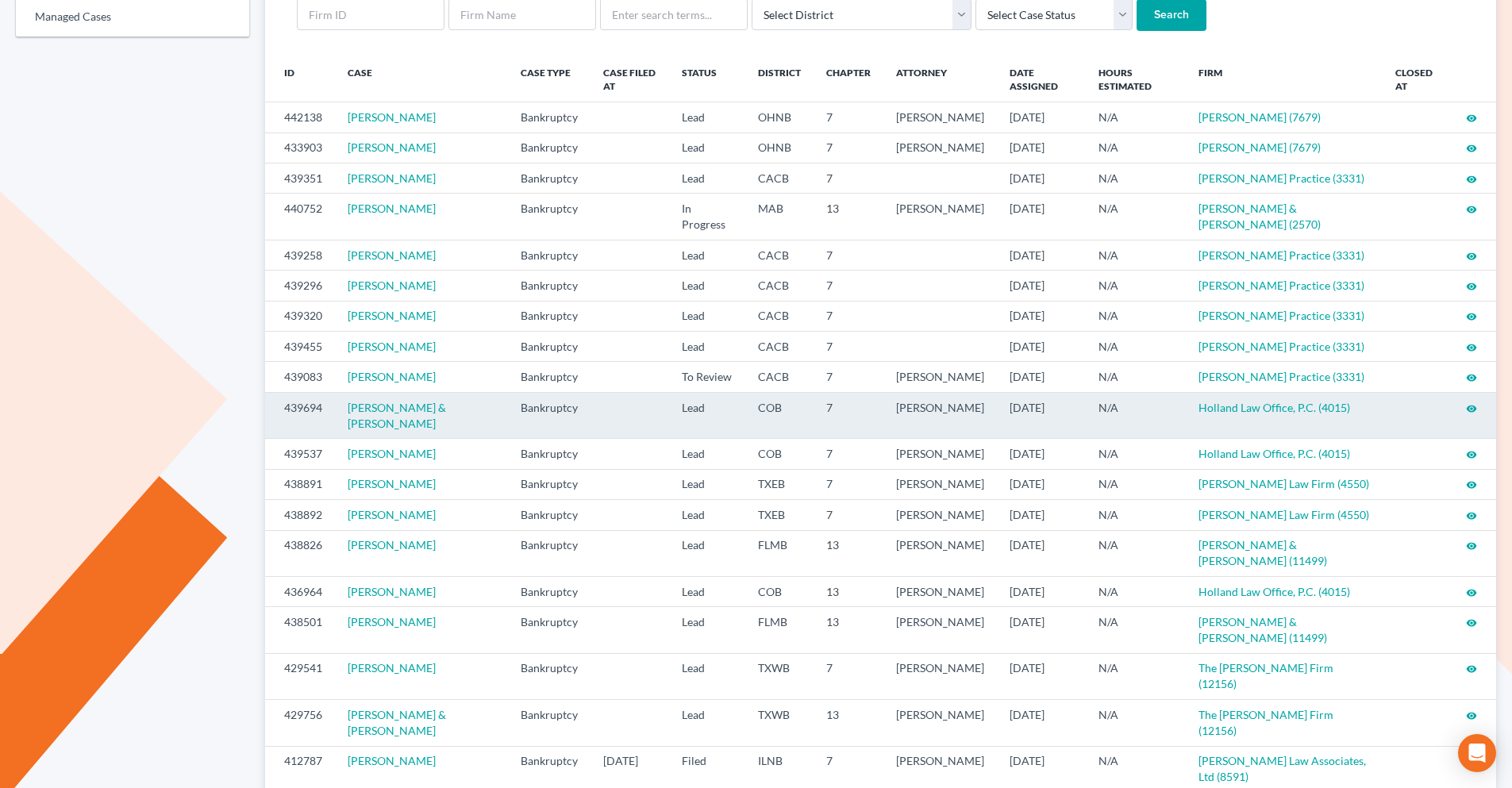
scroll to position [317, 0]
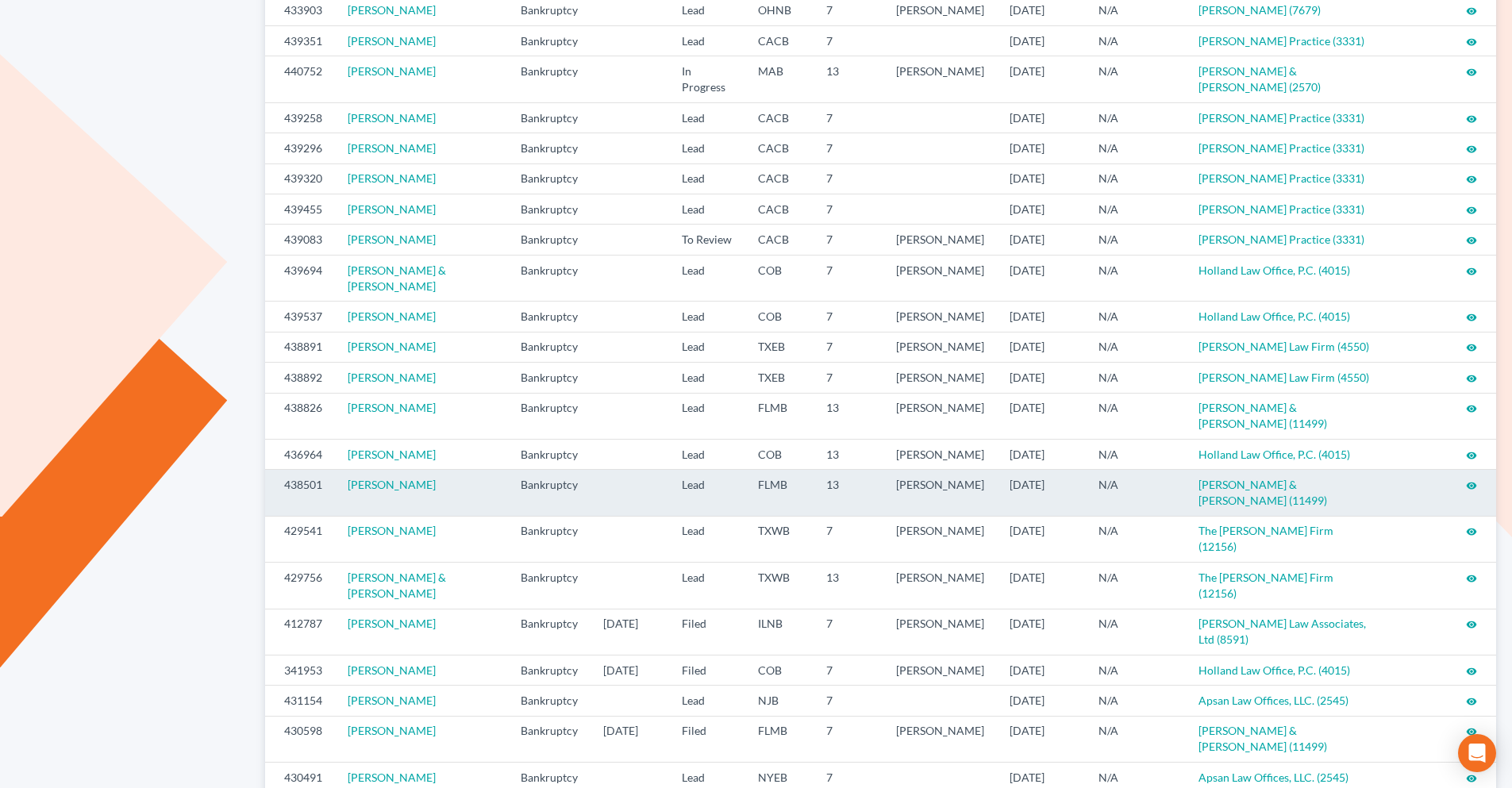
click at [1474, 492] on icon "visibility" at bounding box center [1471, 485] width 11 height 11
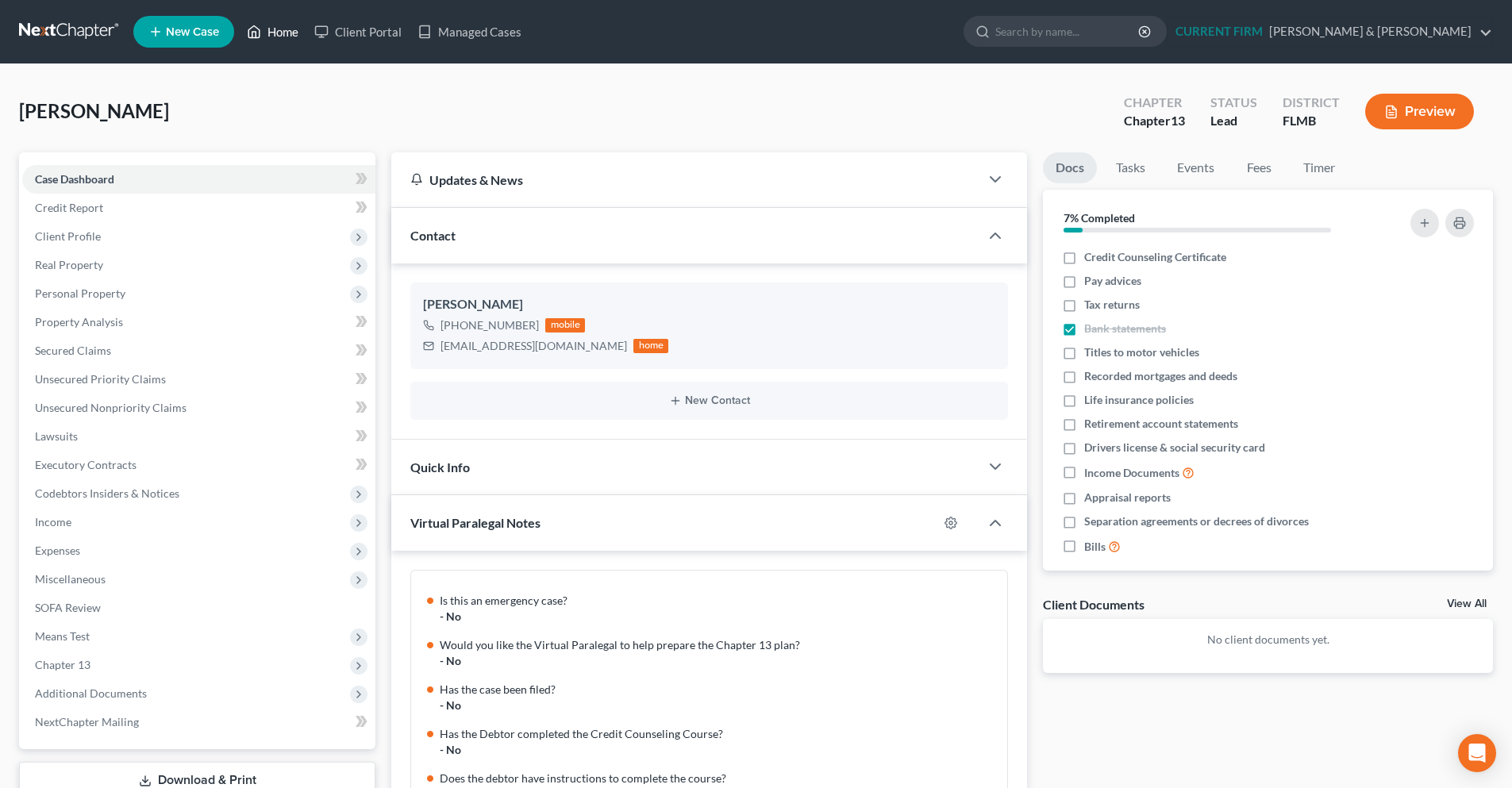
click at [291, 38] on link "Home" at bounding box center [273, 31] width 68 height 29
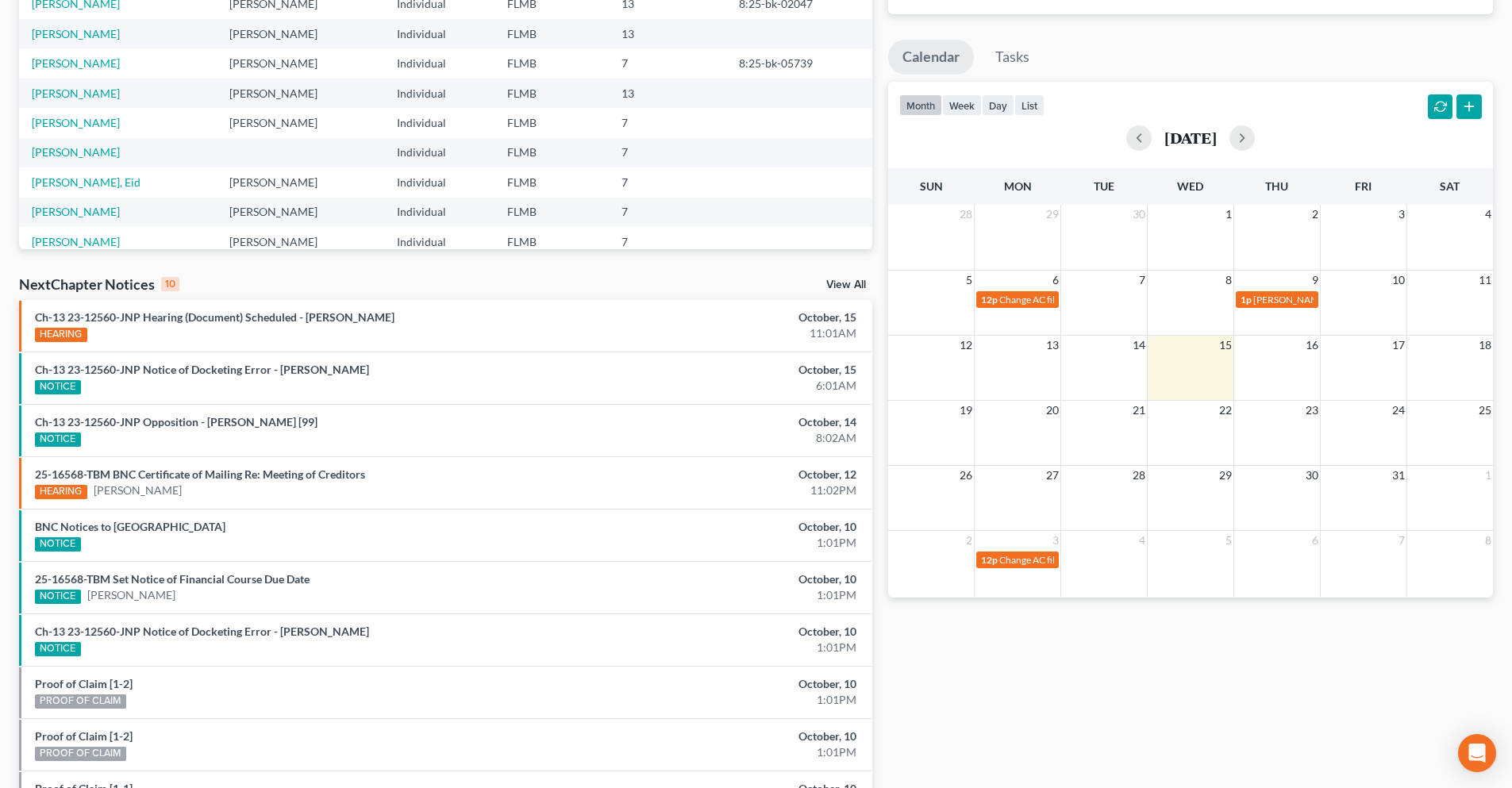
scroll to position [116, 0]
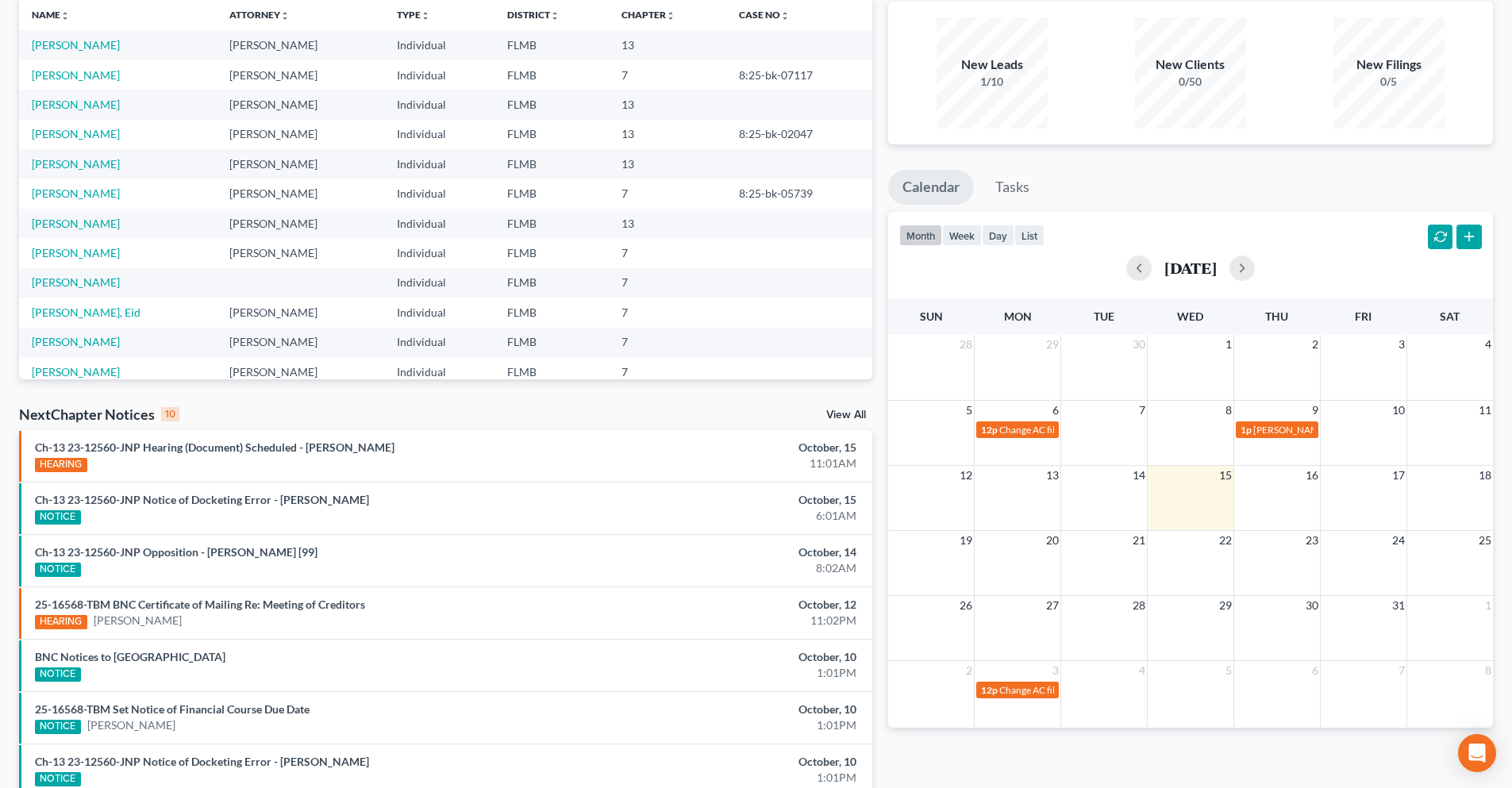
click at [858, 414] on link "View All" at bounding box center [846, 414] width 40 height 11
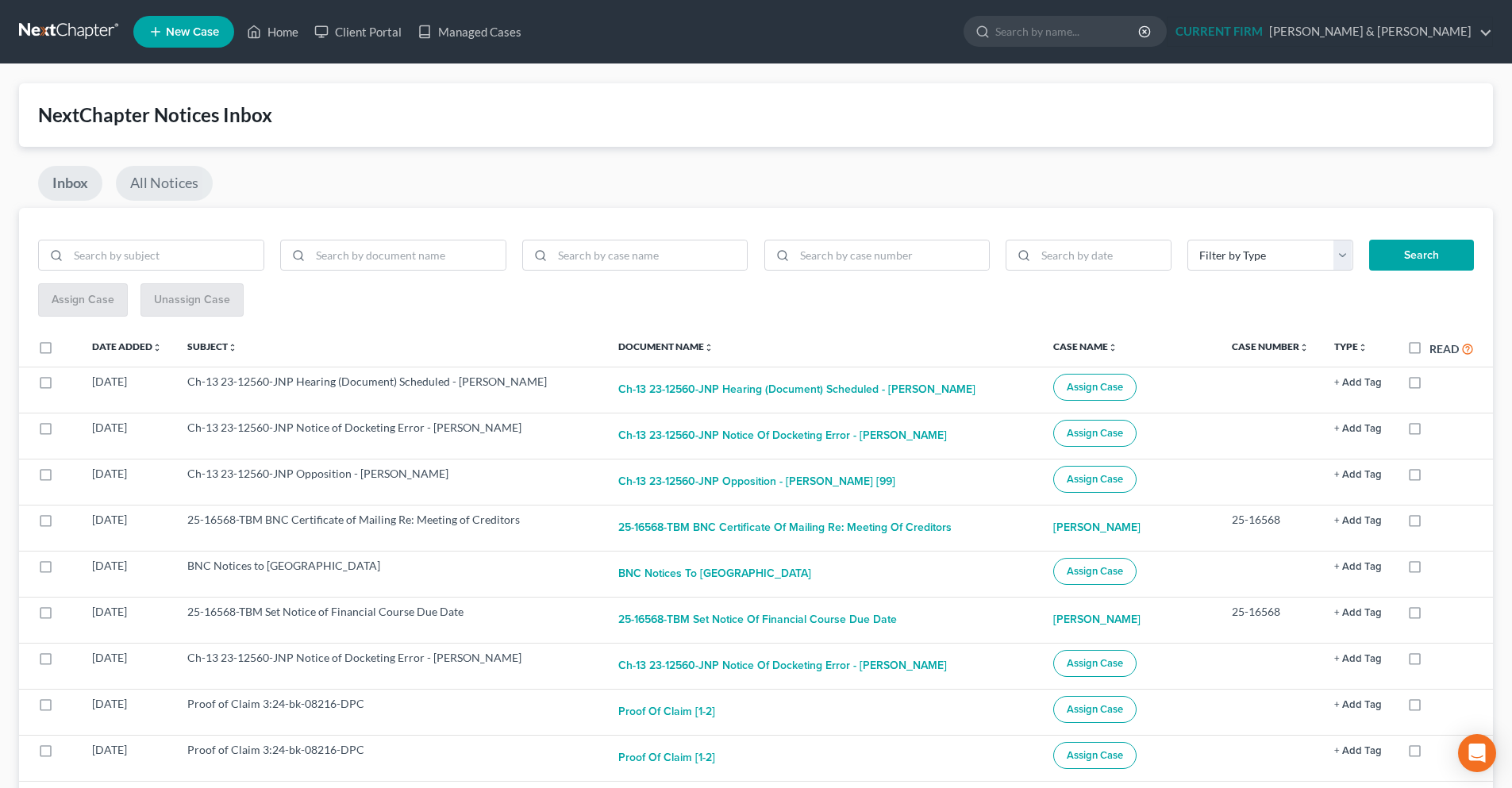
click at [154, 189] on link "All Notices" at bounding box center [165, 183] width 97 height 35
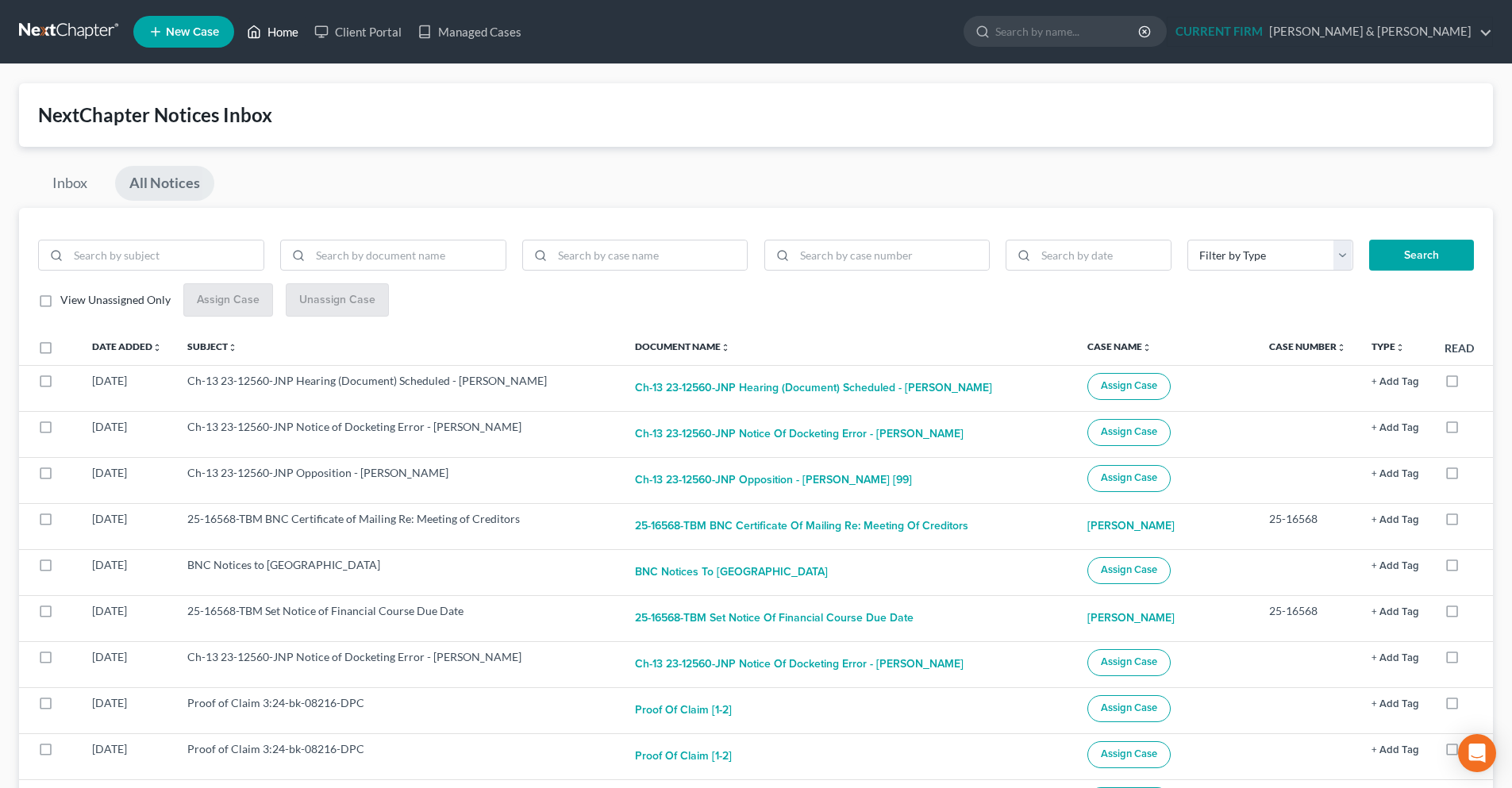
click at [280, 29] on link "Home" at bounding box center [273, 31] width 68 height 29
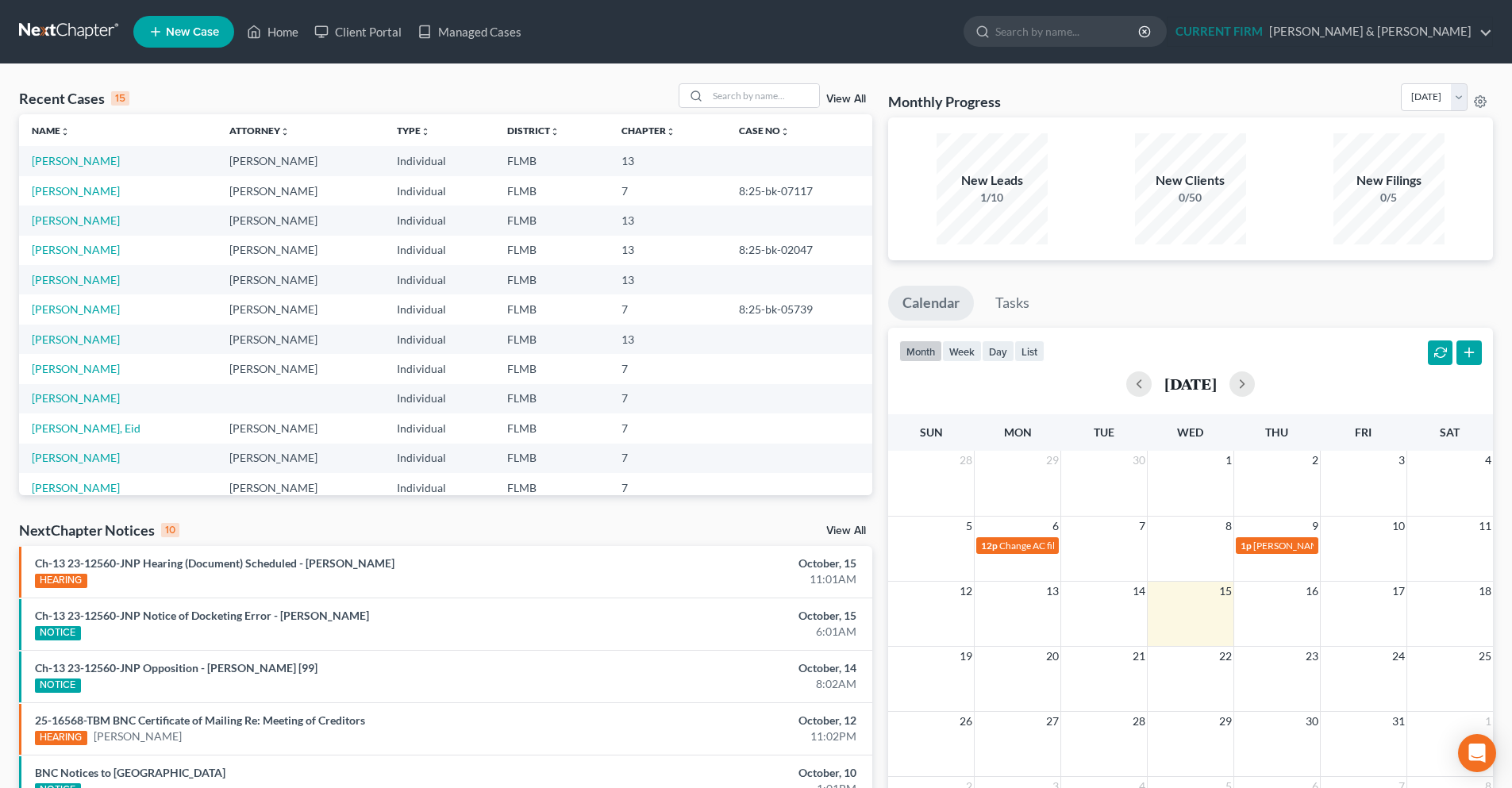
click at [80, 33] on link at bounding box center [69, 31] width 101 height 29
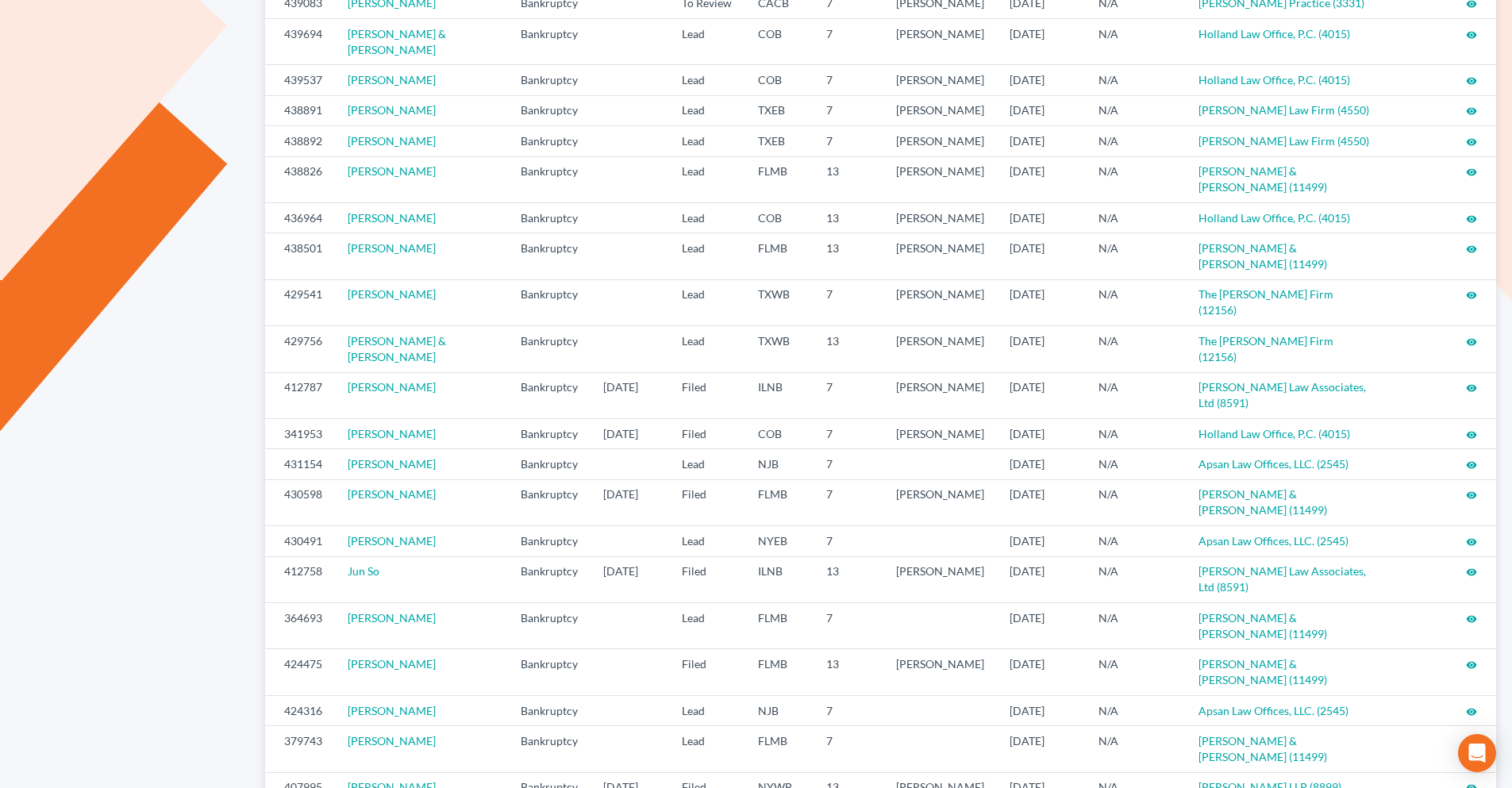
scroll to position [556, 0]
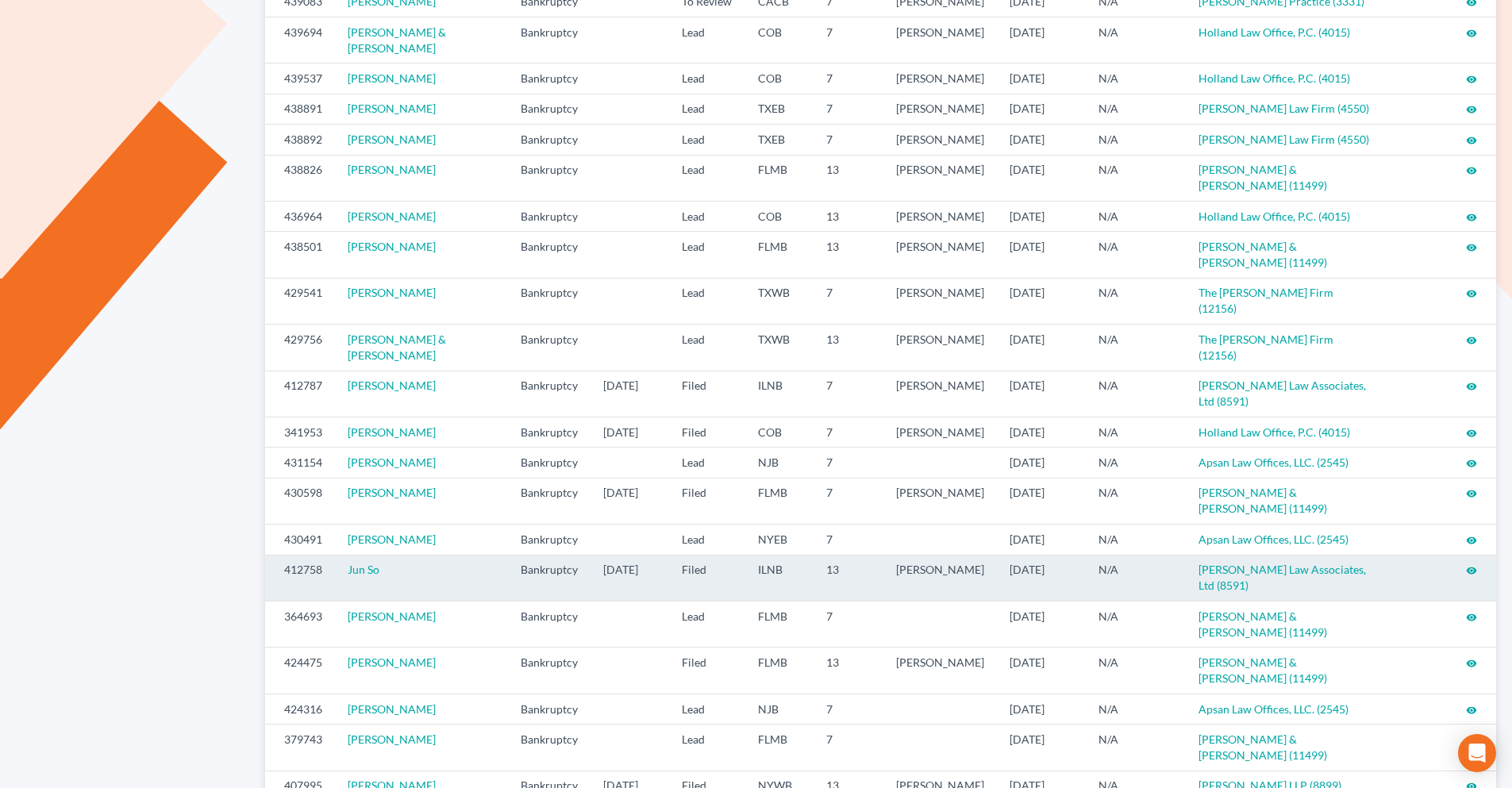
click at [1472, 576] on icon "visibility" at bounding box center [1471, 570] width 11 height 11
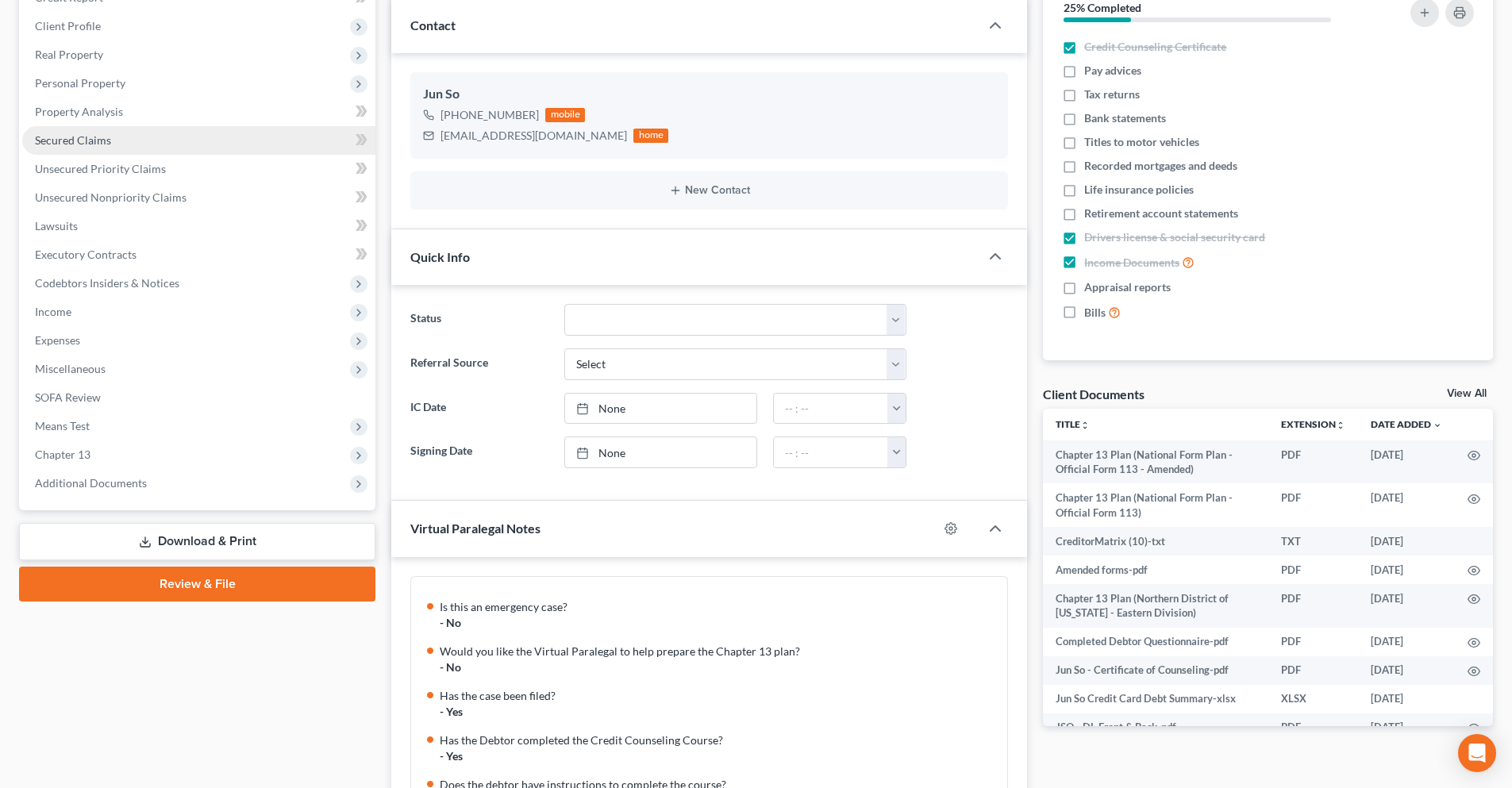
scroll to position [80, 0]
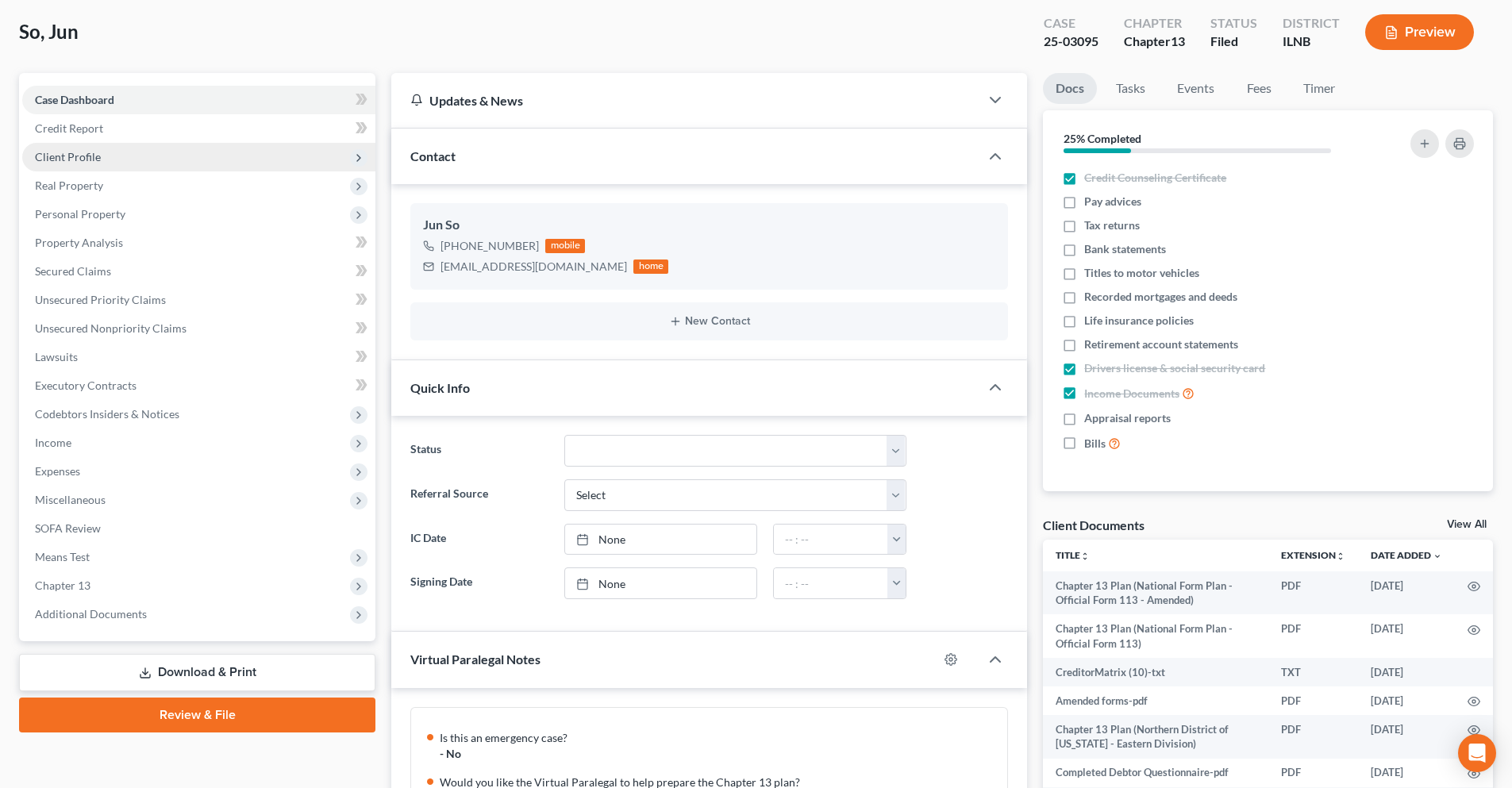
click at [98, 158] on span "Client Profile" at bounding box center [68, 157] width 66 height 14
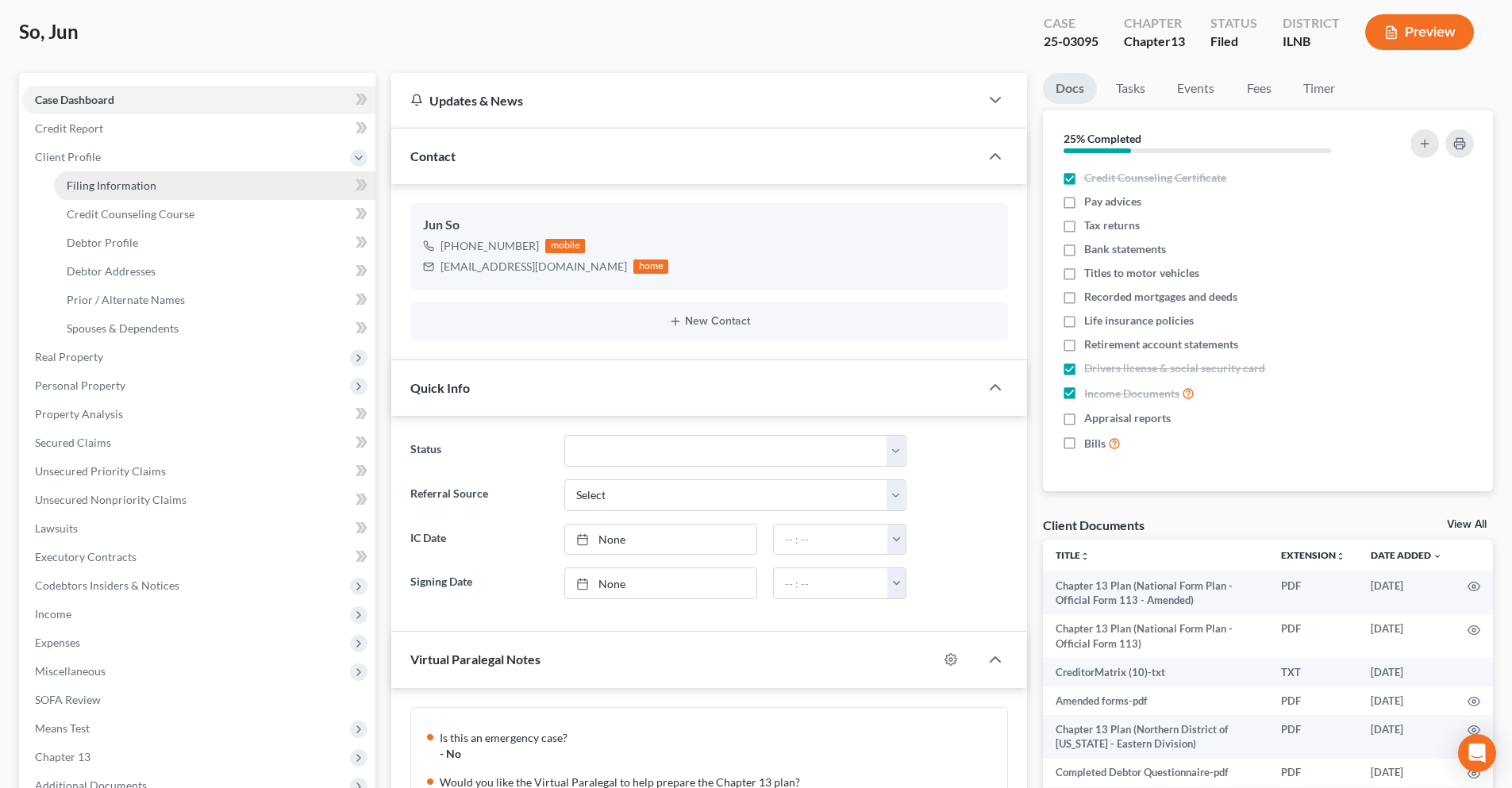
click at [127, 179] on span "Filing Information" at bounding box center [111, 186] width 89 height 14
select select "1"
select select "0"
select select "3"
select select "14"
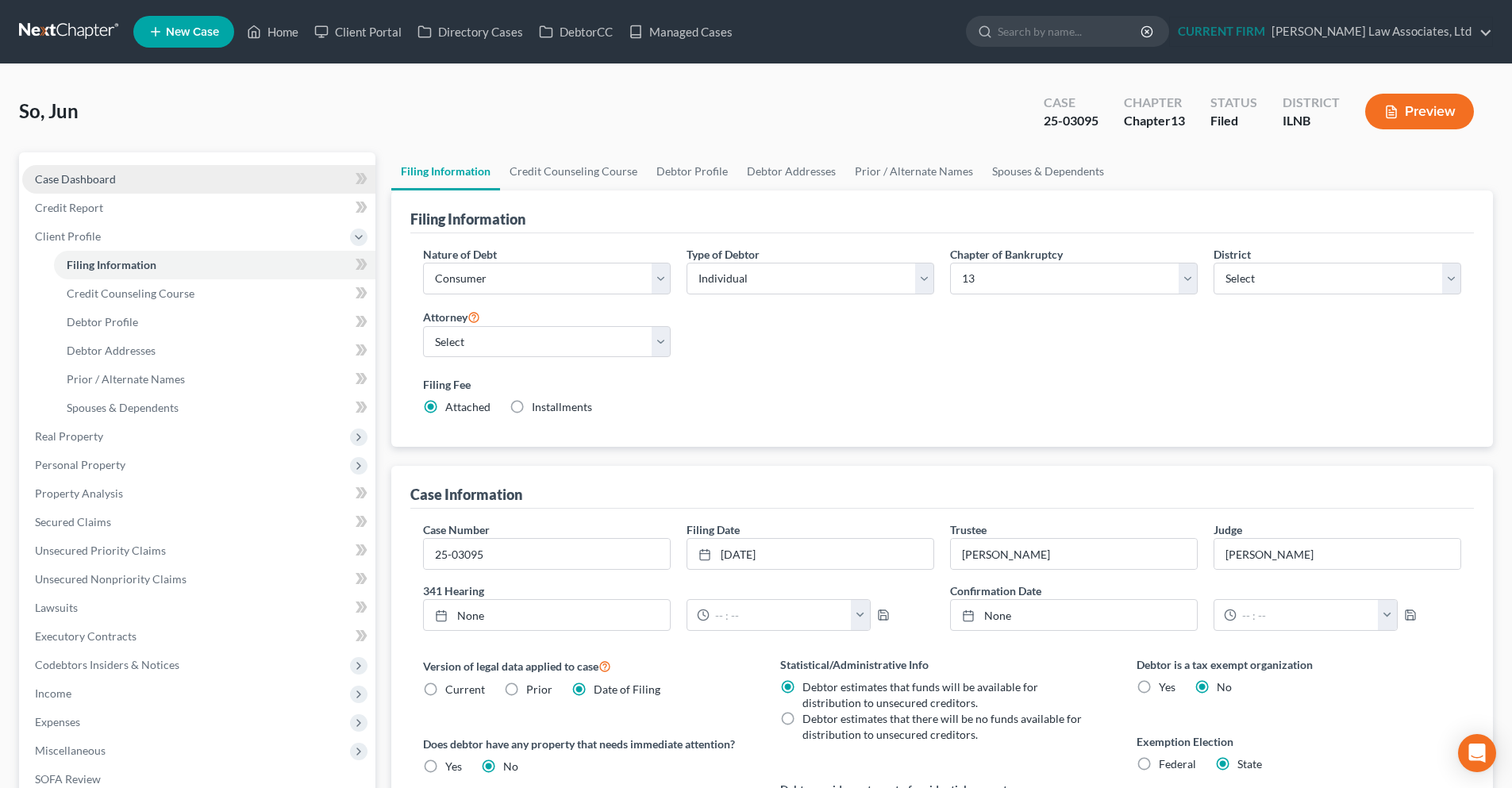
click at [104, 180] on span "Case Dashboard" at bounding box center [75, 179] width 81 height 14
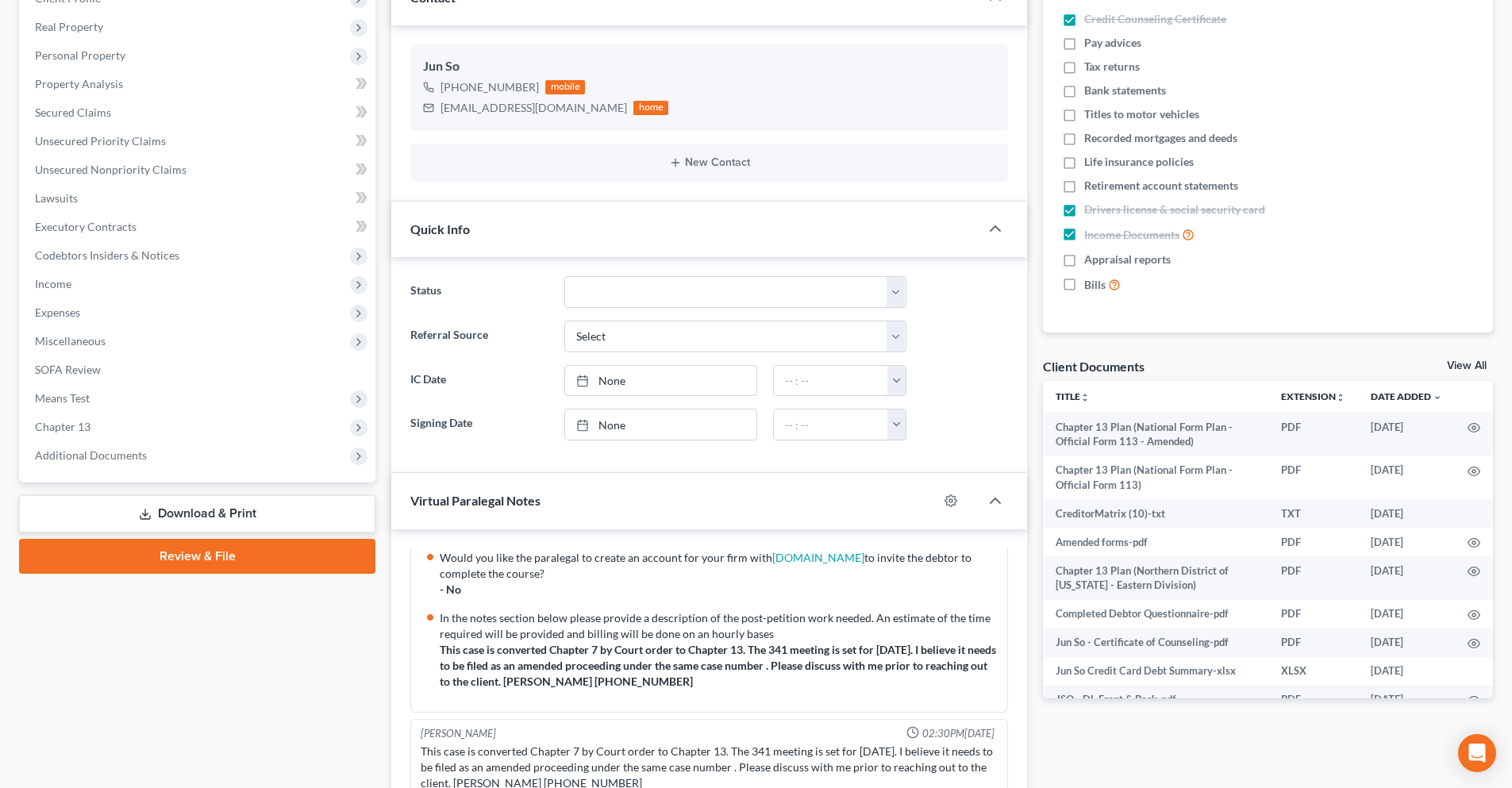
scroll to position [246, 0]
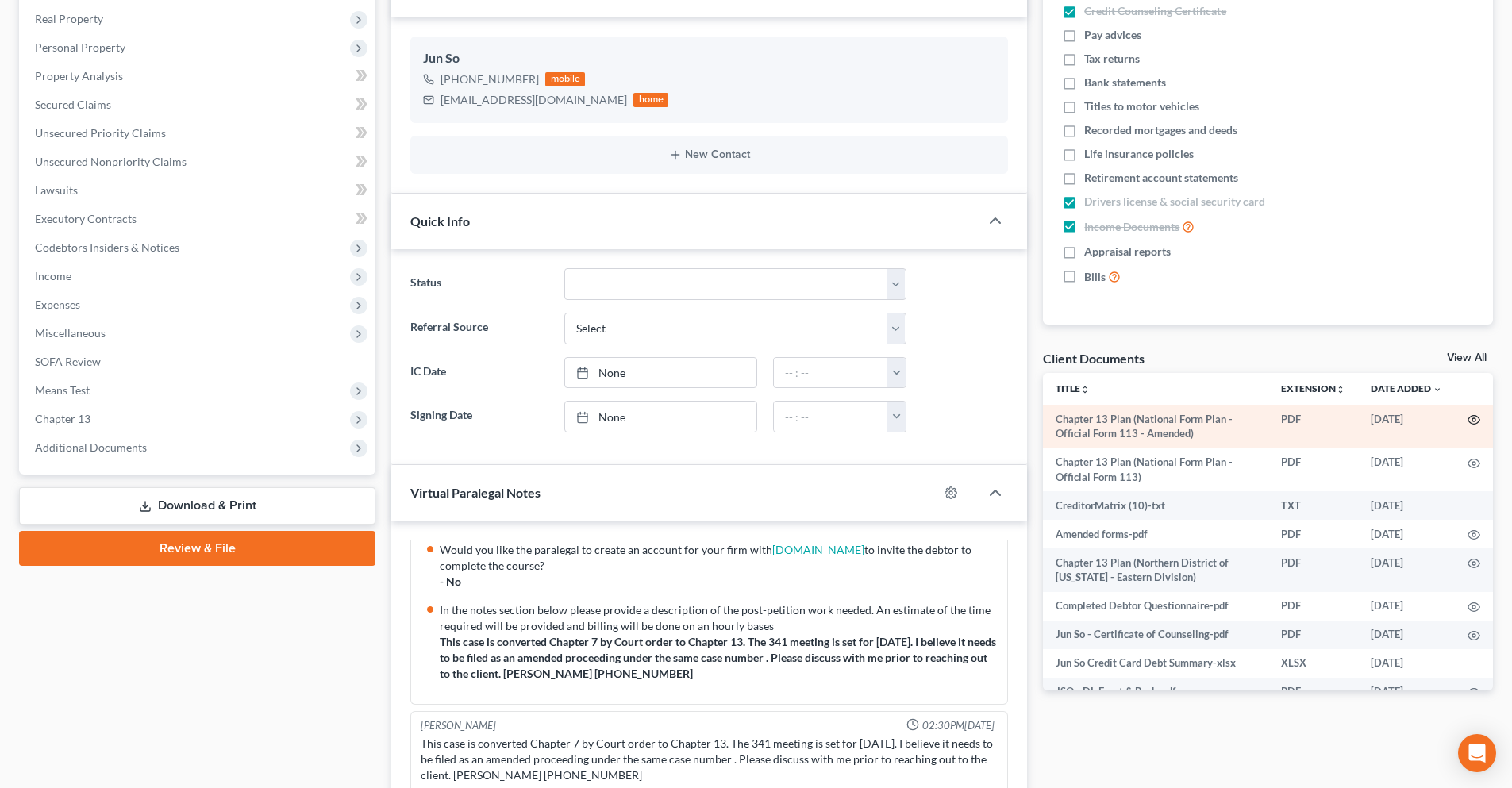
click at [1472, 419] on circle "button" at bounding box center [1474, 420] width 3 height 3
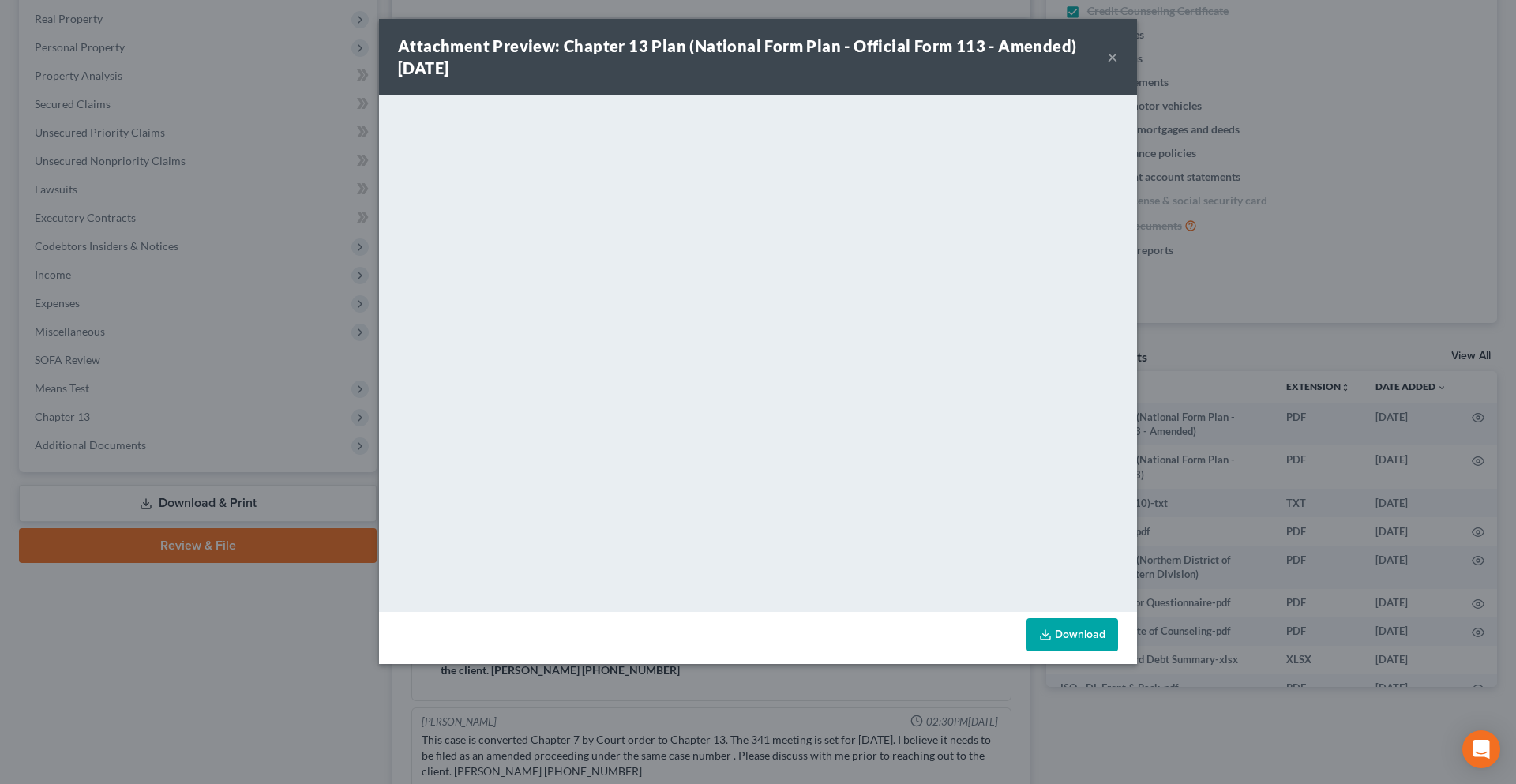
click at [1108, 51] on button "×" at bounding box center [1112, 57] width 11 height 19
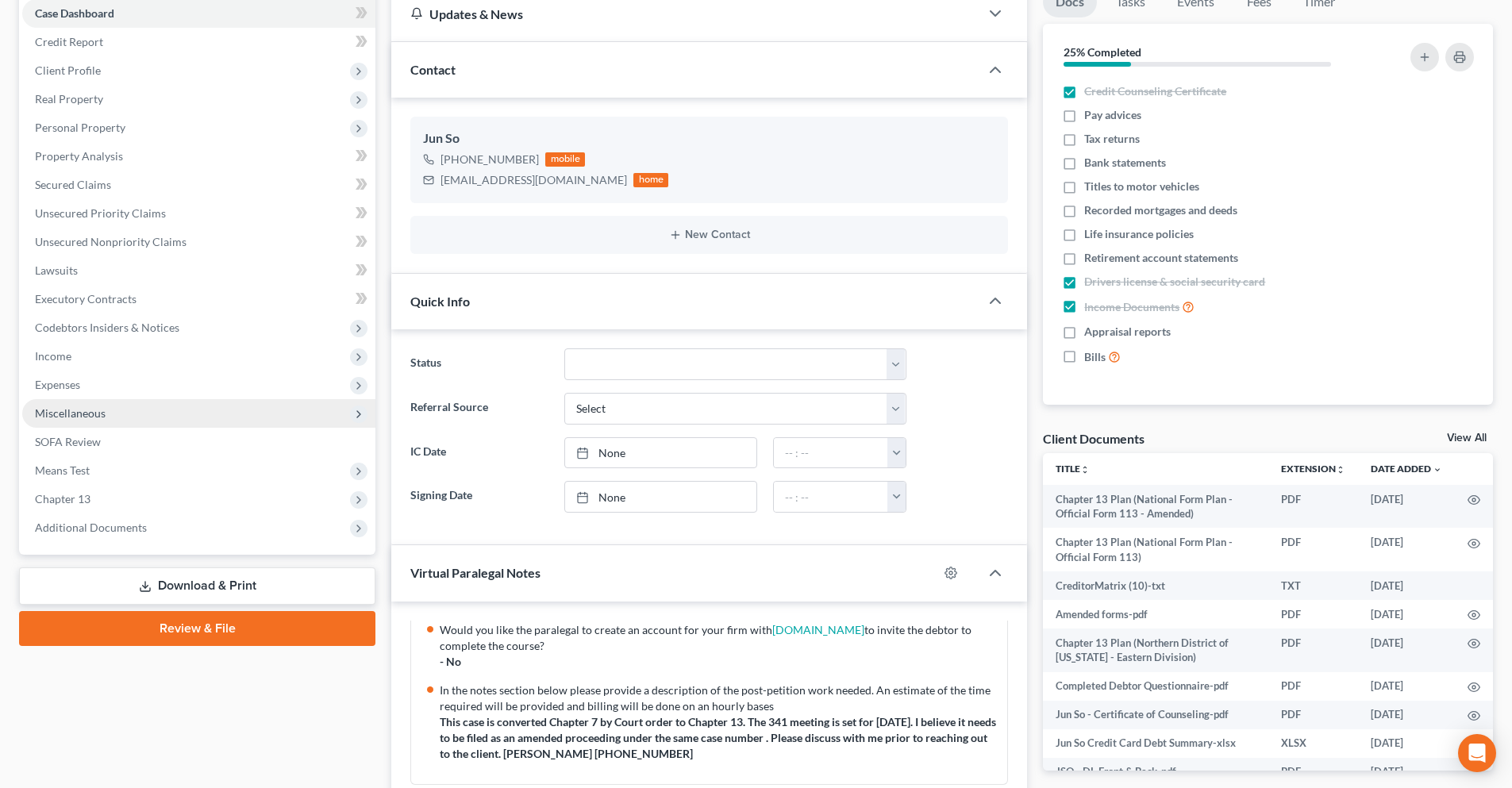
scroll to position [88, 0]
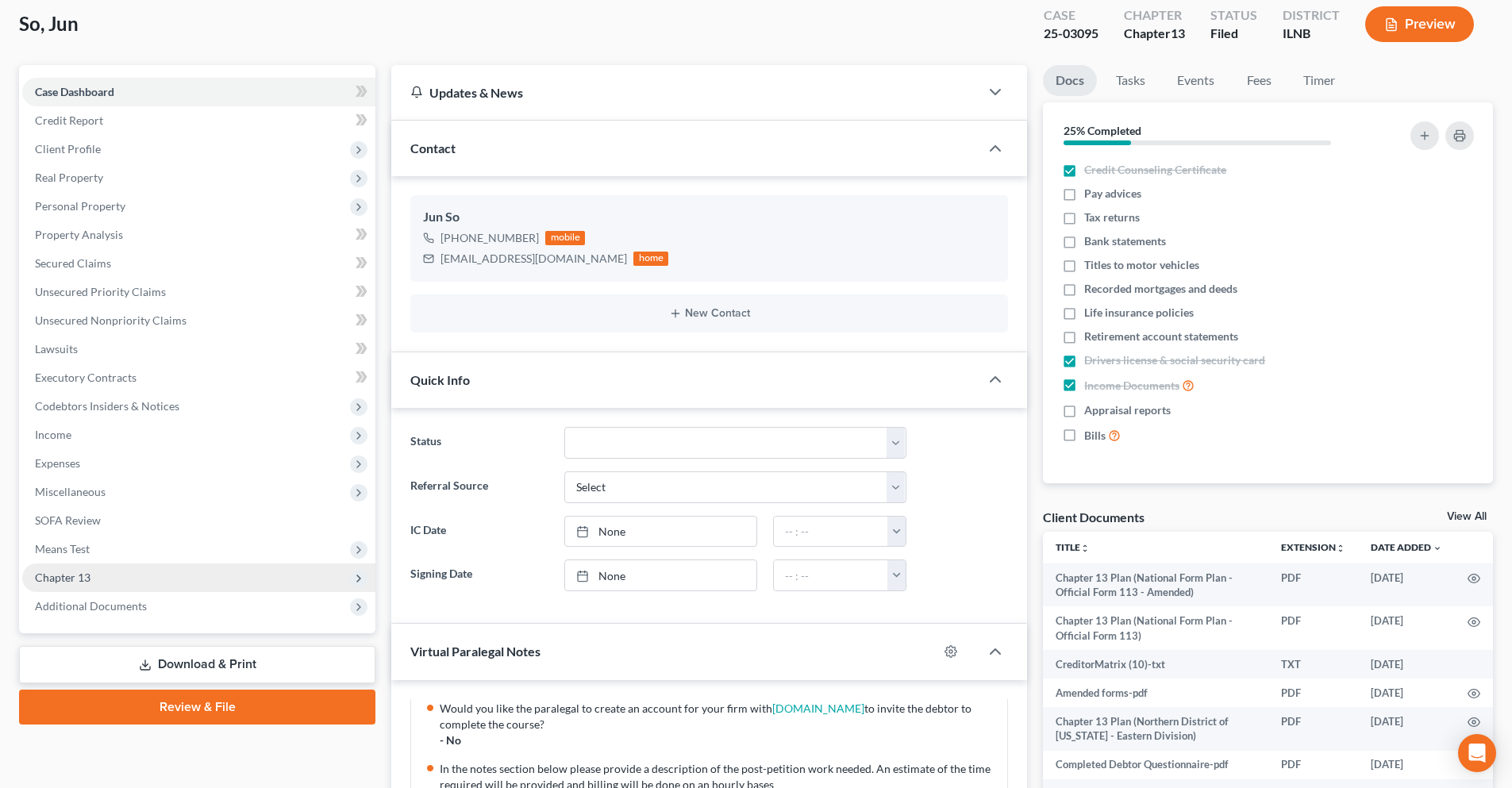
click at [75, 580] on span "Chapter 13" at bounding box center [62, 577] width 55 height 14
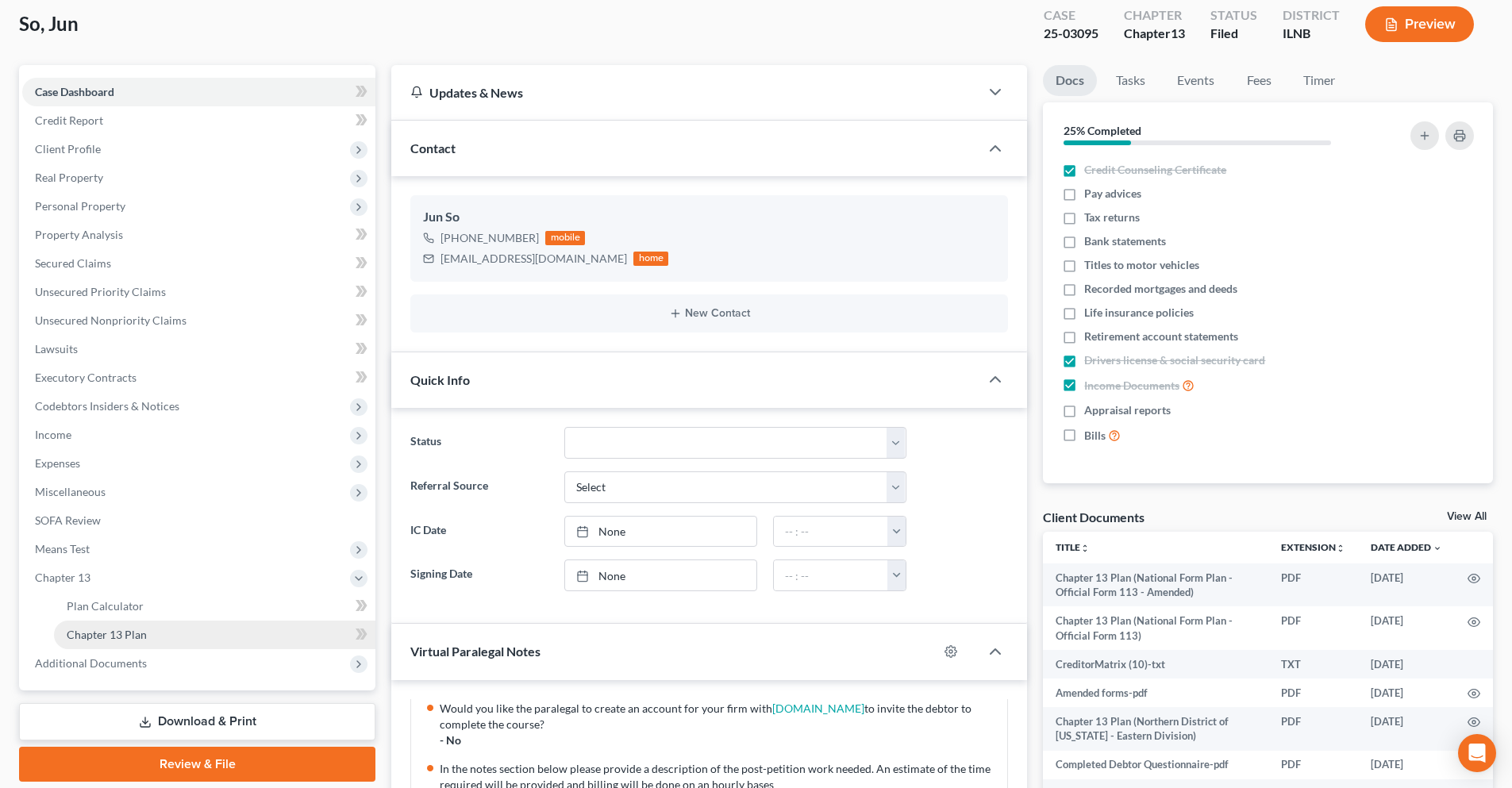
click at [147, 636] on link "Chapter 13 Plan" at bounding box center [214, 635] width 322 height 29
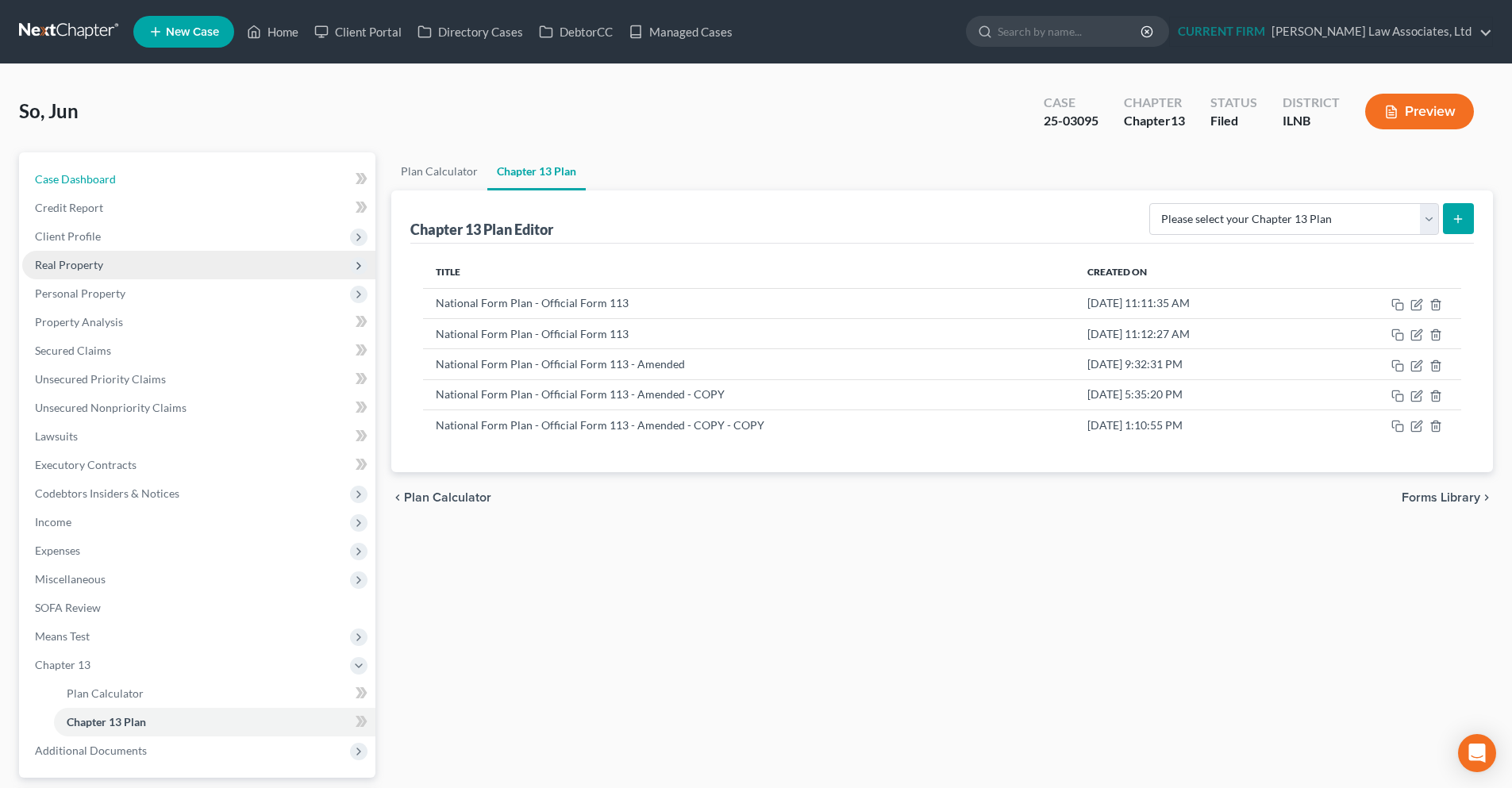
drag, startPoint x: 102, startPoint y: 186, endPoint x: 360, endPoint y: 263, distance: 269.2
click at [102, 186] on link "Case Dashboard" at bounding box center [199, 179] width 353 height 29
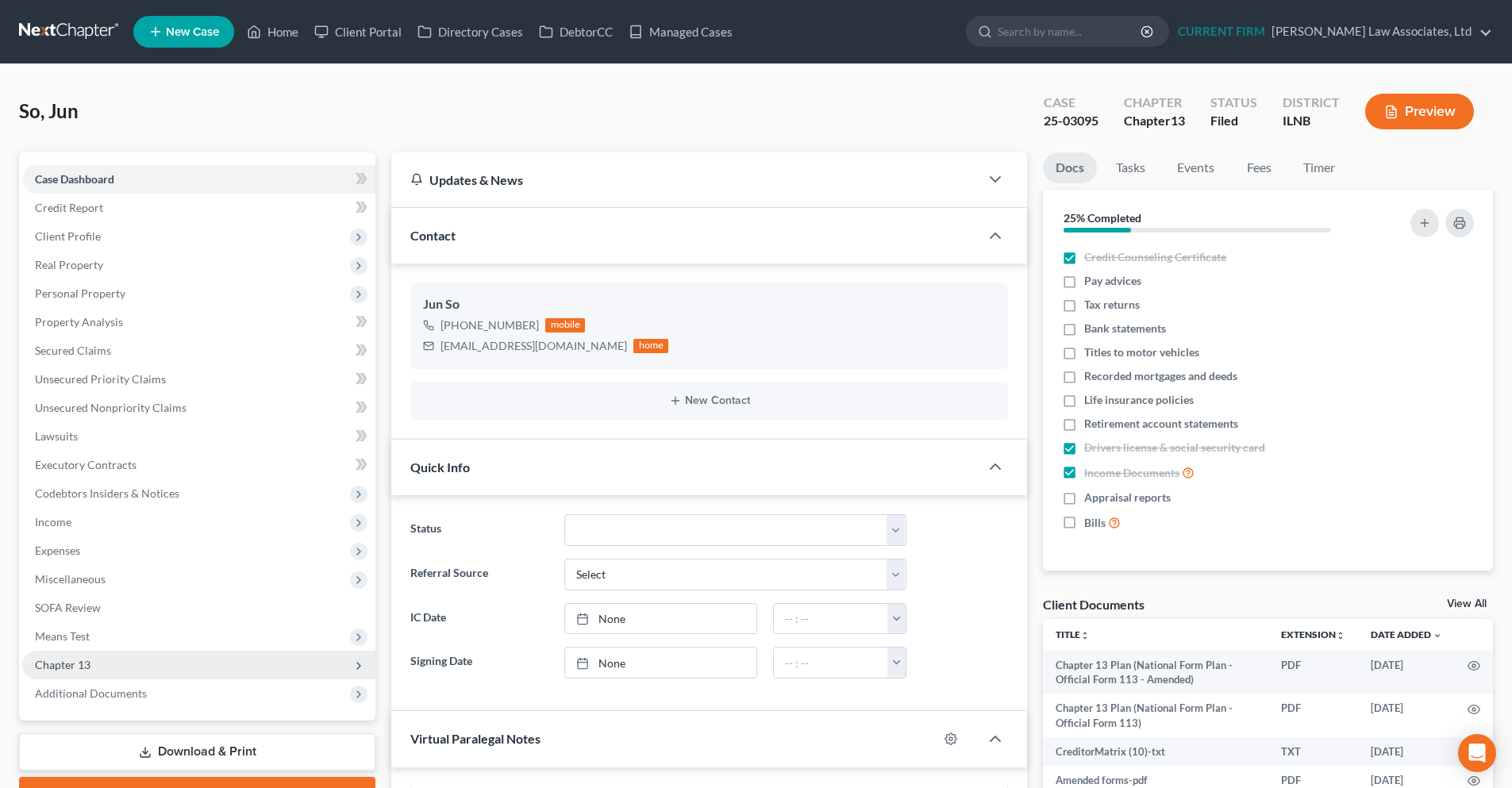
click at [90, 670] on span "Chapter 13" at bounding box center [199, 665] width 353 height 29
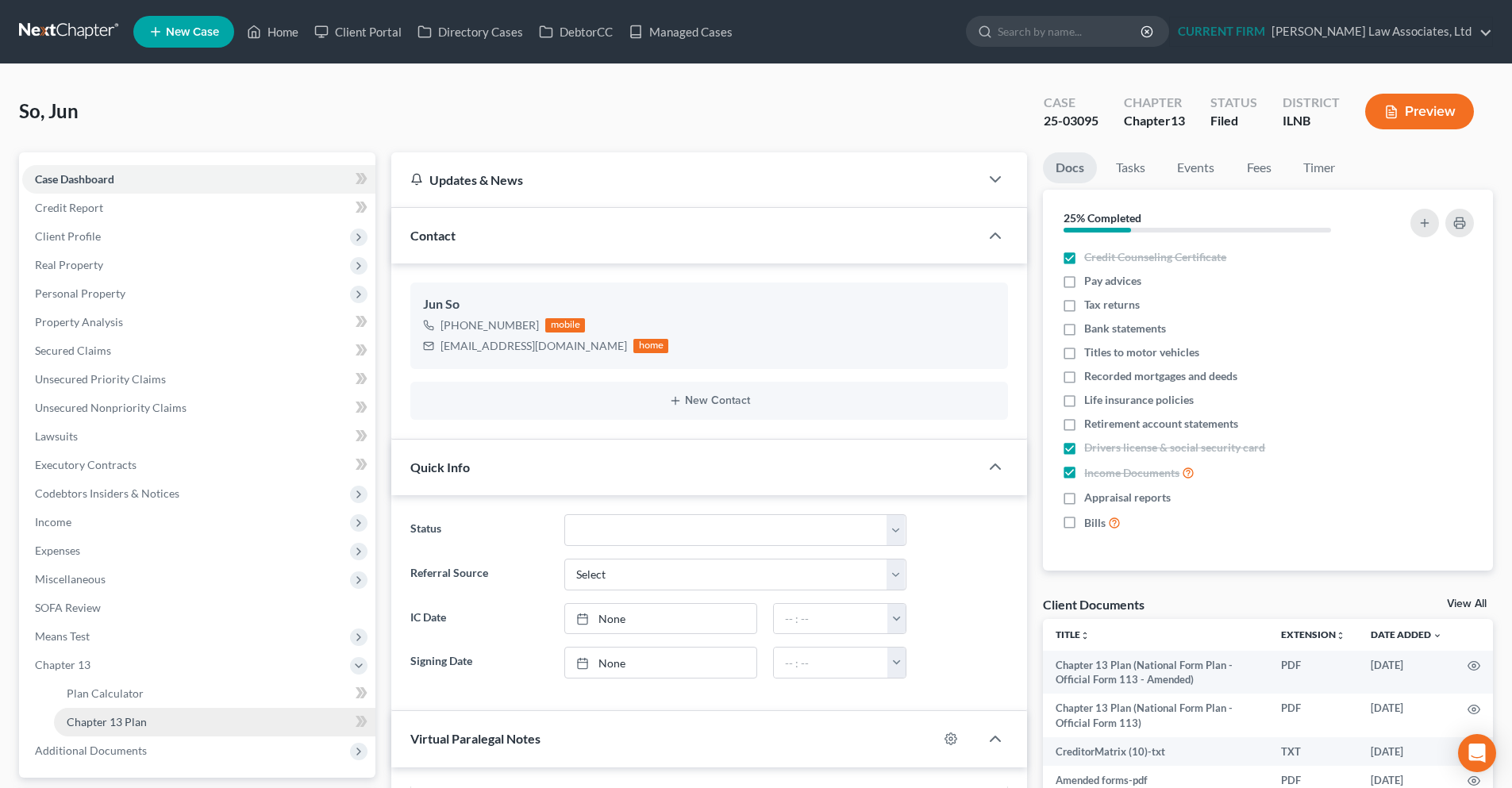
click at [117, 720] on span "Chapter 13 Plan" at bounding box center [107, 722] width 80 height 14
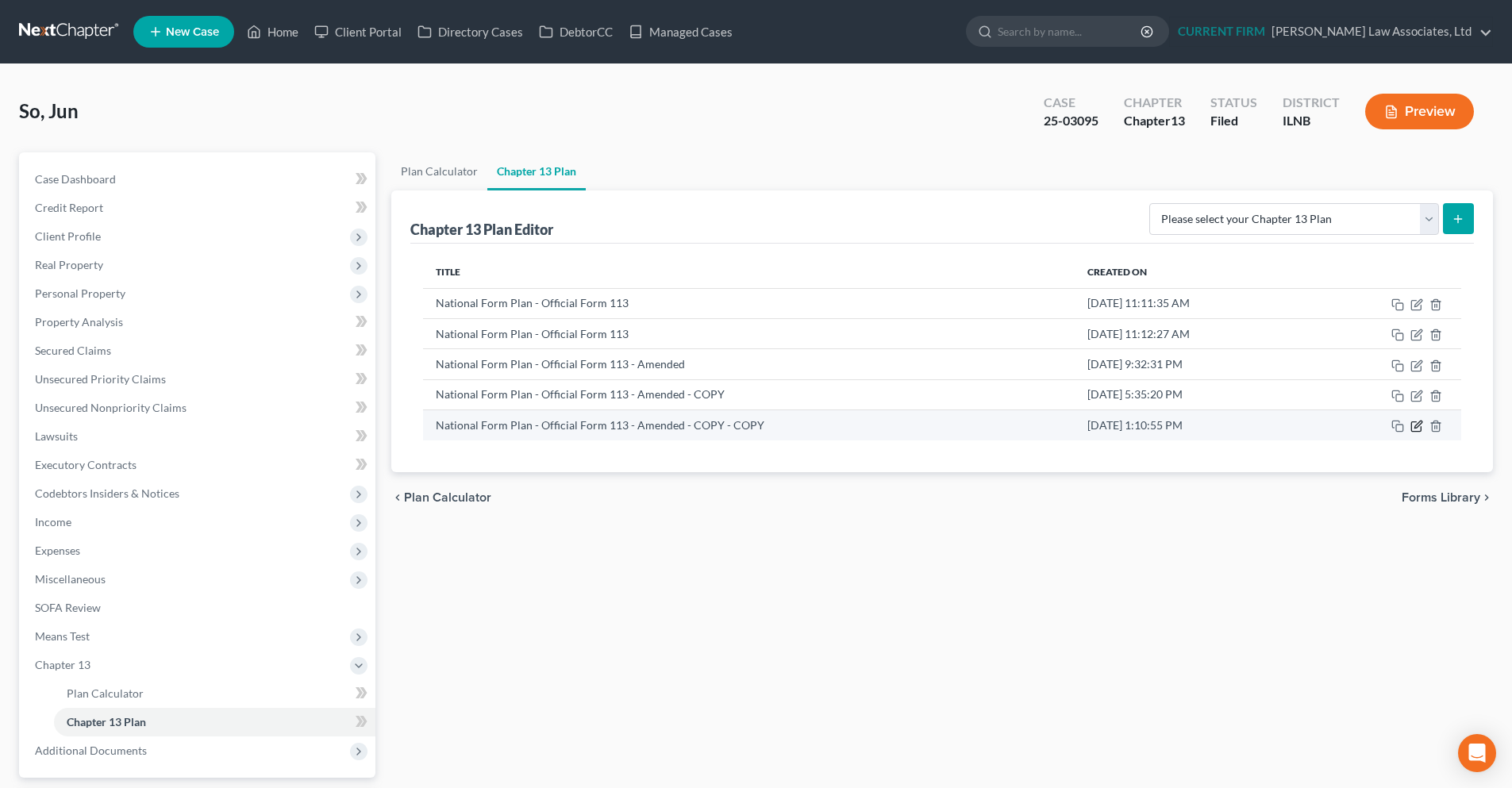
click at [1414, 429] on icon "button" at bounding box center [1417, 426] width 13 height 13
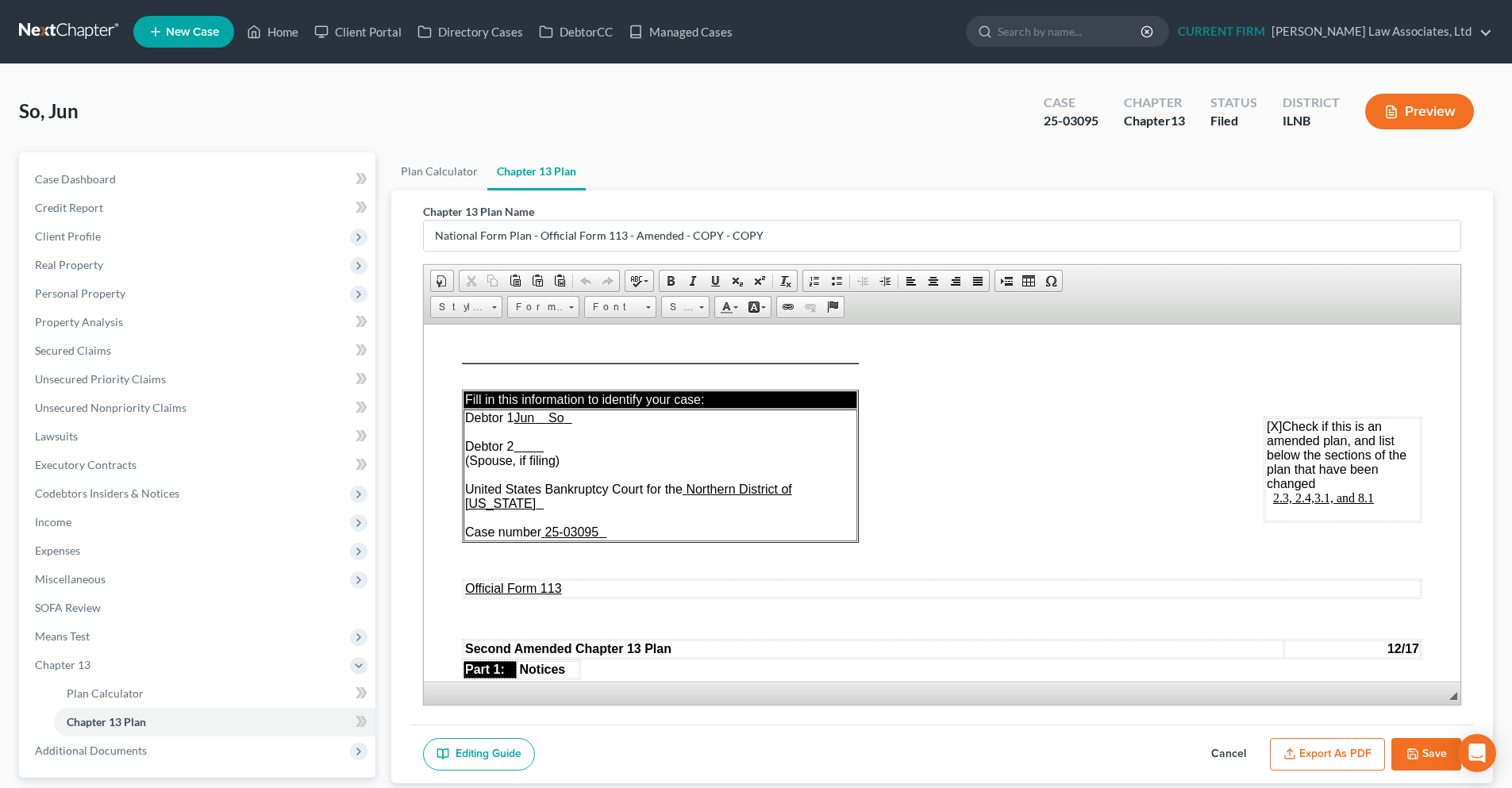
click at [1300, 755] on button "Export as PDF" at bounding box center [1327, 754] width 115 height 33
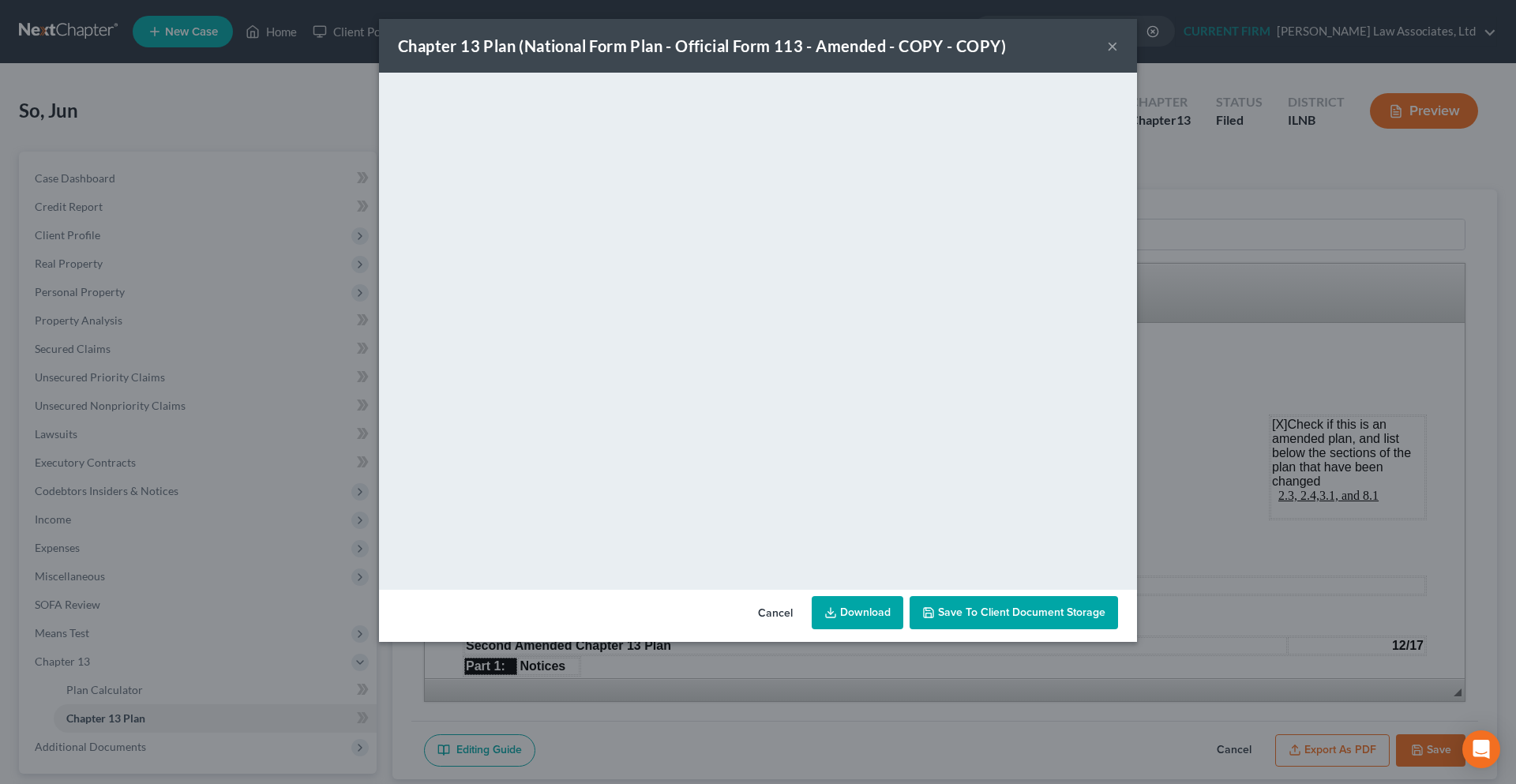
click at [1118, 44] on div "Chapter 13 Plan (National Form Plan - Official Form 113 - Amended - COPY - COPY…" at bounding box center [758, 46] width 758 height 53
click at [1117, 47] on button "×" at bounding box center [1112, 46] width 11 height 19
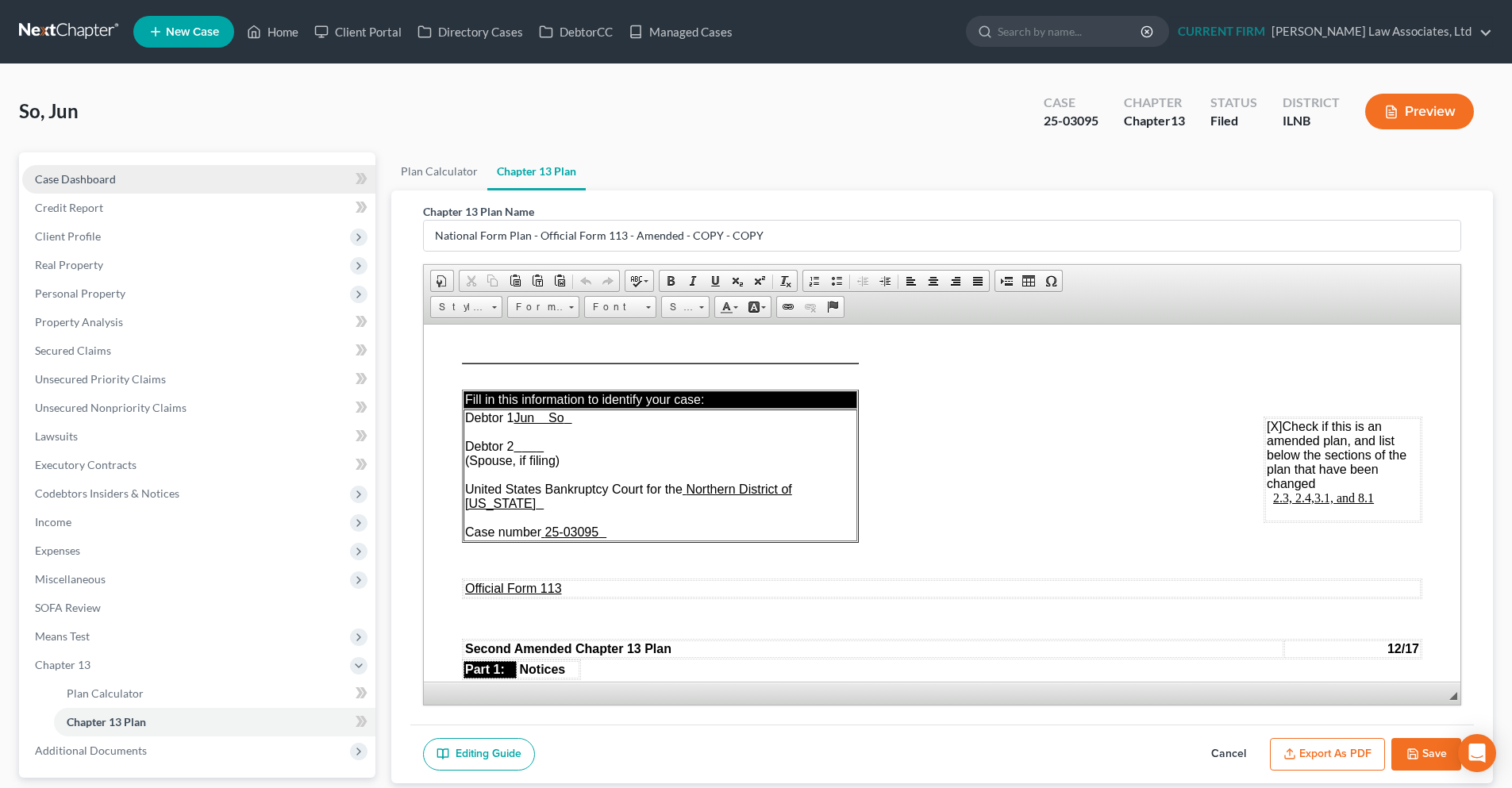
click at [138, 178] on link "Case Dashboard" at bounding box center [199, 179] width 353 height 29
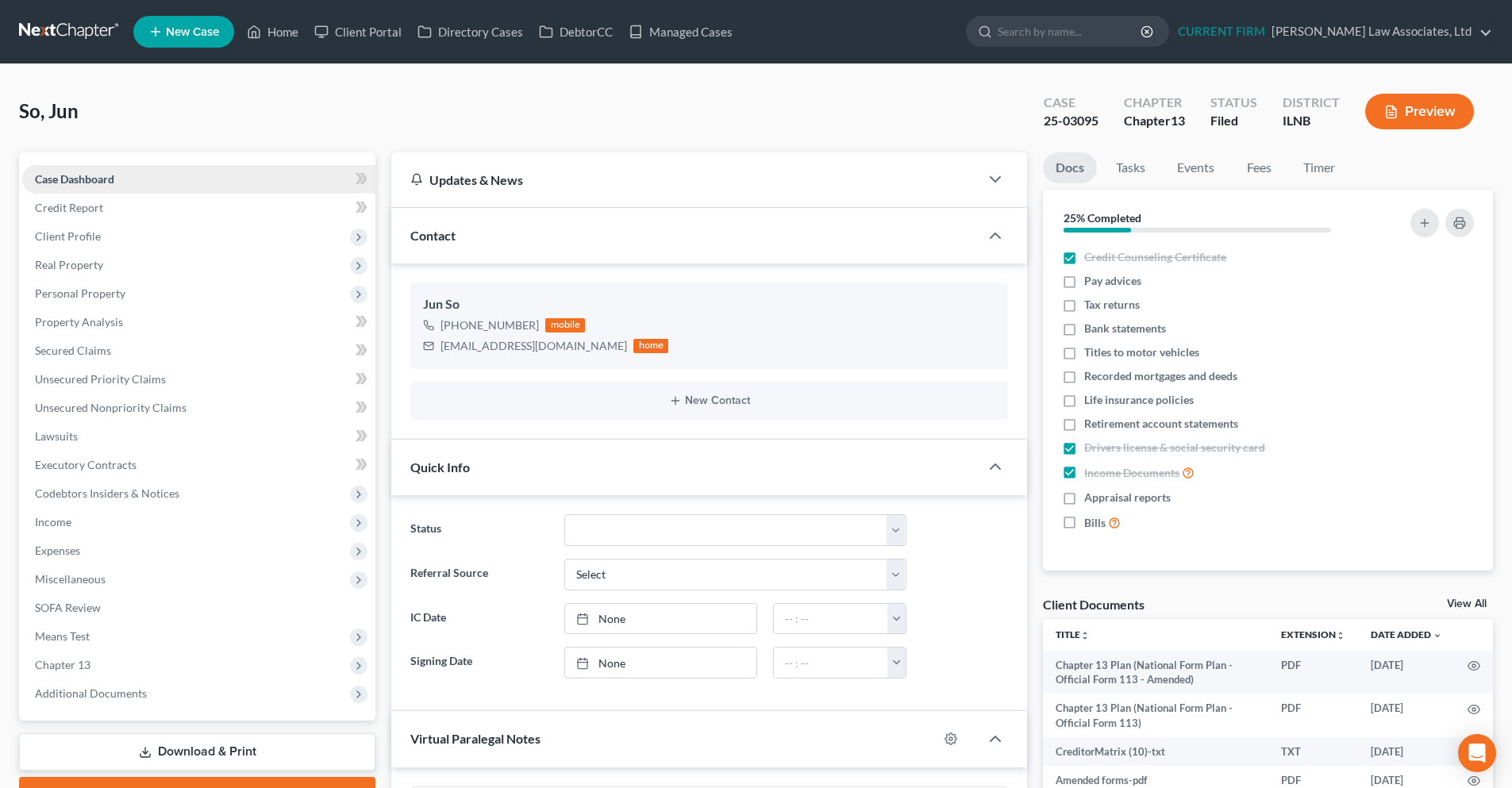
scroll to position [288, 0]
click at [68, 664] on span "Chapter 13" at bounding box center [62, 665] width 55 height 14
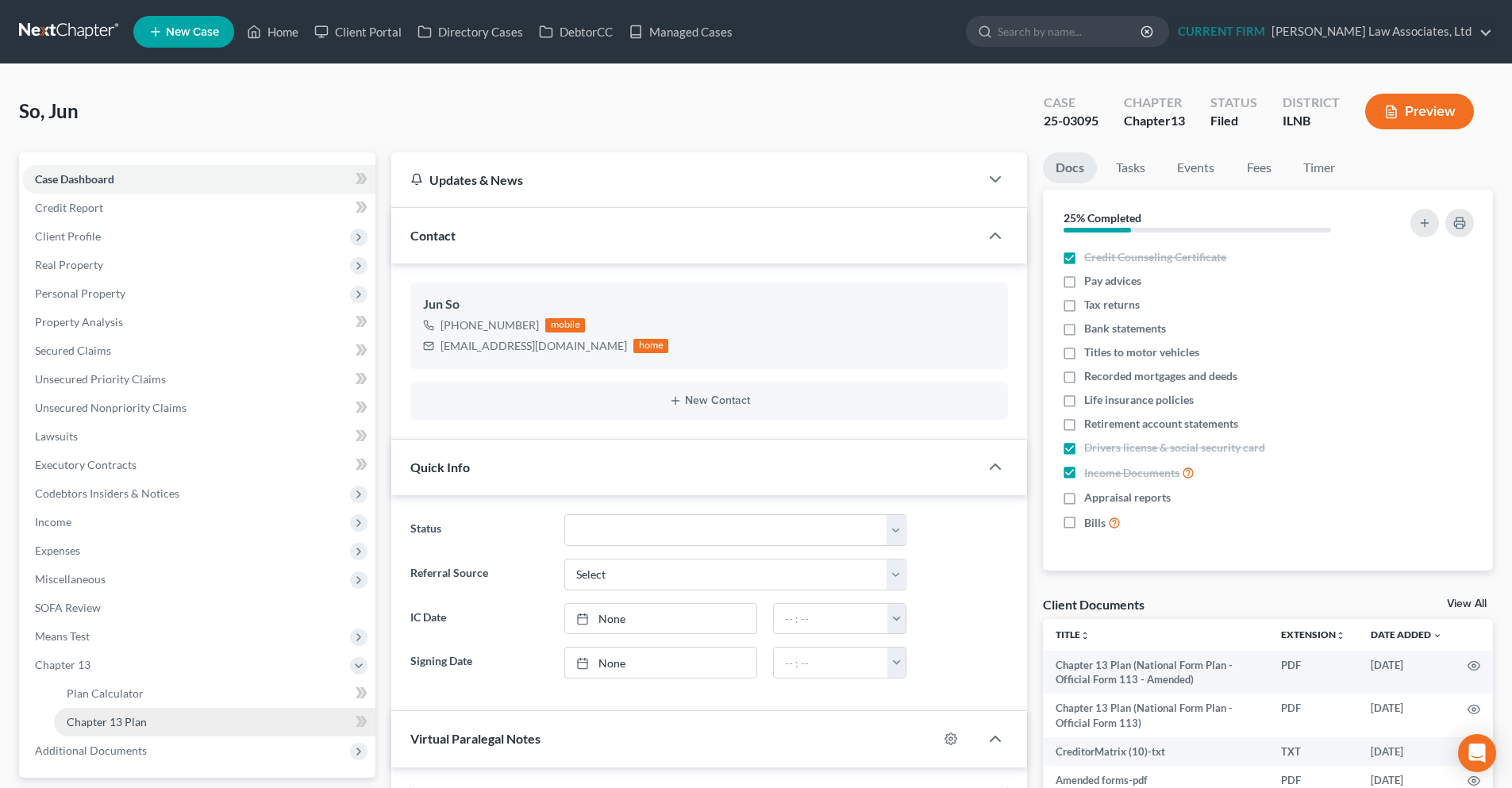
click at [86, 721] on span "Chapter 13 Plan" at bounding box center [107, 722] width 80 height 14
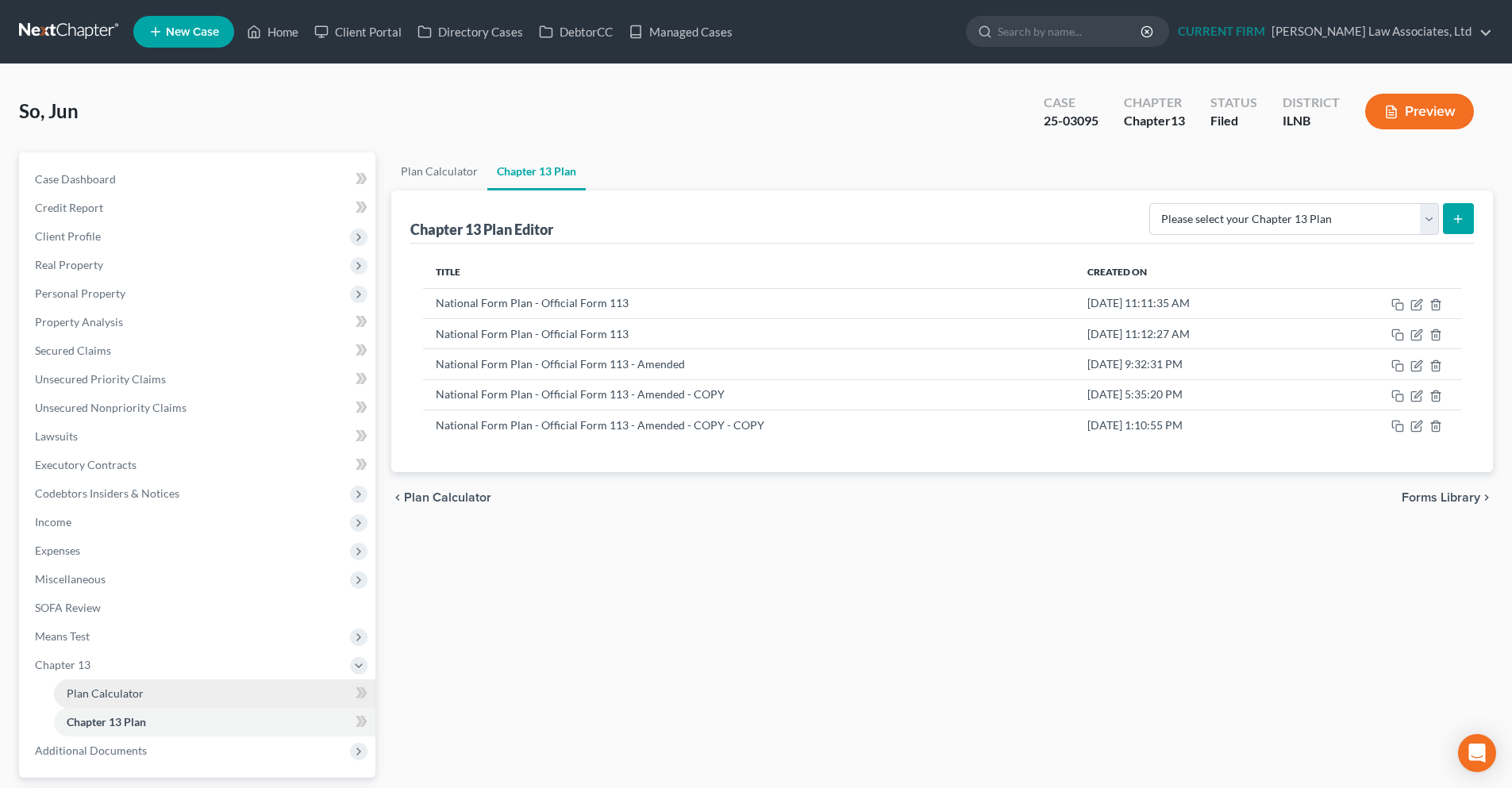
click at [125, 696] on span "Plan Calculator" at bounding box center [105, 694] width 77 height 14
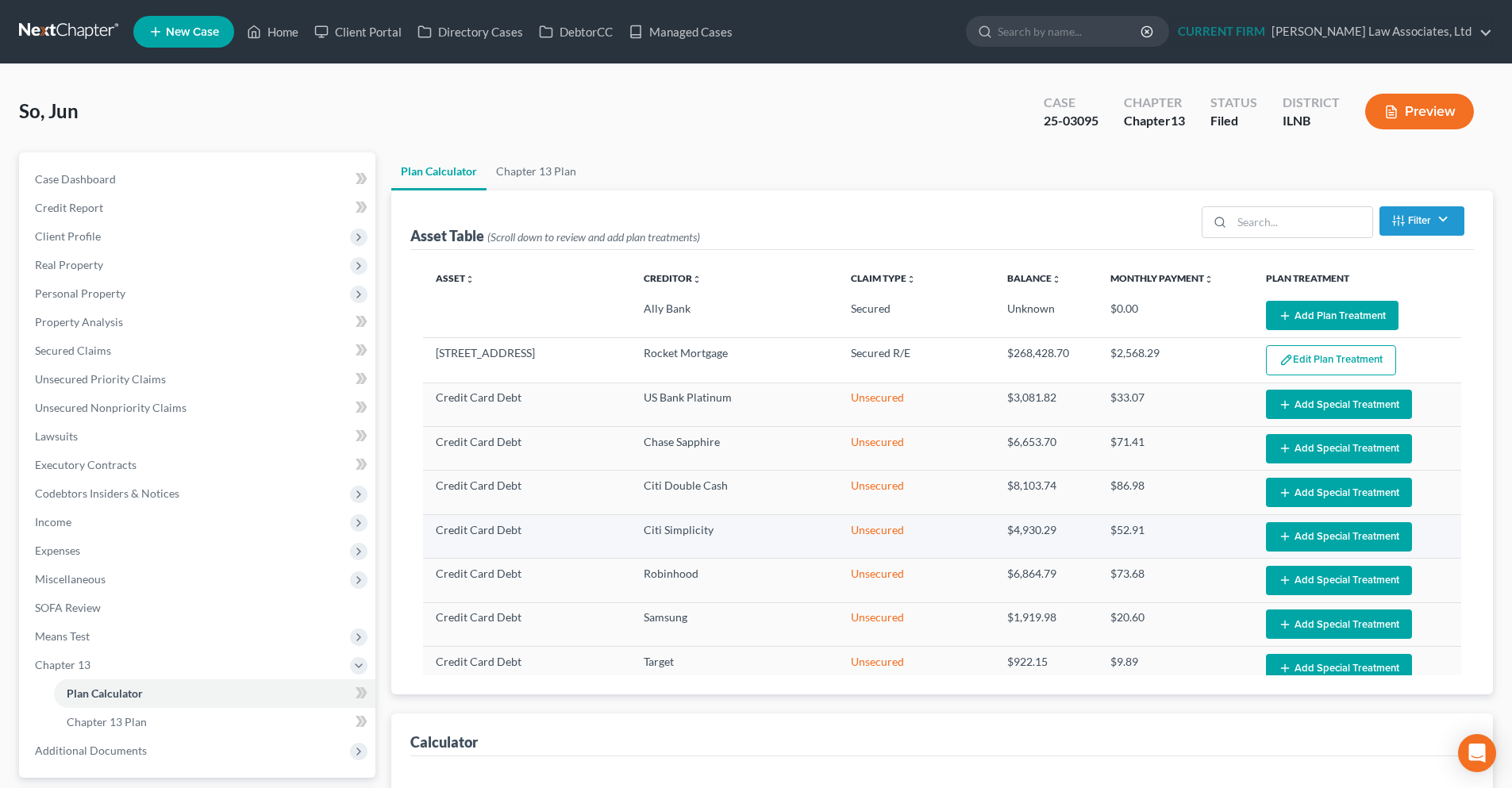
select select "59"
click at [150, 726] on link "Chapter 13 Plan" at bounding box center [214, 721] width 322 height 29
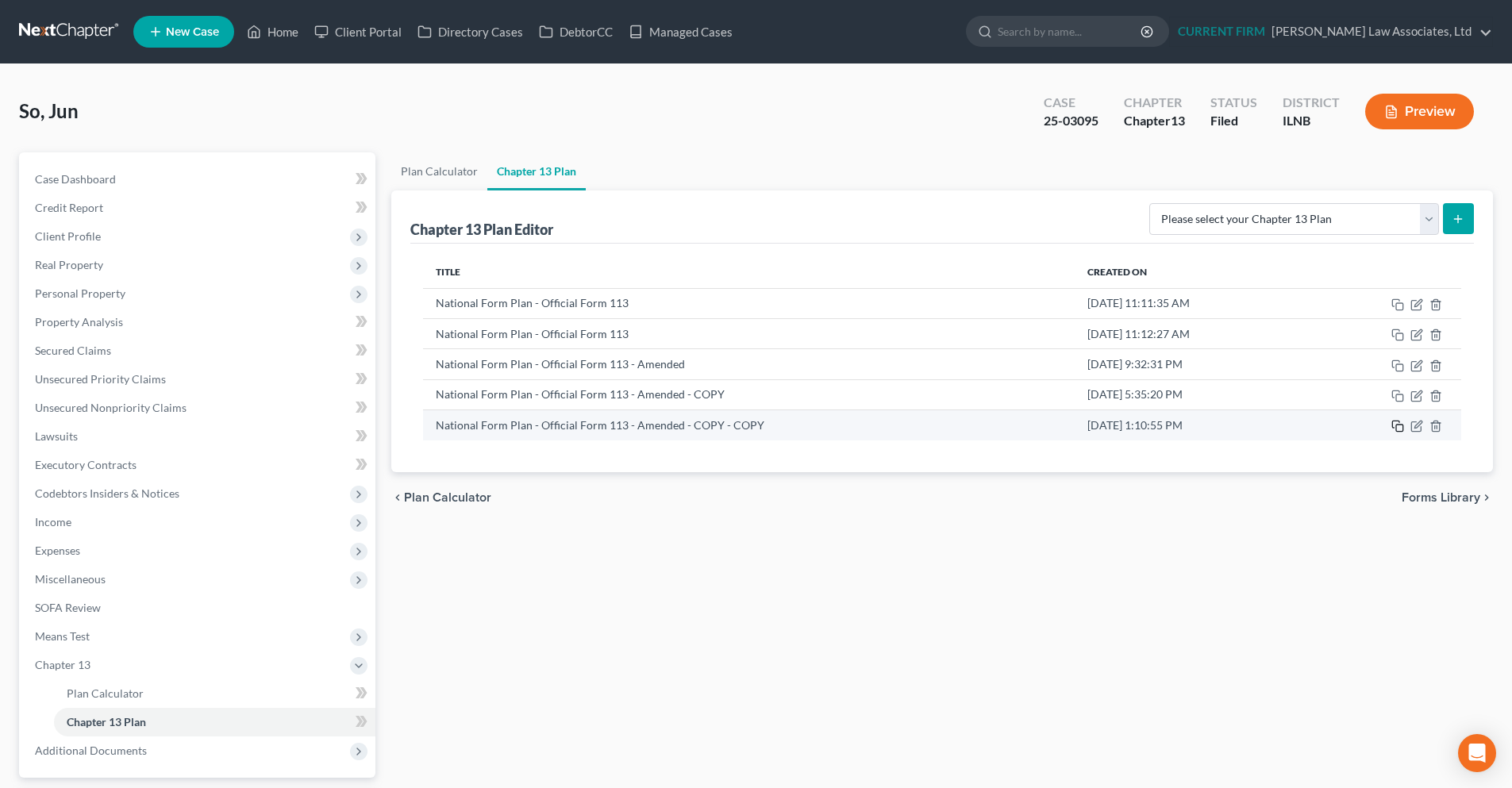
click at [1401, 431] on icon "button" at bounding box center [1398, 426] width 13 height 13
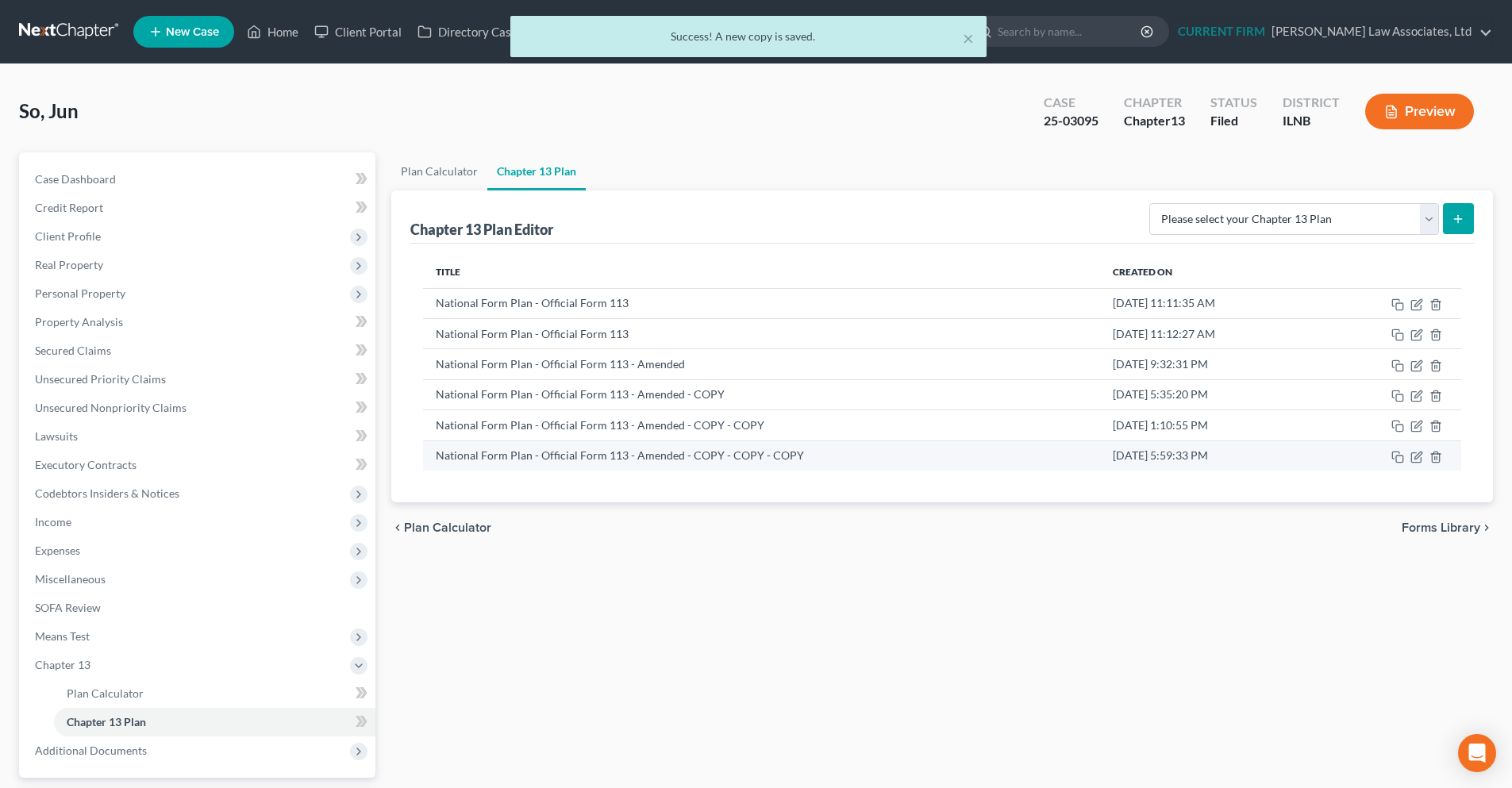
click at [797, 453] on td "National Form Plan - Official Form 113 - Amended - COPY - COPY - COPY" at bounding box center [761, 455] width 676 height 30
click at [1419, 462] on icon "button" at bounding box center [1416, 457] width 10 height 10
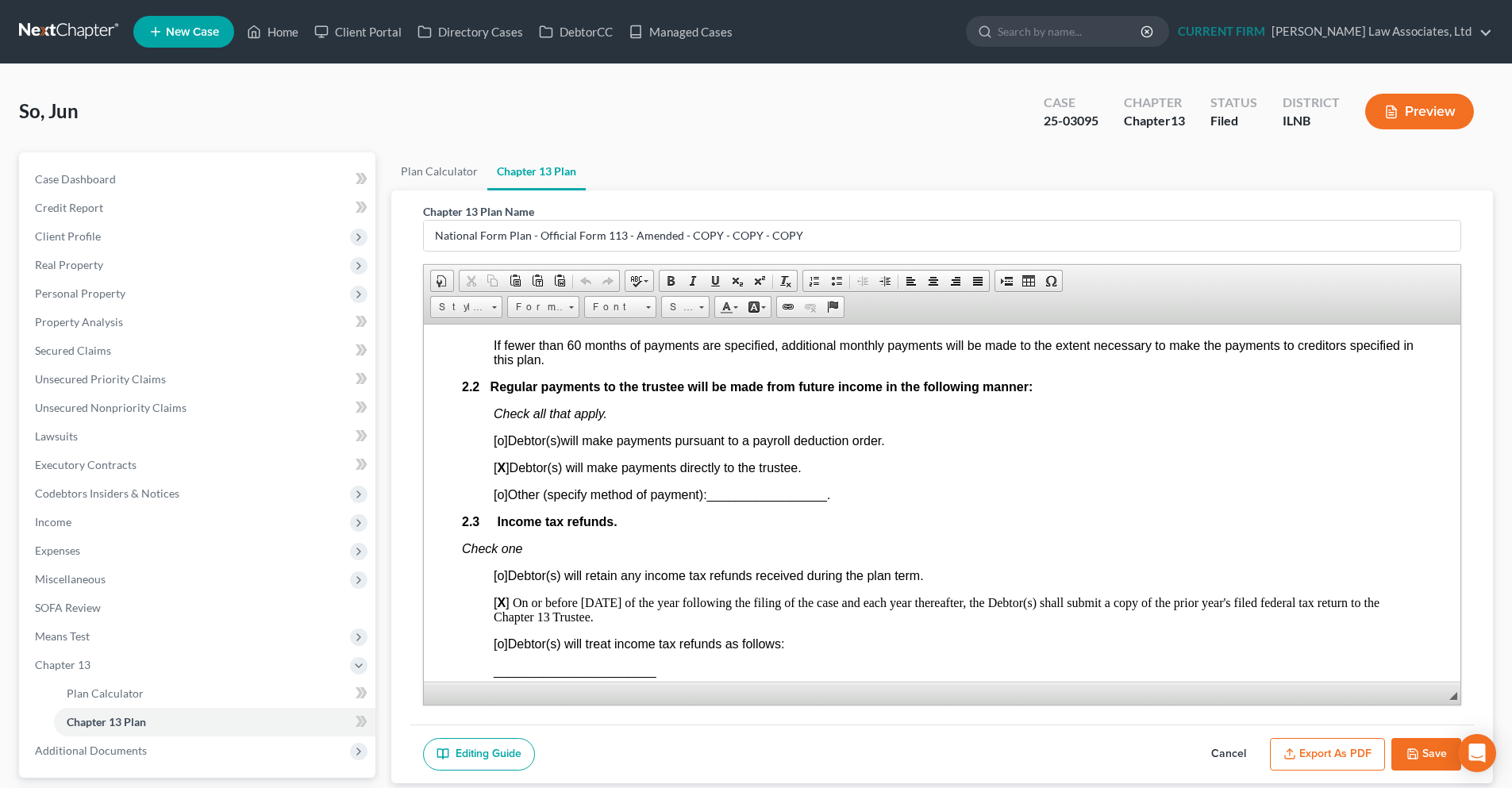
scroll to position [1110, 0]
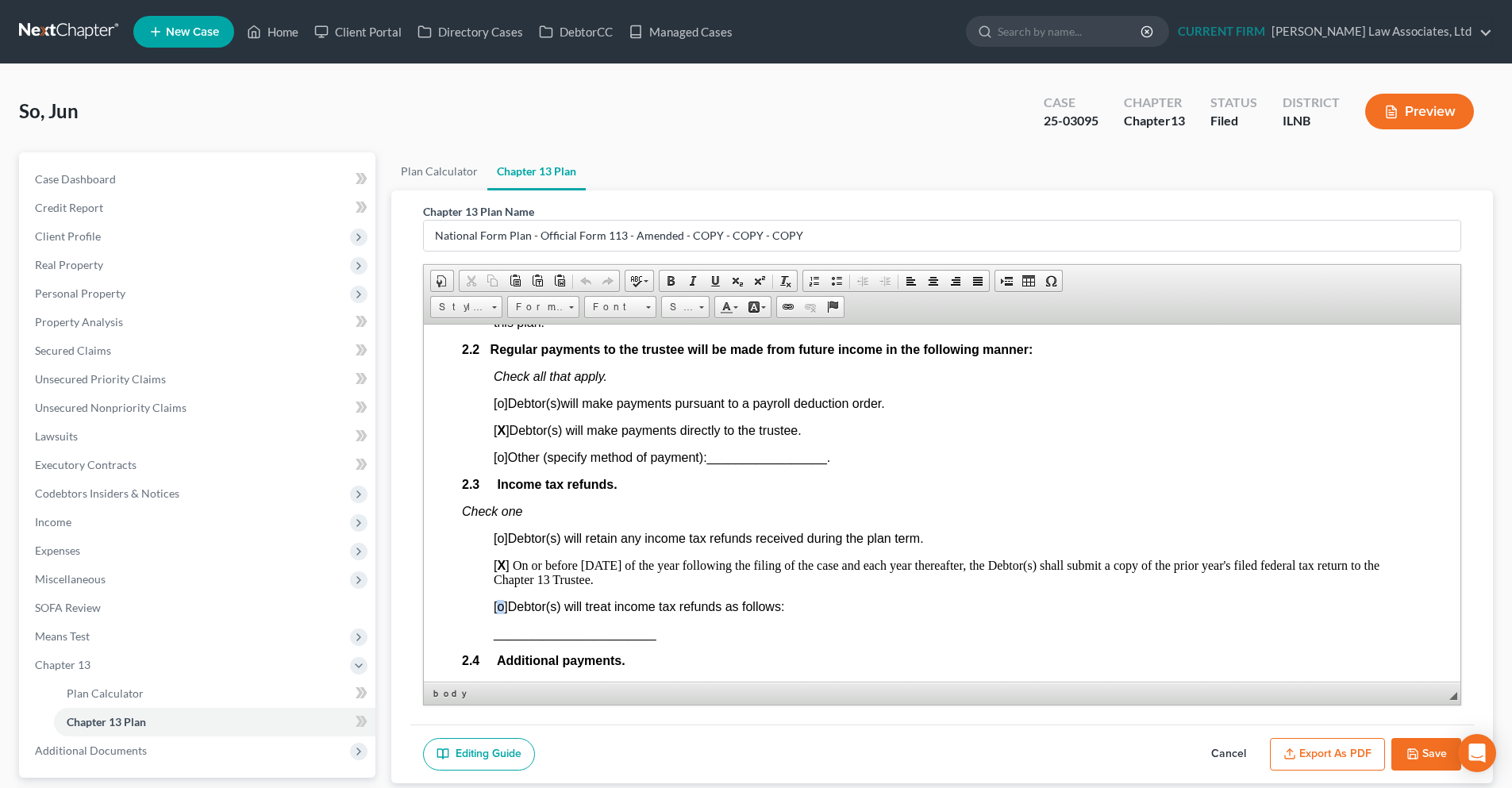
click at [499, 605] on span "[o]" at bounding box center [500, 606] width 14 height 14
click at [494, 630] on span "_______________________" at bounding box center [575, 633] width 163 height 14
drag, startPoint x: 779, startPoint y: 635, endPoint x: 610, endPoint y: 640, distance: 169.1
click at [610, 640] on p "Directly to the trustee_______________________" at bounding box center [957, 633] width 929 height 14
drag, startPoint x: 532, startPoint y: 633, endPoint x: 495, endPoint y: 635, distance: 37.1
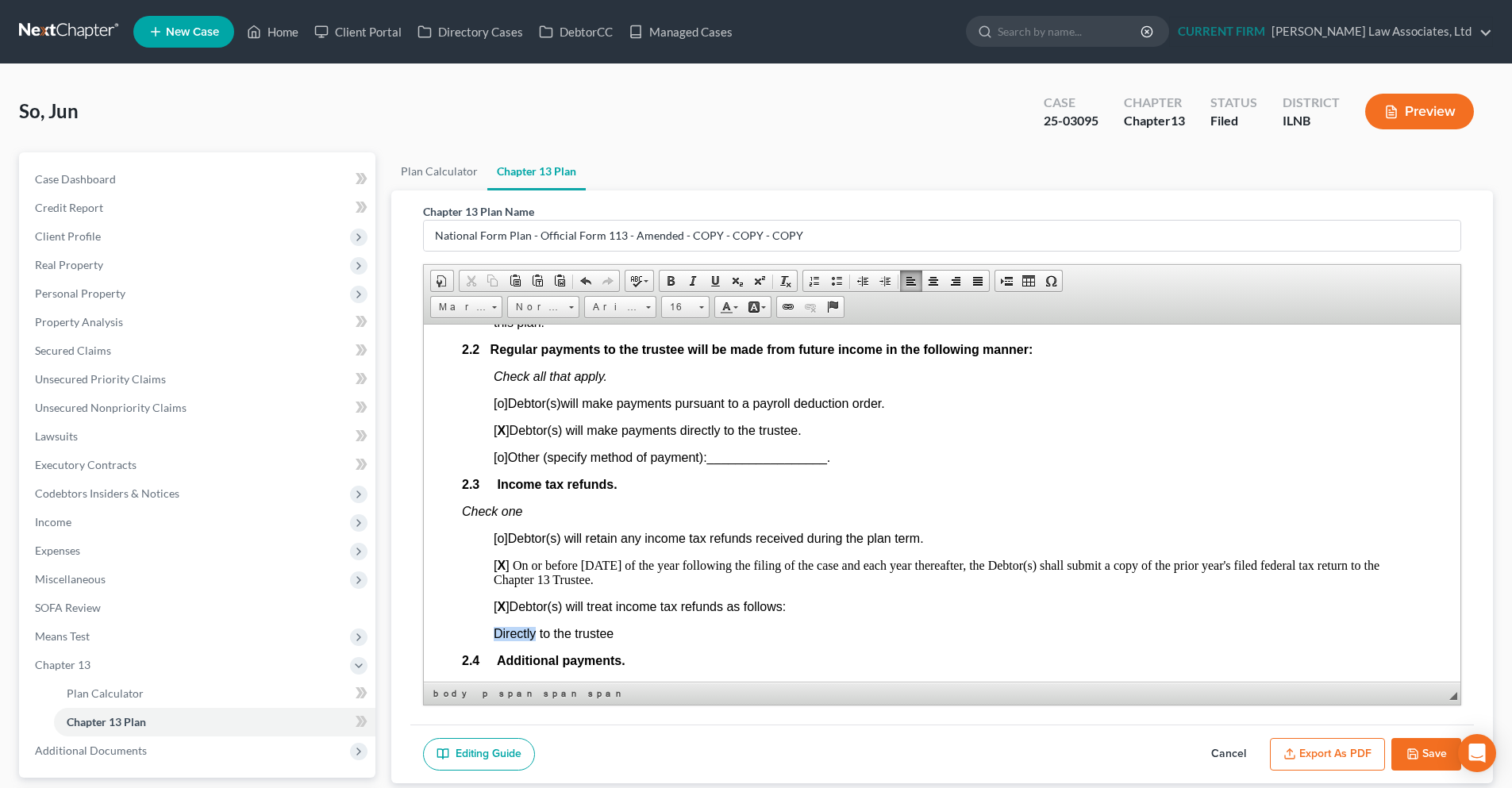
click at [495, 635] on span "Directly to the trustee" at bounding box center [553, 633] width 120 height 14
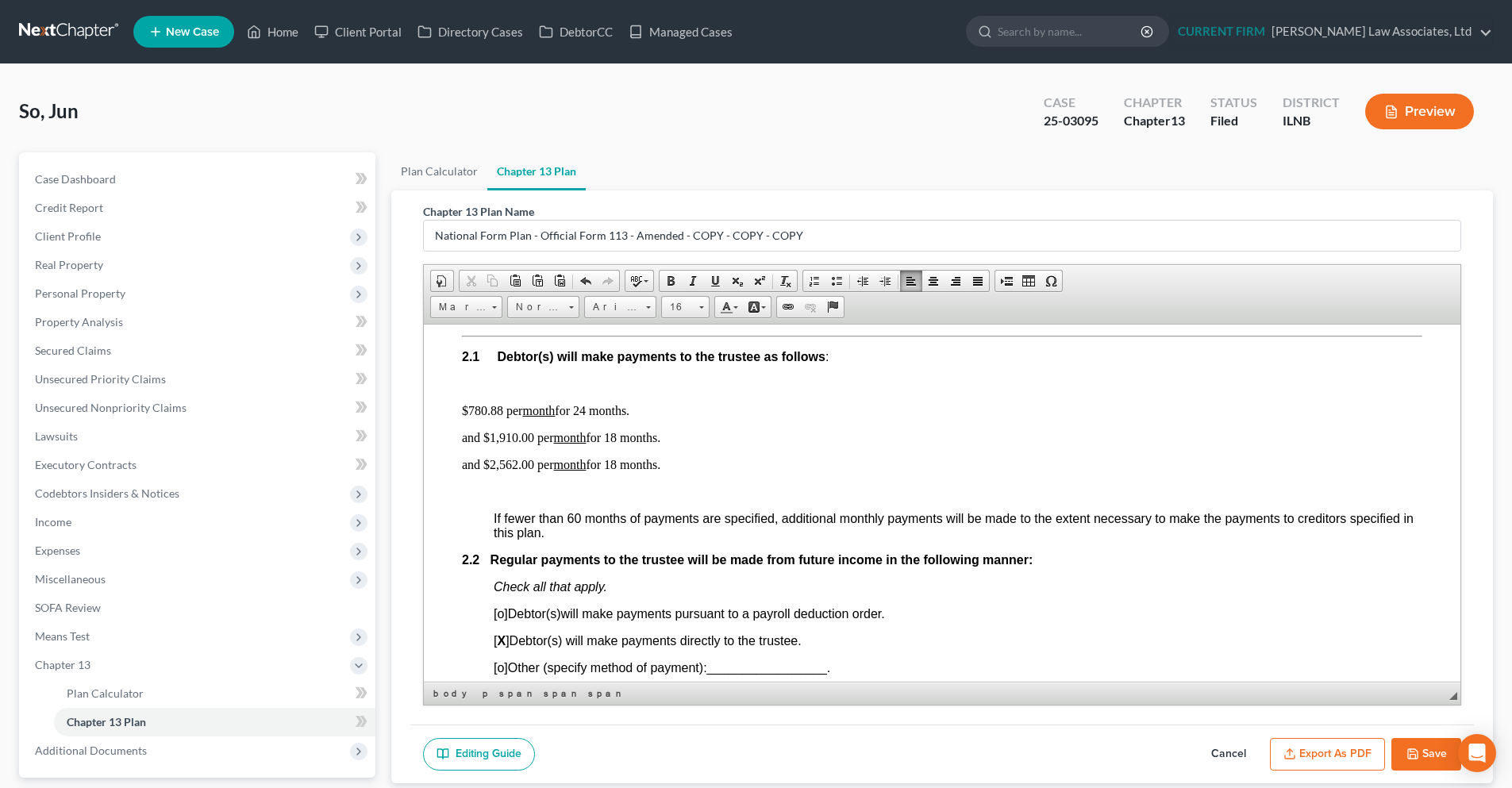
scroll to position [793, 0]
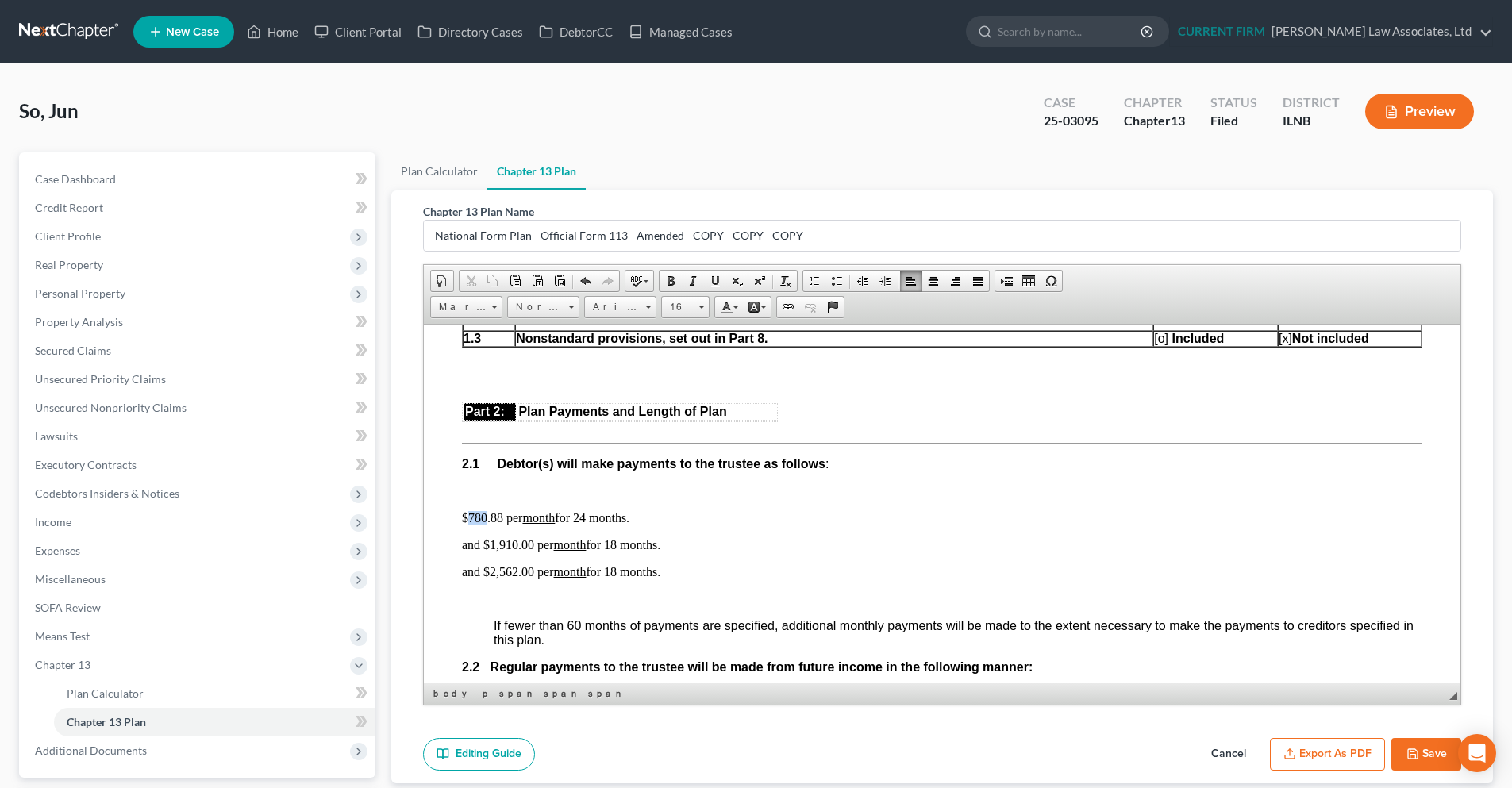
drag, startPoint x: 485, startPoint y: 518, endPoint x: 470, endPoint y: 520, distance: 15.1
click at [470, 520] on p "$780.88 per month for 24 months." at bounding box center [942, 518] width 961 height 14
drag, startPoint x: 501, startPoint y: 517, endPoint x: 492, endPoint y: 519, distance: 9.2
click at [492, 519] on p "$850 .88 per month for 24 months." at bounding box center [942, 518] width 961 height 14
click at [509, 544] on p "and $1,910.00 per month for 18 months." at bounding box center [942, 544] width 961 height 14
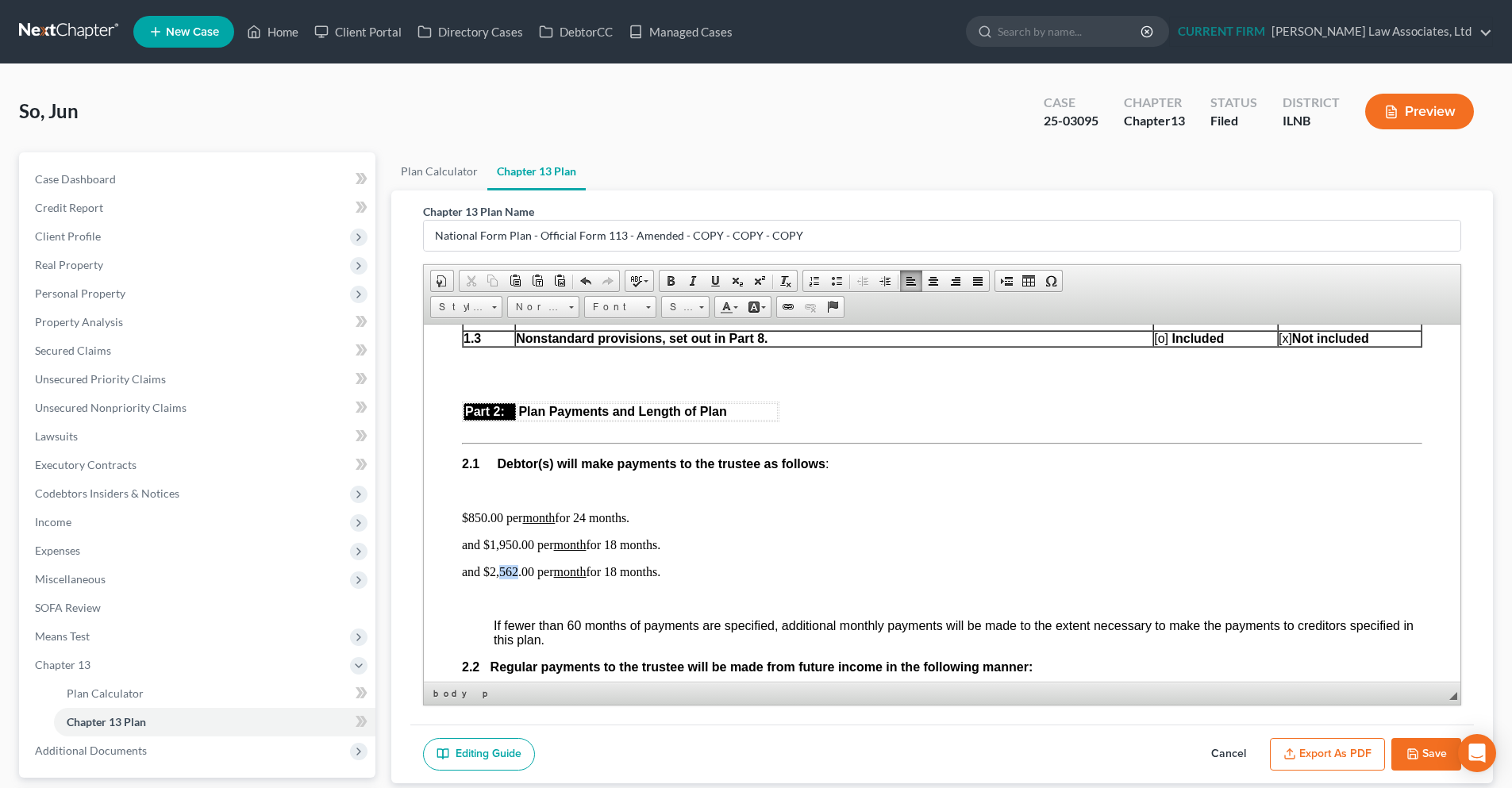
drag, startPoint x: 499, startPoint y: 570, endPoint x: 515, endPoint y: 570, distance: 16.0
click at [515, 570] on p "and $2,562.00 per month for 18 months." at bounding box center [942, 571] width 961 height 14
drag, startPoint x: 531, startPoint y: 570, endPoint x: 520, endPoint y: 570, distance: 11.0
click at [520, 570] on p "and $2,433.00 per month for 18 months." at bounding box center [942, 571] width 961 height 14
click at [747, 565] on p "and $2,433.00 per month for 18 months." at bounding box center [942, 571] width 961 height 14
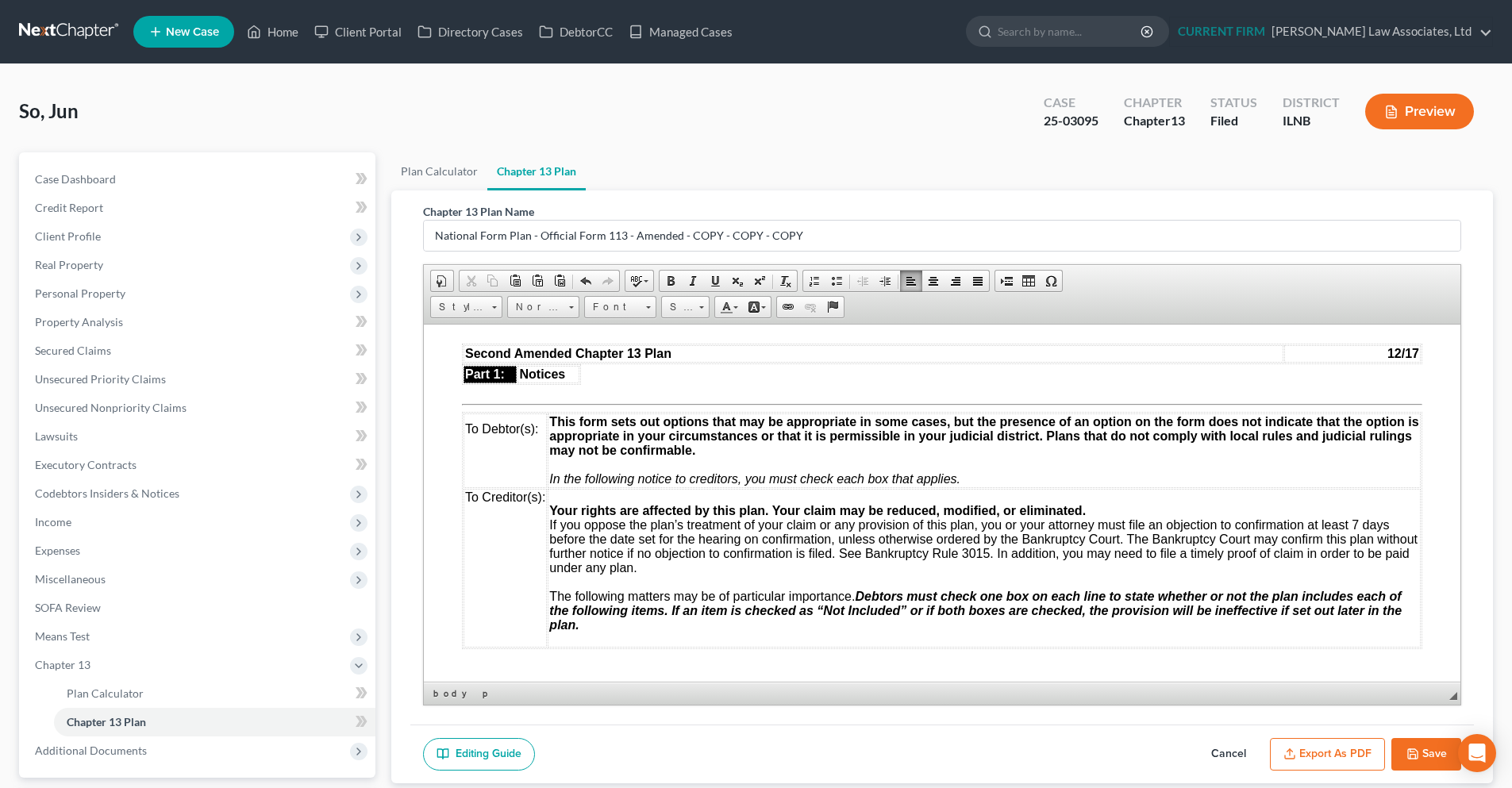
scroll to position [80, 0]
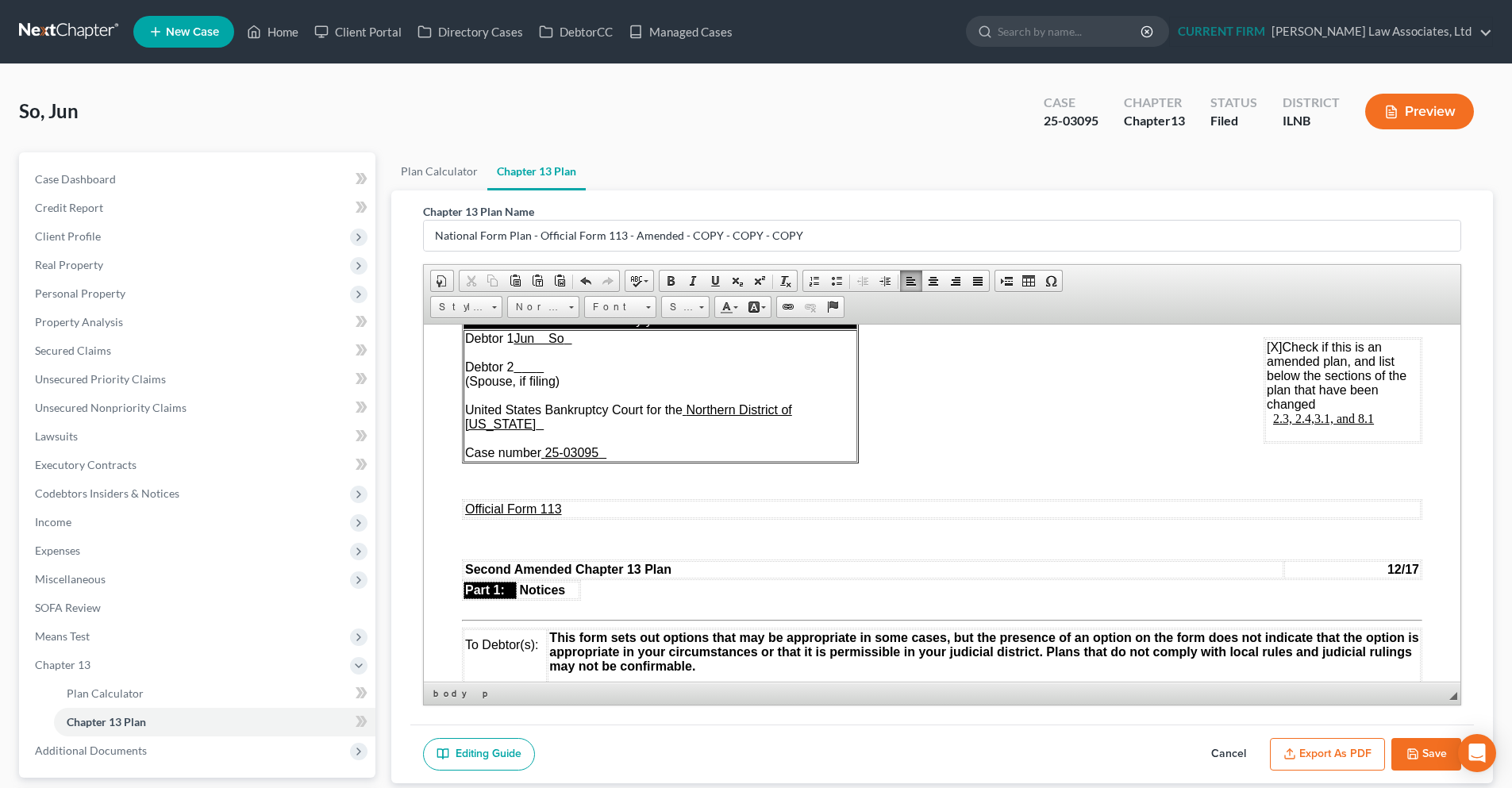
click at [1267, 418] on span "2.3, 2.4,3.1, and 8.1" at bounding box center [1320, 418] width 108 height 14
drag, startPoint x: 1263, startPoint y: 417, endPoint x: 1283, endPoint y: 417, distance: 20.0
click at [1283, 417] on span "2.1, 2.3, 2.4,3.1, and 8.1" at bounding box center [1326, 418] width 120 height 14
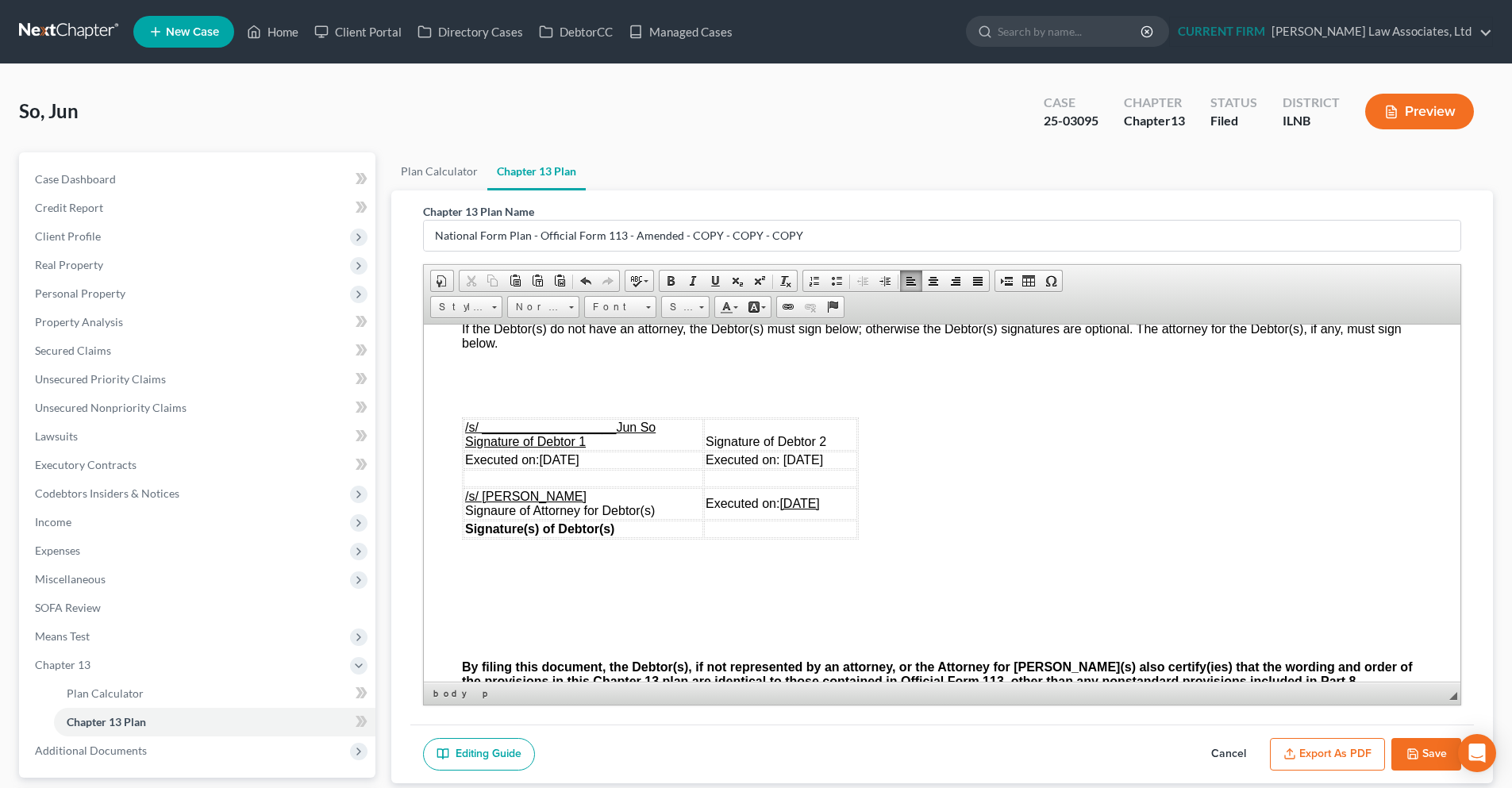
scroll to position [4444, 0]
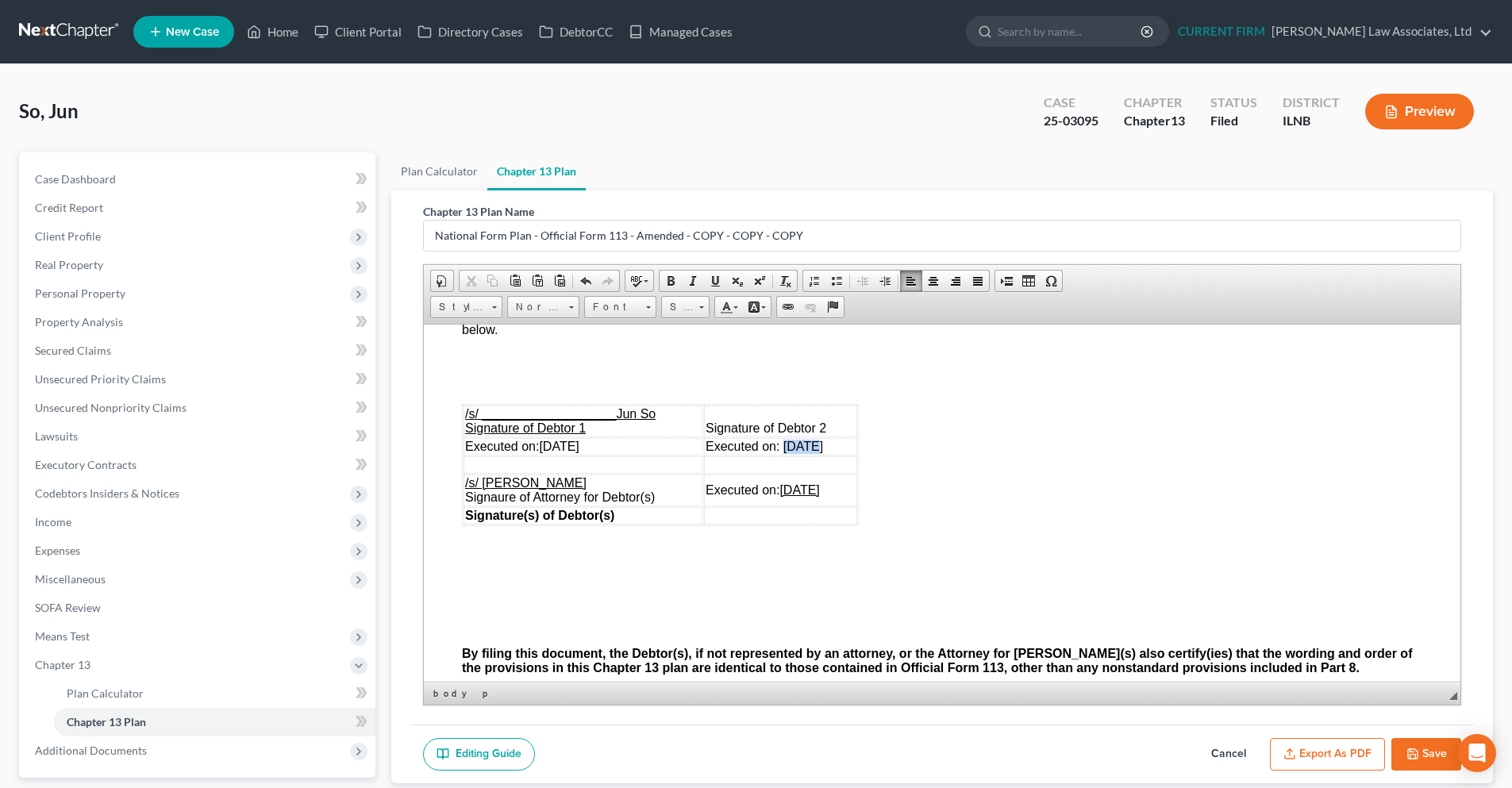
drag, startPoint x: 797, startPoint y: 460, endPoint x: 768, endPoint y: 460, distance: 29.0
click at [768, 453] on span "Executed on: [DATE]" at bounding box center [764, 446] width 117 height 14
drag, startPoint x: 801, startPoint y: 502, endPoint x: 772, endPoint y: 505, distance: 29.2
click at [779, 496] on u "[DATE]" at bounding box center [799, 490] width 40 height 14
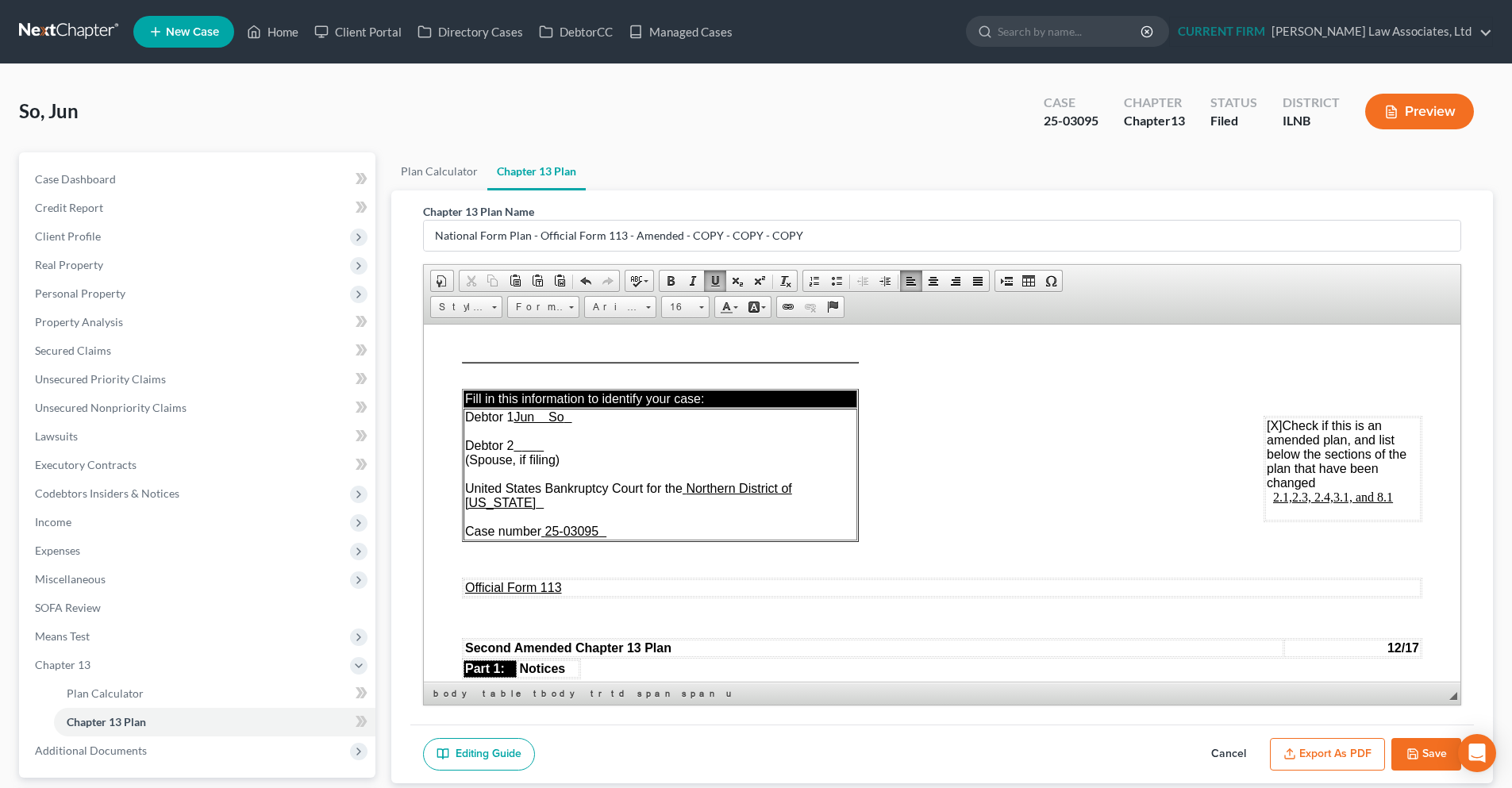
scroll to position [0, 0]
click at [628, 236] on input "National Form Plan - Official Form 113 - Amended - COPY - COPY - COPY" at bounding box center [942, 235] width 1036 height 30
type input "National Form Plan - Official Form 113 -Second Amended - COPY - COPY - COPY"
click at [1339, 497] on u "2.1,2 .3, 2.4,3.1, and 8.1" at bounding box center [1333, 498] width 120 height 14
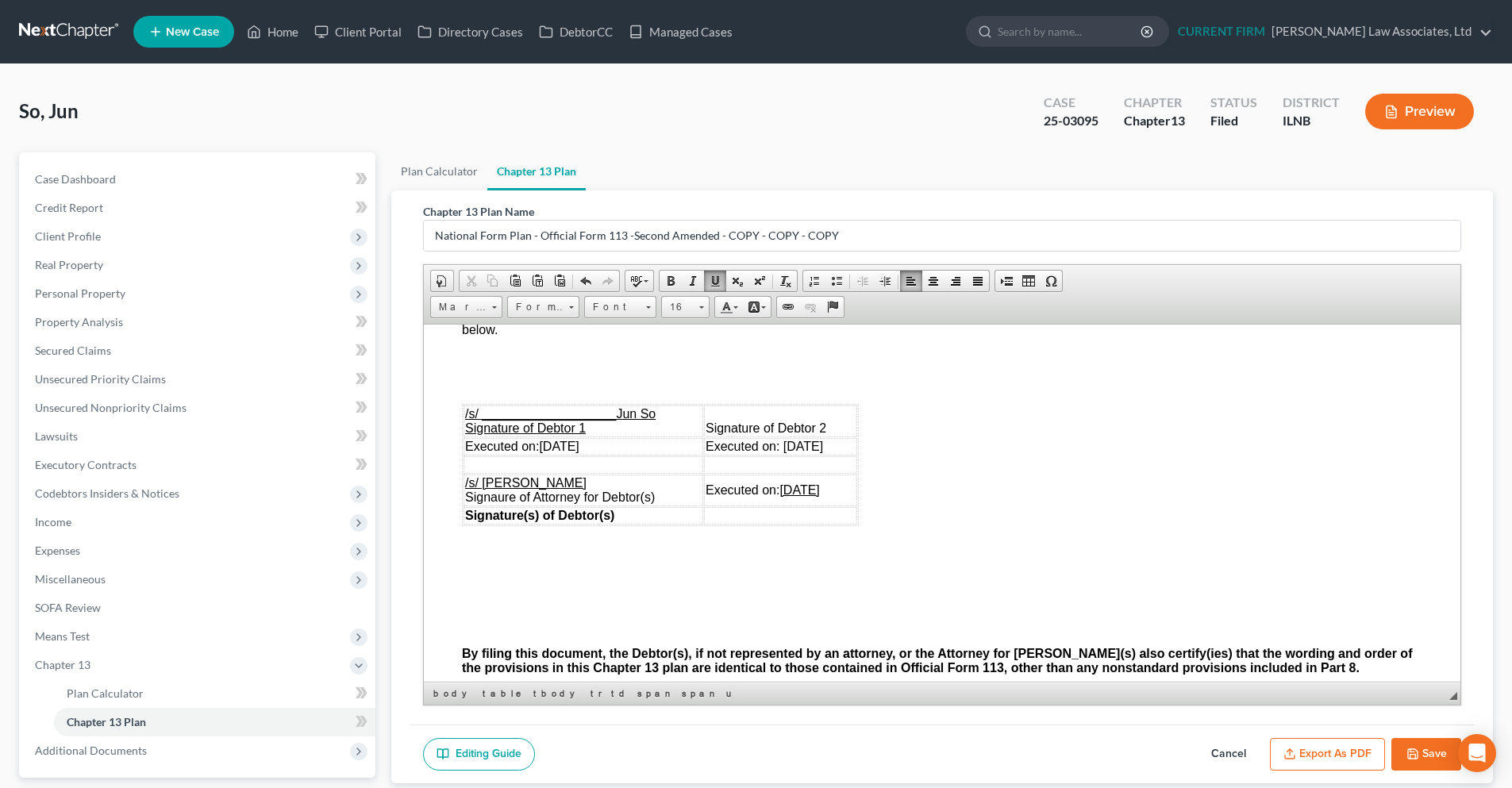
scroll to position [4682, 0]
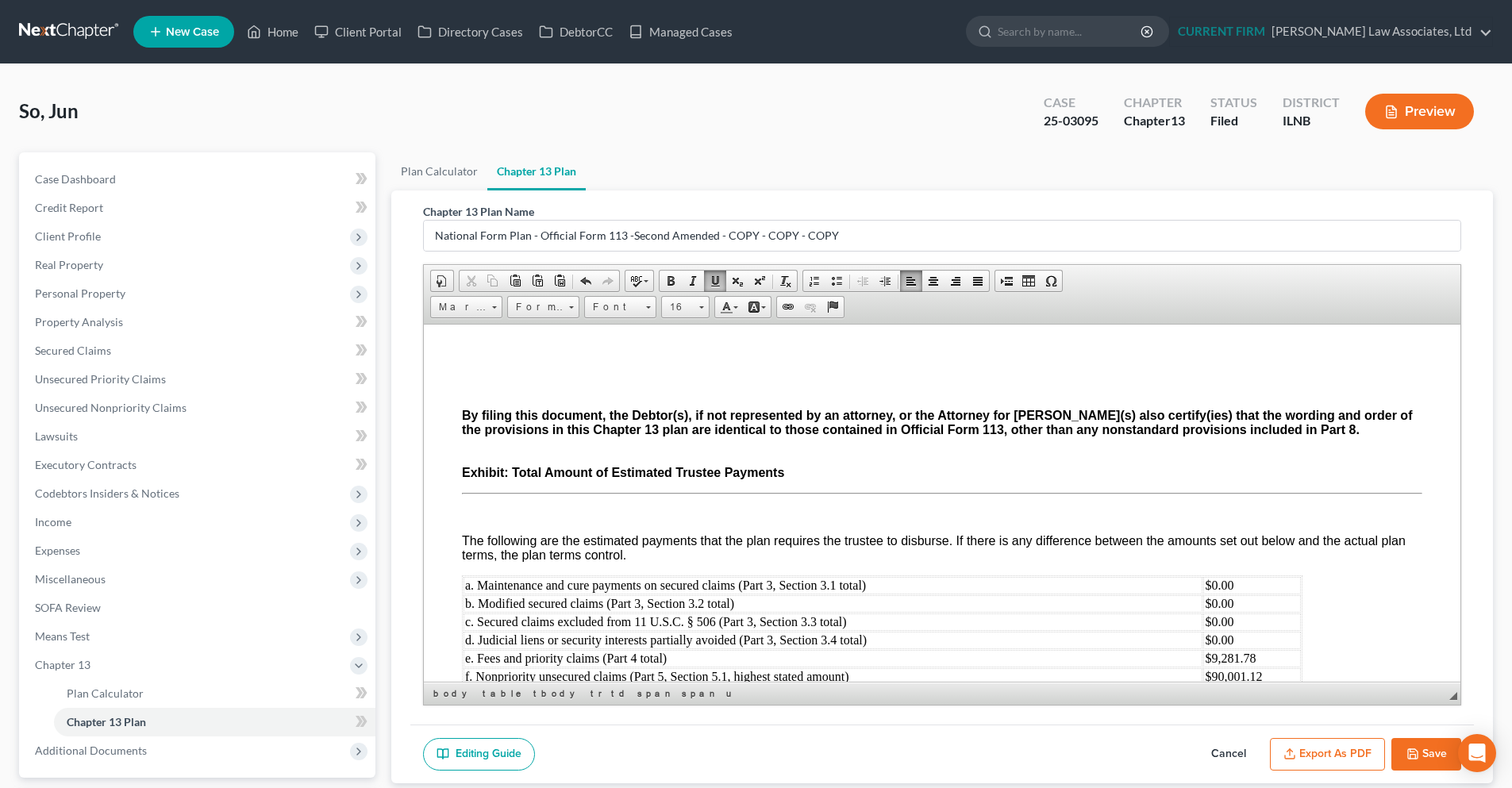
click at [1423, 752] on button "Save" at bounding box center [1426, 754] width 70 height 33
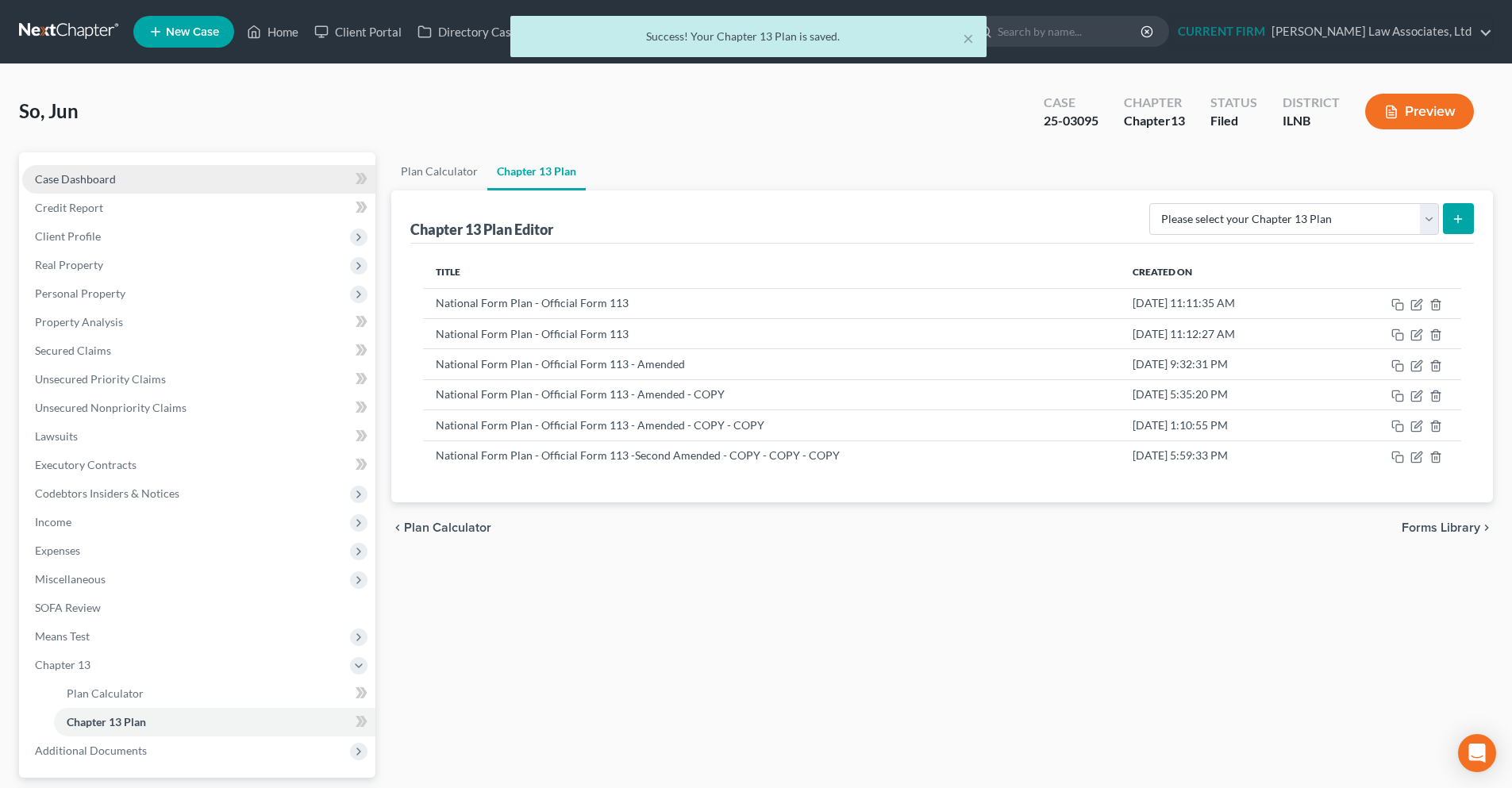
click at [135, 179] on link "Case Dashboard" at bounding box center [199, 179] width 353 height 29
select select "6"
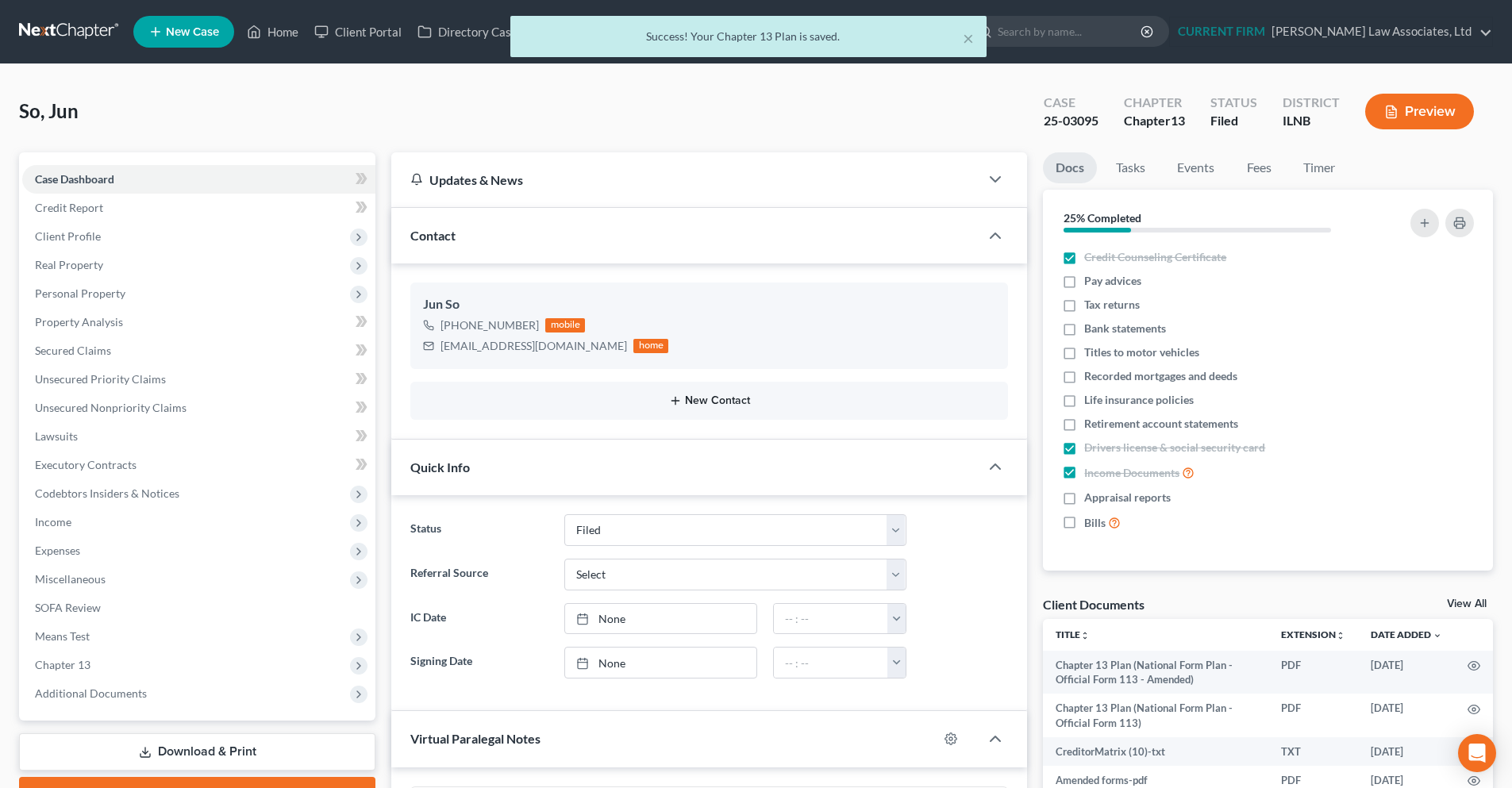
scroll to position [288, 0]
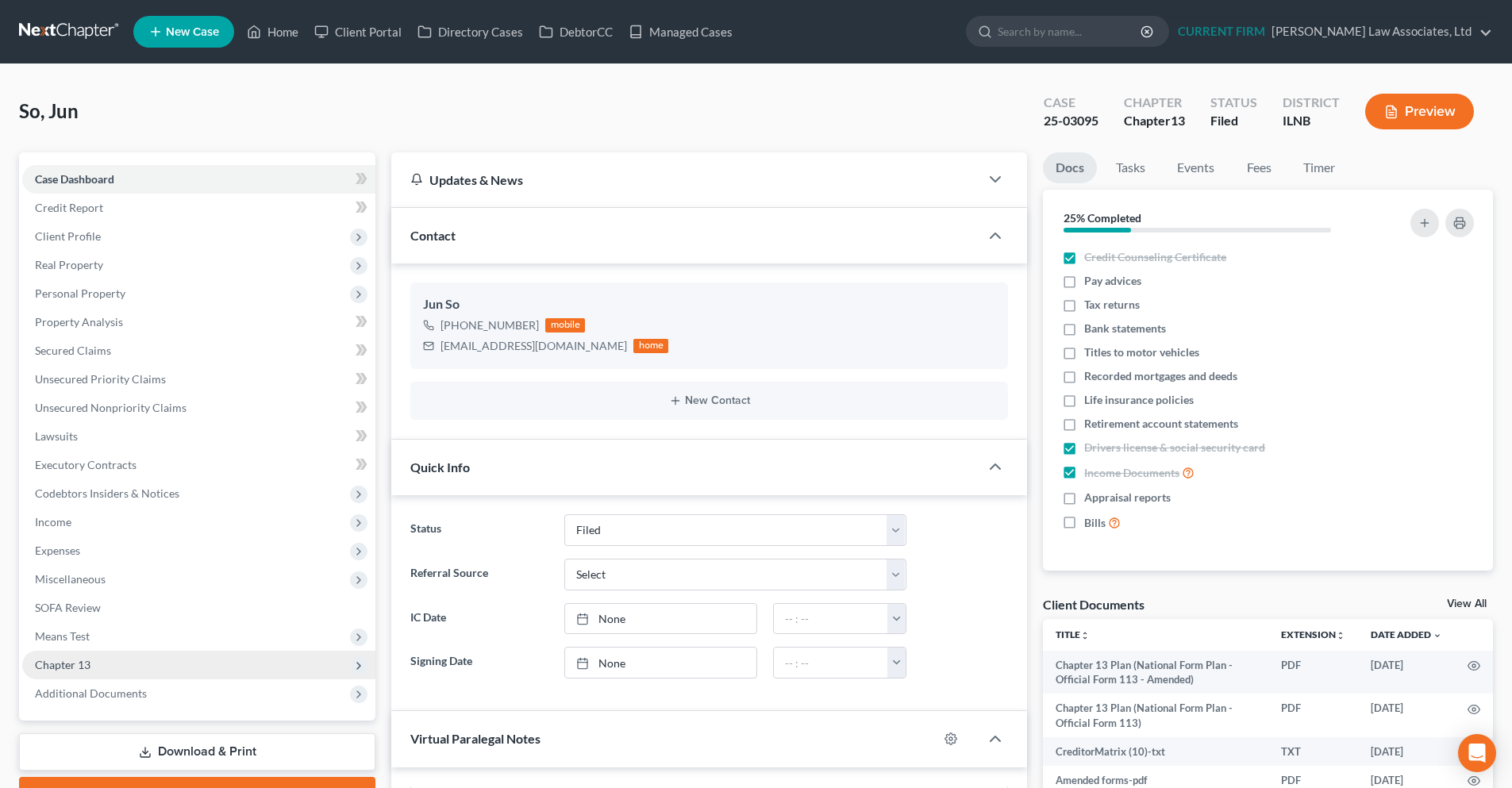
click at [105, 667] on span "Chapter 13" at bounding box center [199, 665] width 353 height 29
